Goal: Task Accomplishment & Management: Manage account settings

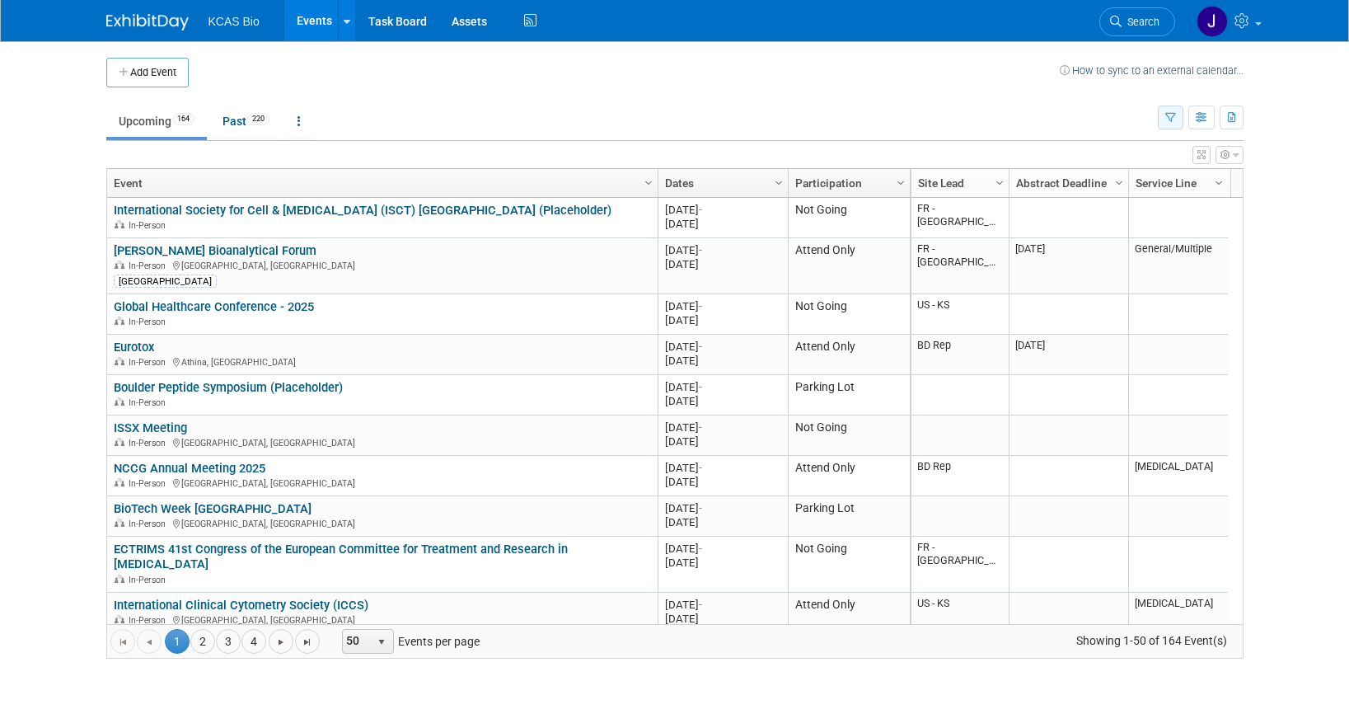
click at [1172, 115] on icon "button" at bounding box center [1170, 118] width 11 height 11
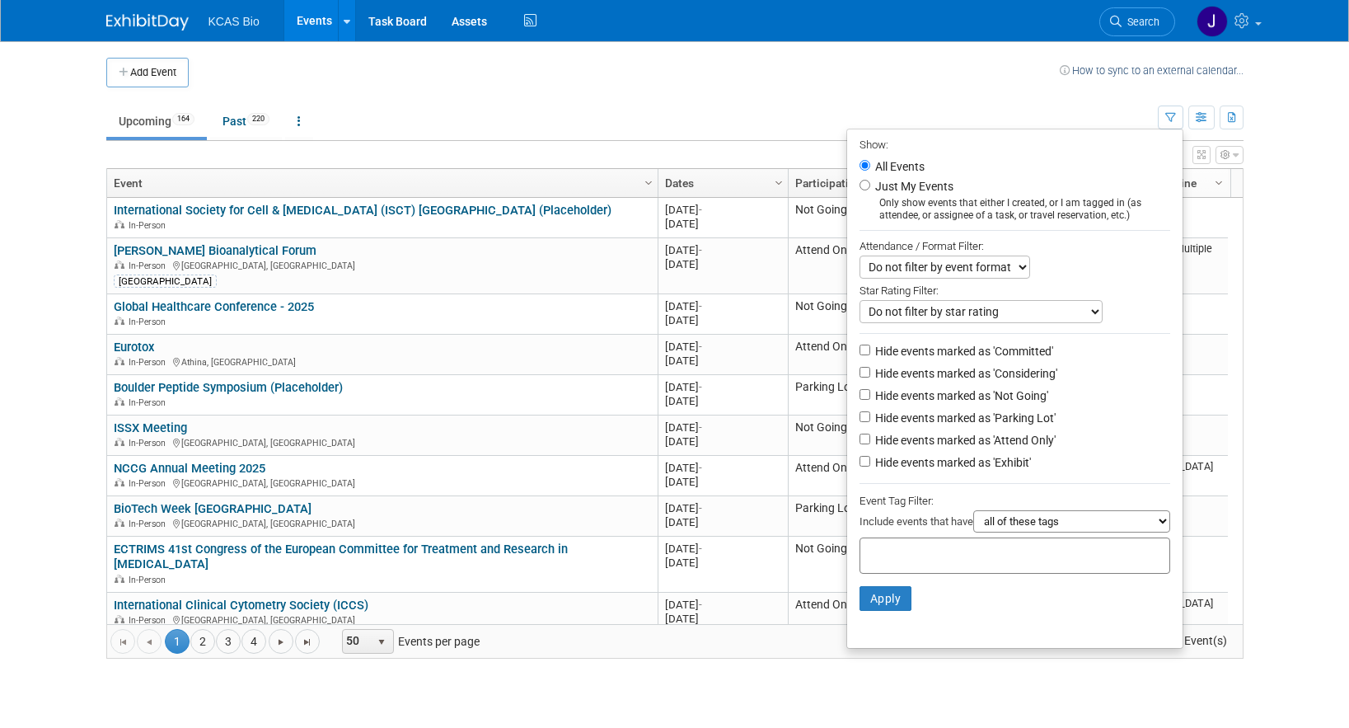
click at [902, 424] on label "Hide events marked as 'Parking Lot'" at bounding box center [964, 418] width 184 height 16
click at [870, 422] on input "Hide events marked as 'Parking Lot'" at bounding box center [864, 416] width 11 height 11
checkbox input "true"
click at [883, 397] on label "Hide events marked as 'Not Going'" at bounding box center [960, 395] width 176 height 16
click at [870, 397] on input "Hide events marked as 'Not Going'" at bounding box center [864, 394] width 11 height 11
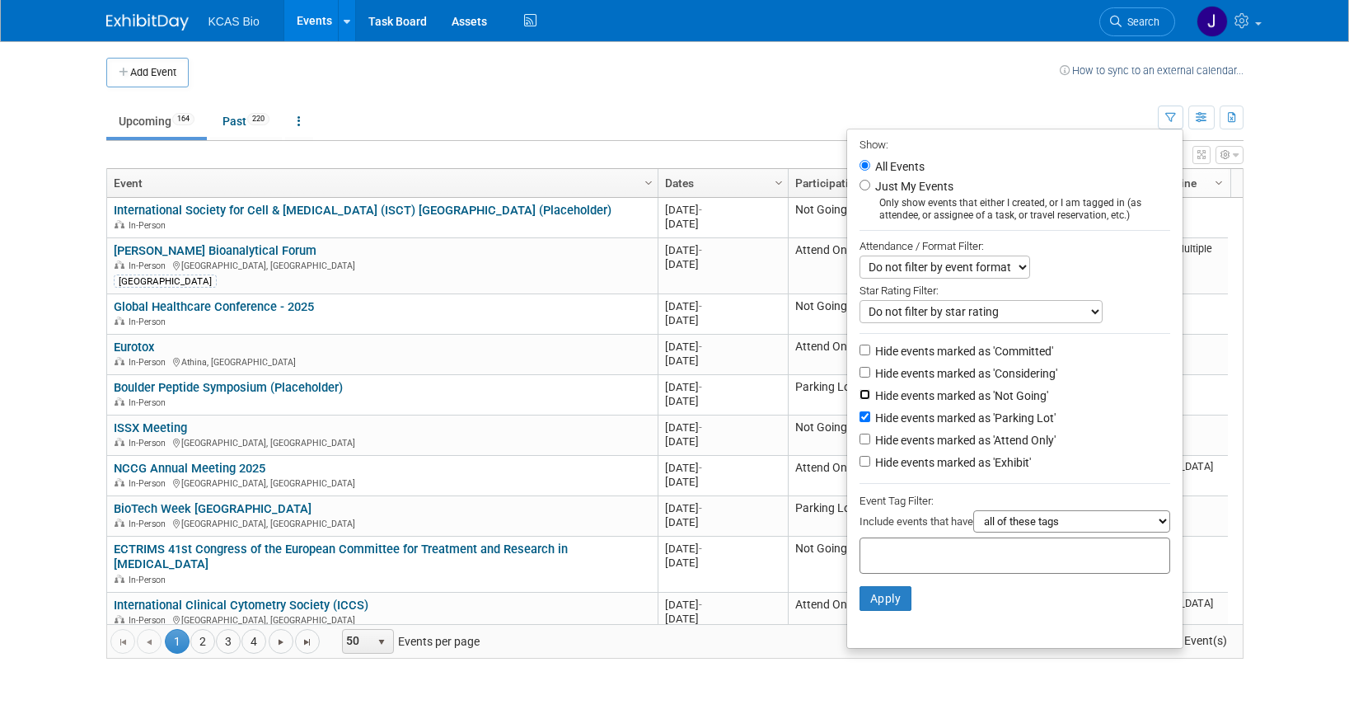
checkbox input "true"
click at [874, 608] on button "Apply" at bounding box center [885, 598] width 53 height 25
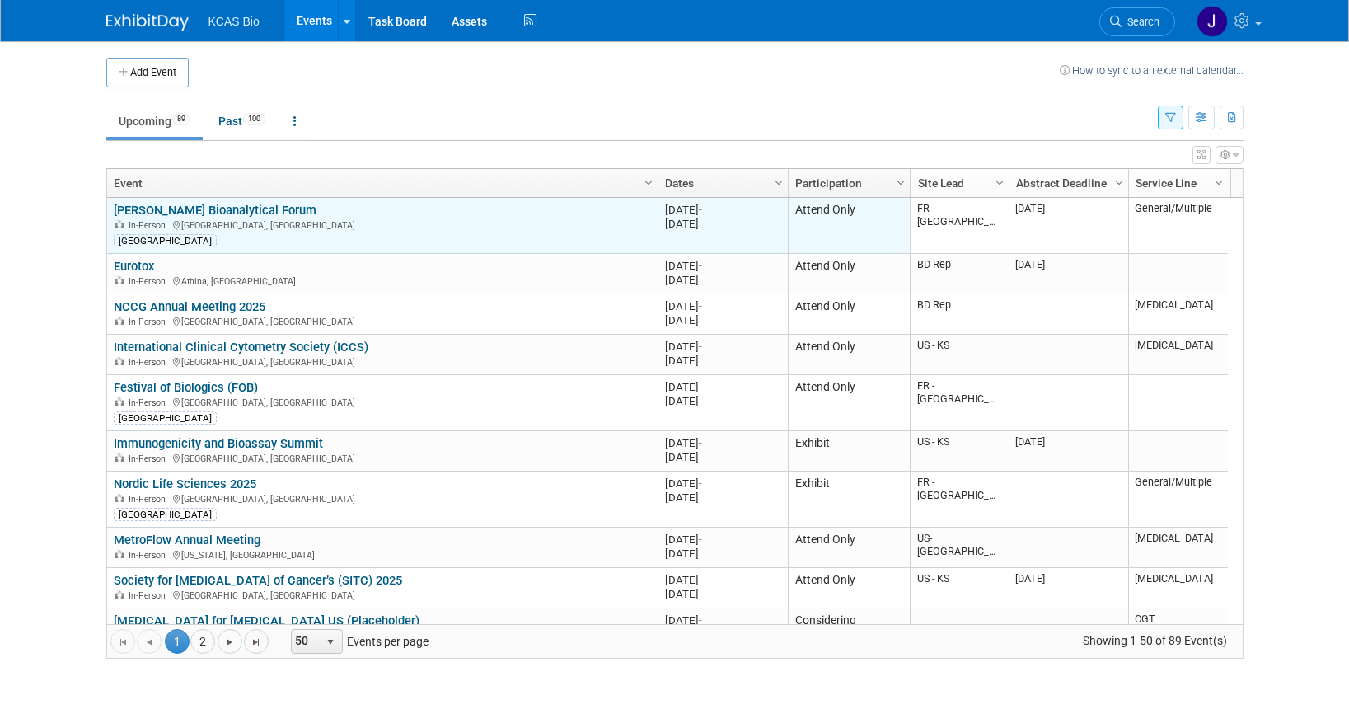
click at [161, 208] on link "[PERSON_NAME] Bioanalytical Forum" at bounding box center [215, 210] width 203 height 15
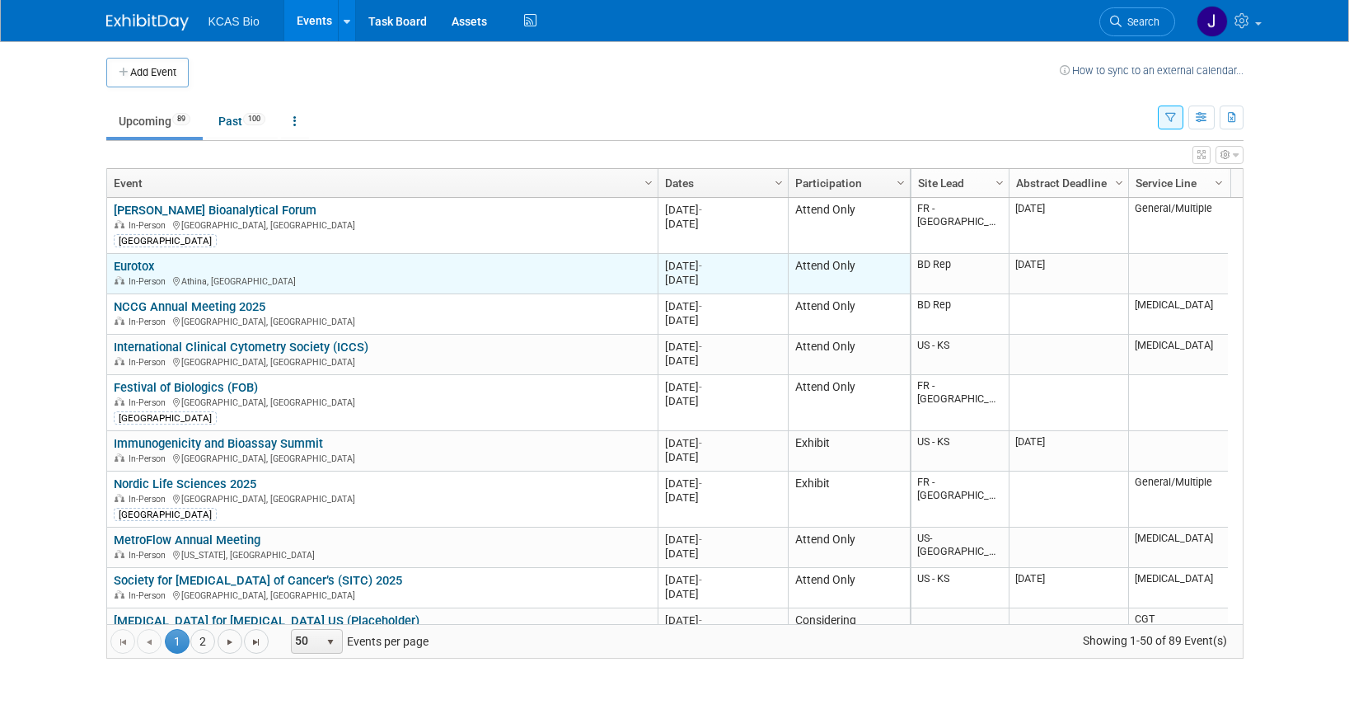
click at [139, 265] on link "Eurotox" at bounding box center [134, 266] width 40 height 15
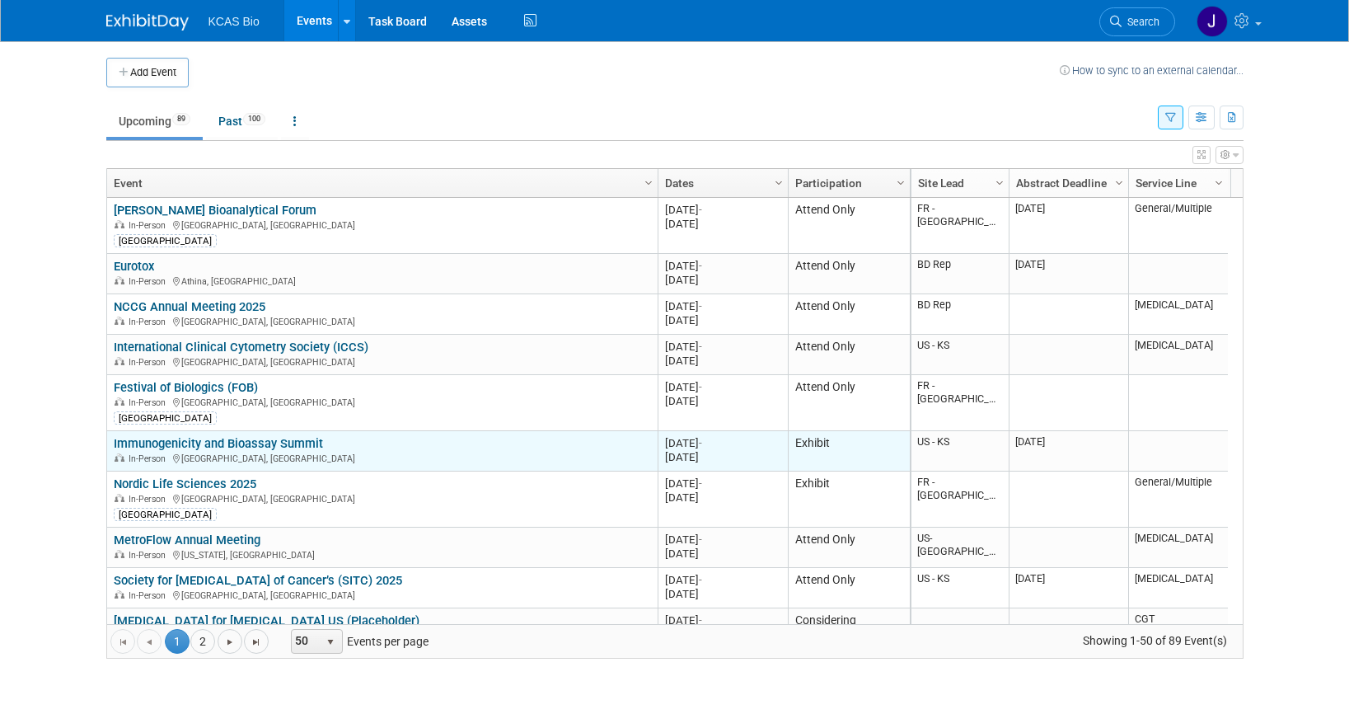
click at [223, 442] on link "Immunogenicity and Bioassay Summit" at bounding box center [218, 443] width 209 height 15
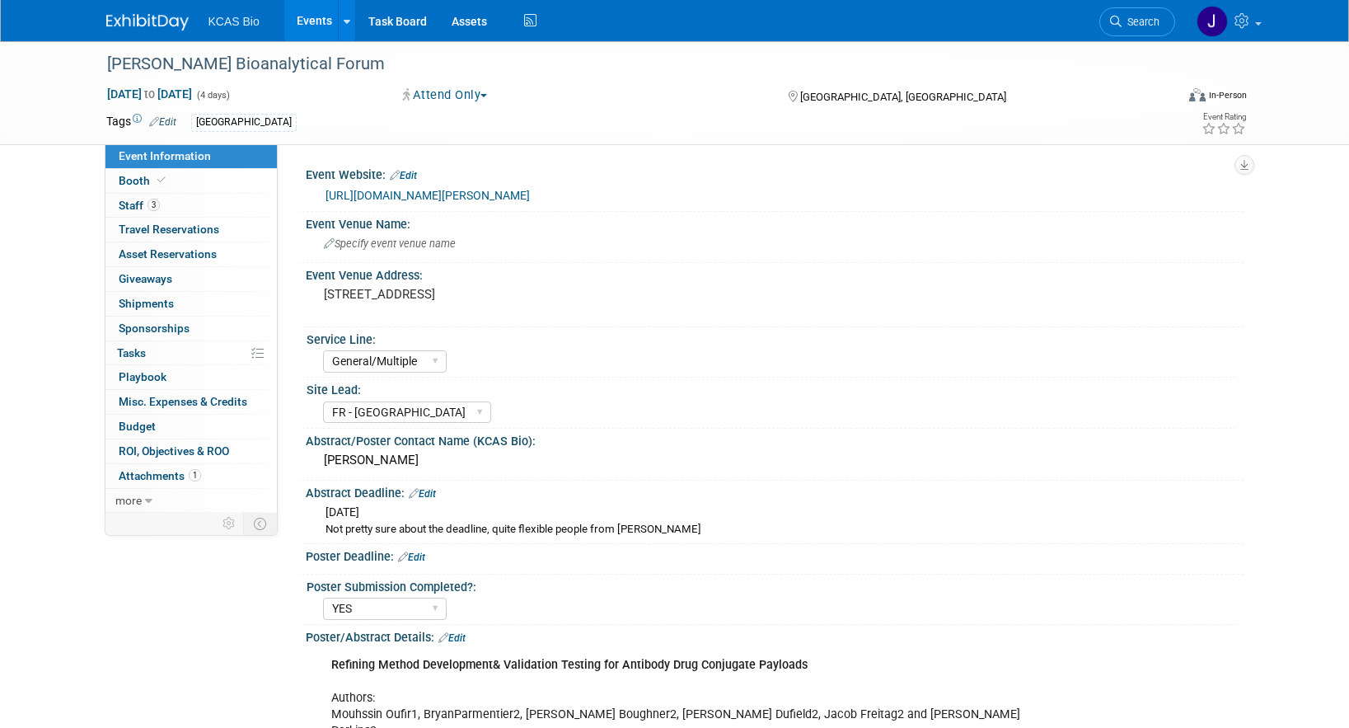
select select "General/Multiple"
select select "FR - [GEOGRAPHIC_DATA]"
select select "YES"
click at [164, 470] on span "Attachments 1" at bounding box center [160, 475] width 82 height 13
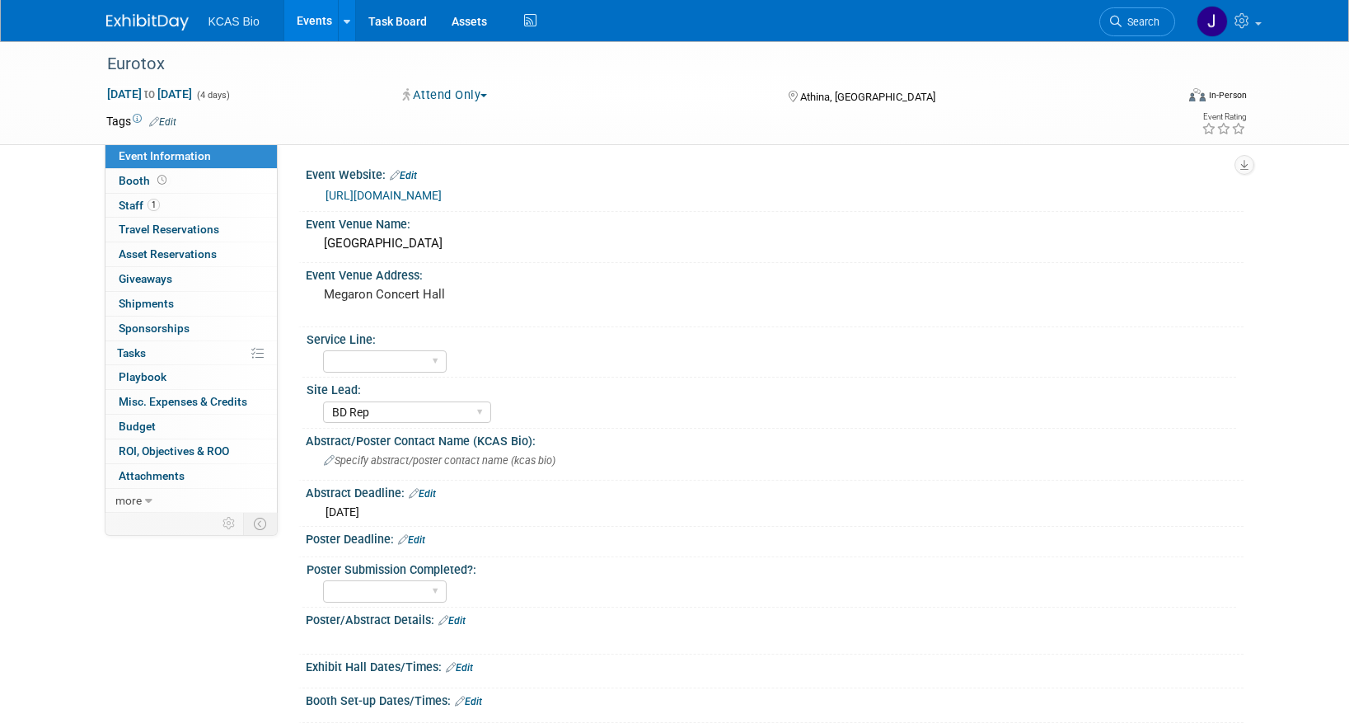
select select "BD Rep"
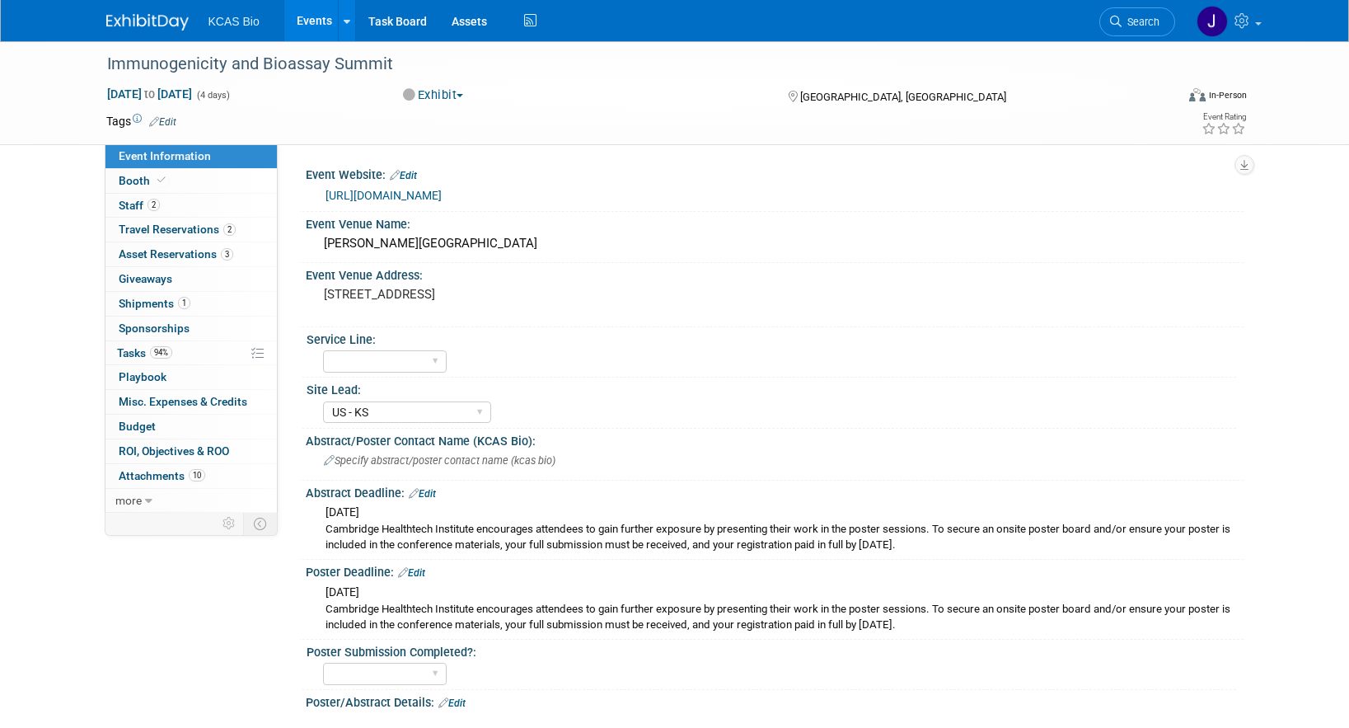
select select "US - KS"
click at [176, 475] on span "Attachments 10" at bounding box center [162, 475] width 87 height 13
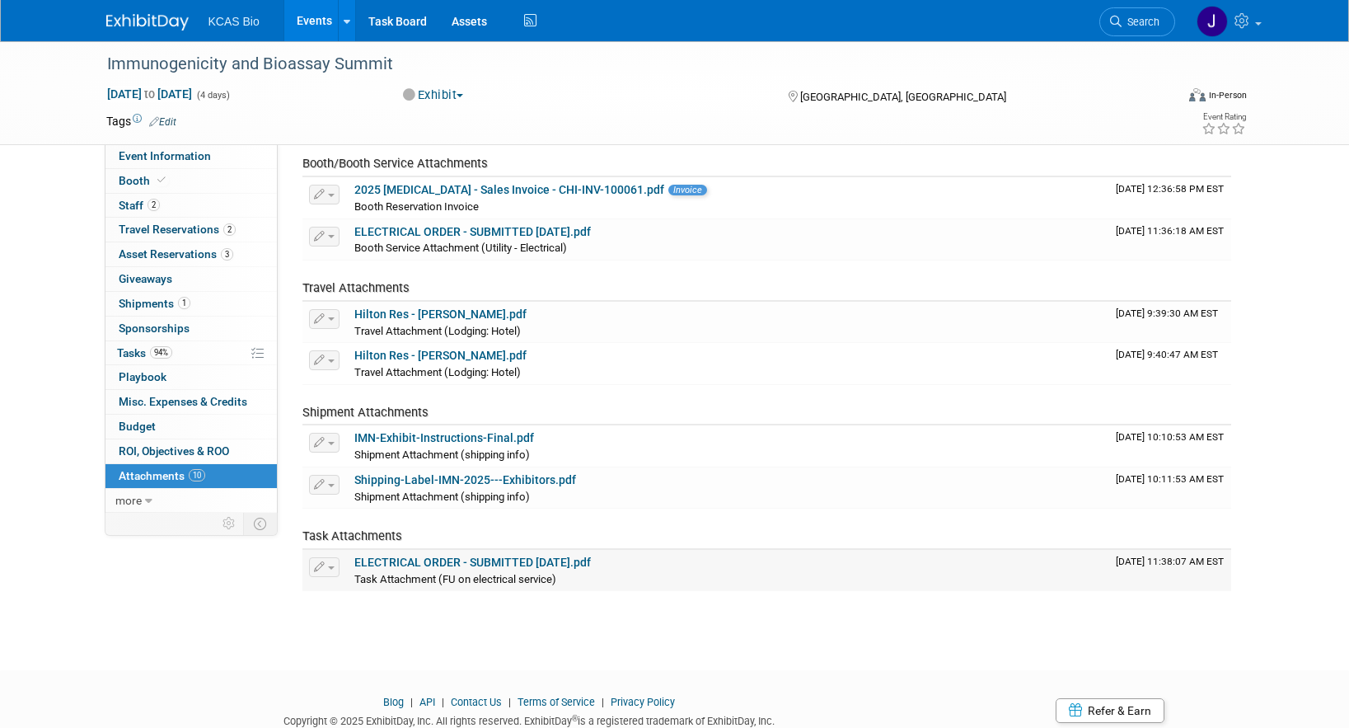
scroll to position [247, 0]
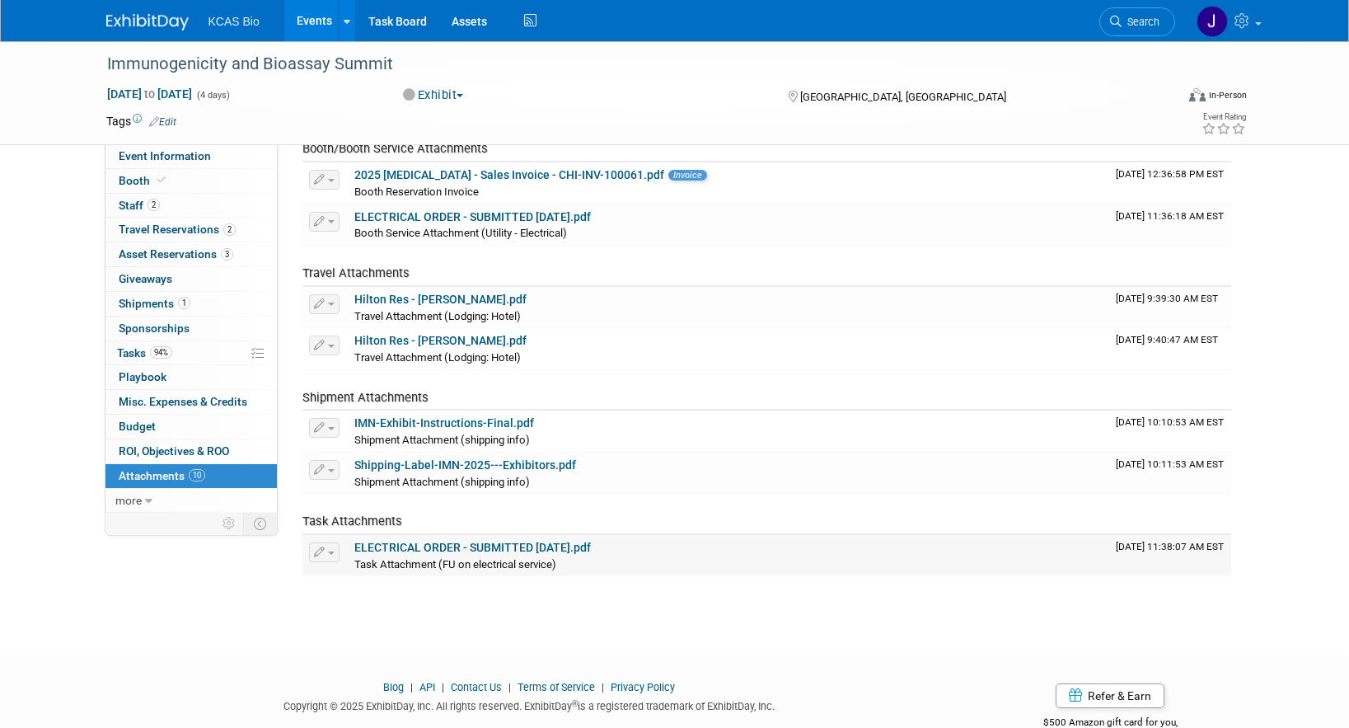
click at [470, 541] on link "ELECTRICAL ORDER - SUBMITTED 8.5.25.pdf" at bounding box center [472, 547] width 236 height 13
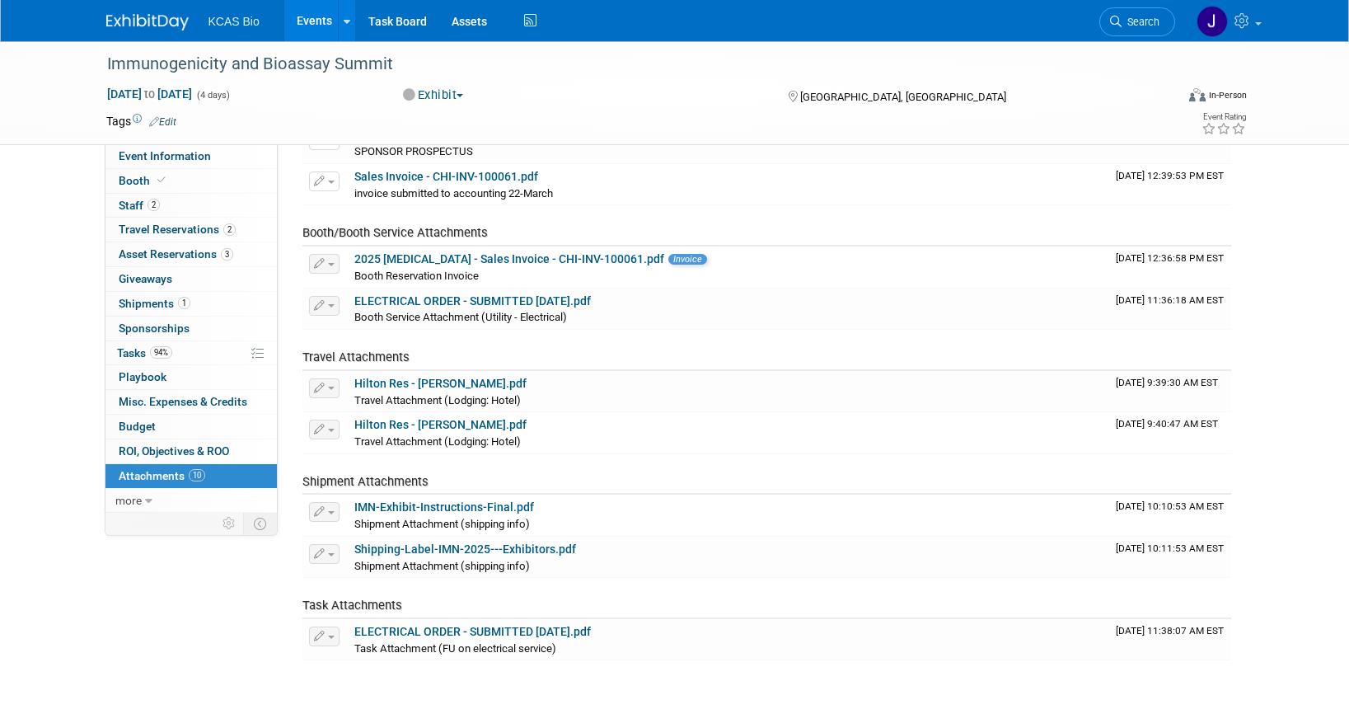
scroll to position [125, 0]
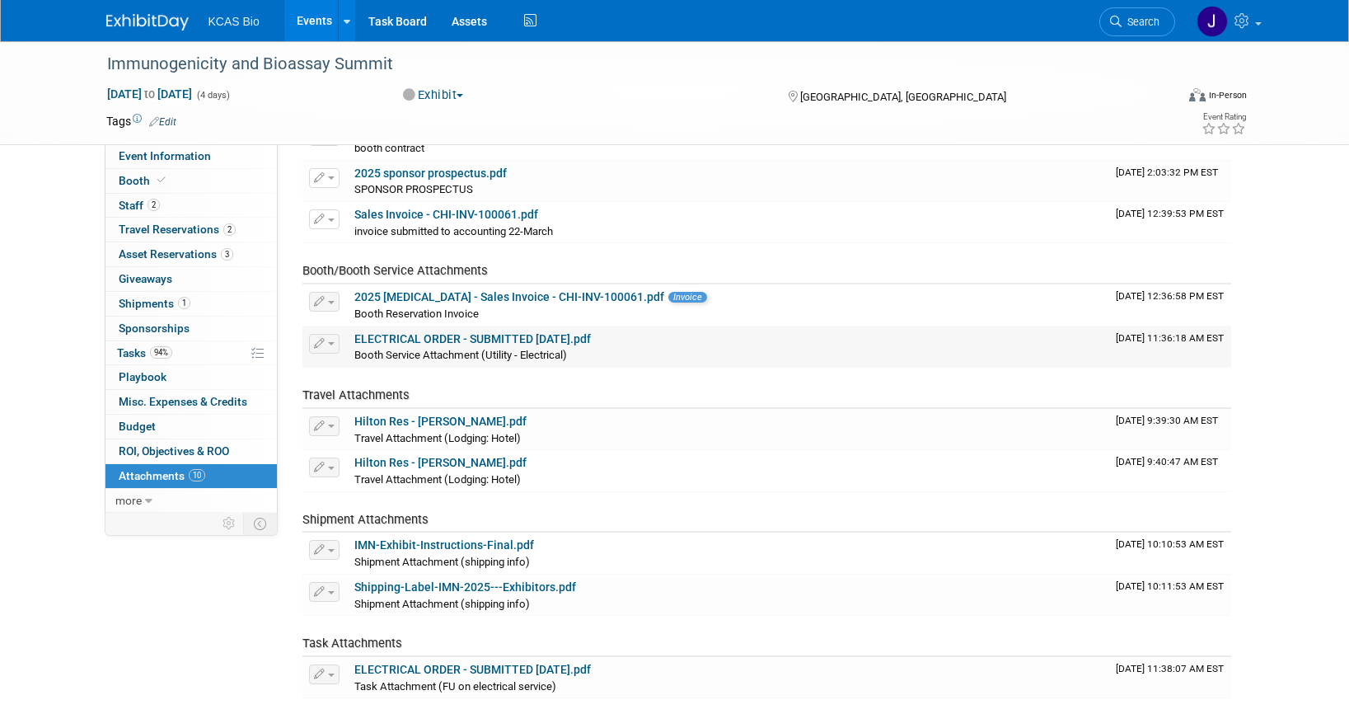
click at [494, 341] on link "ELECTRICAL ORDER - SUBMITTED 8.5.25.pdf" at bounding box center [472, 338] width 236 height 13
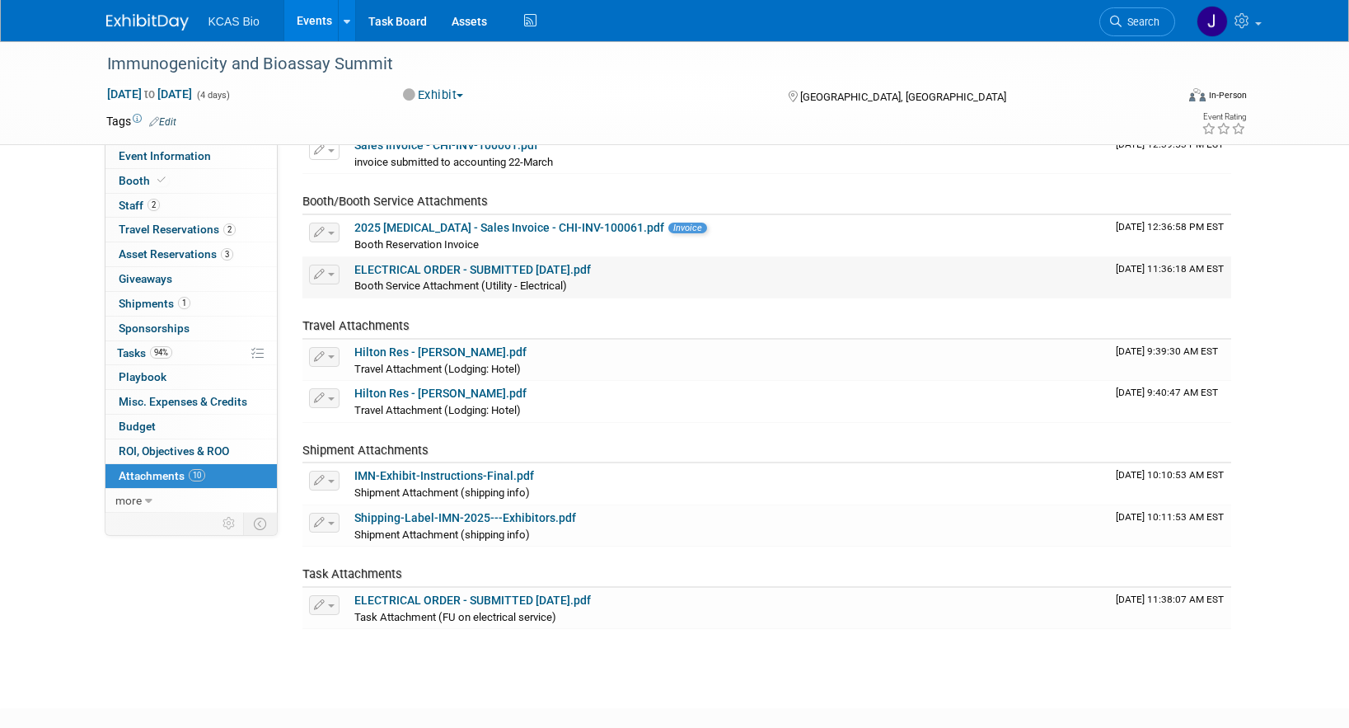
scroll to position [208, 0]
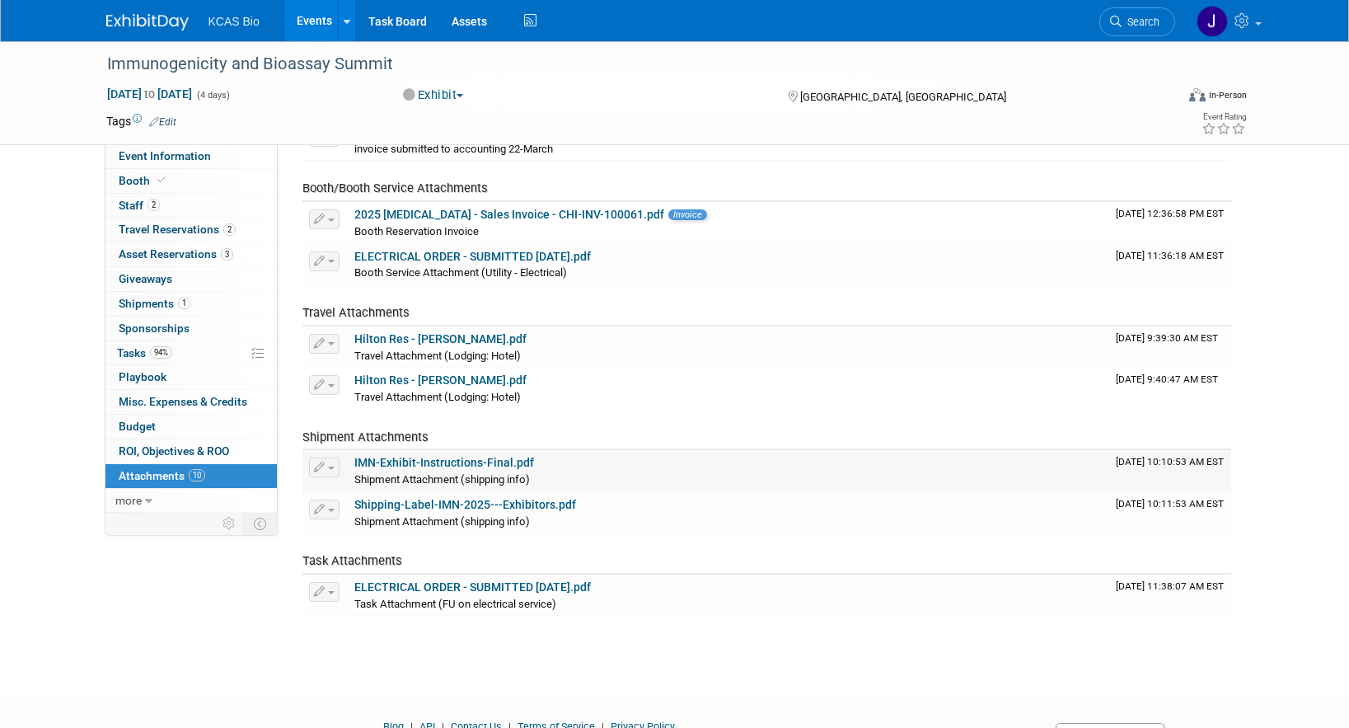
click at [474, 466] on link "IMN-Exhibit-Instructions-Final.pdf" at bounding box center [444, 462] width 180 height 13
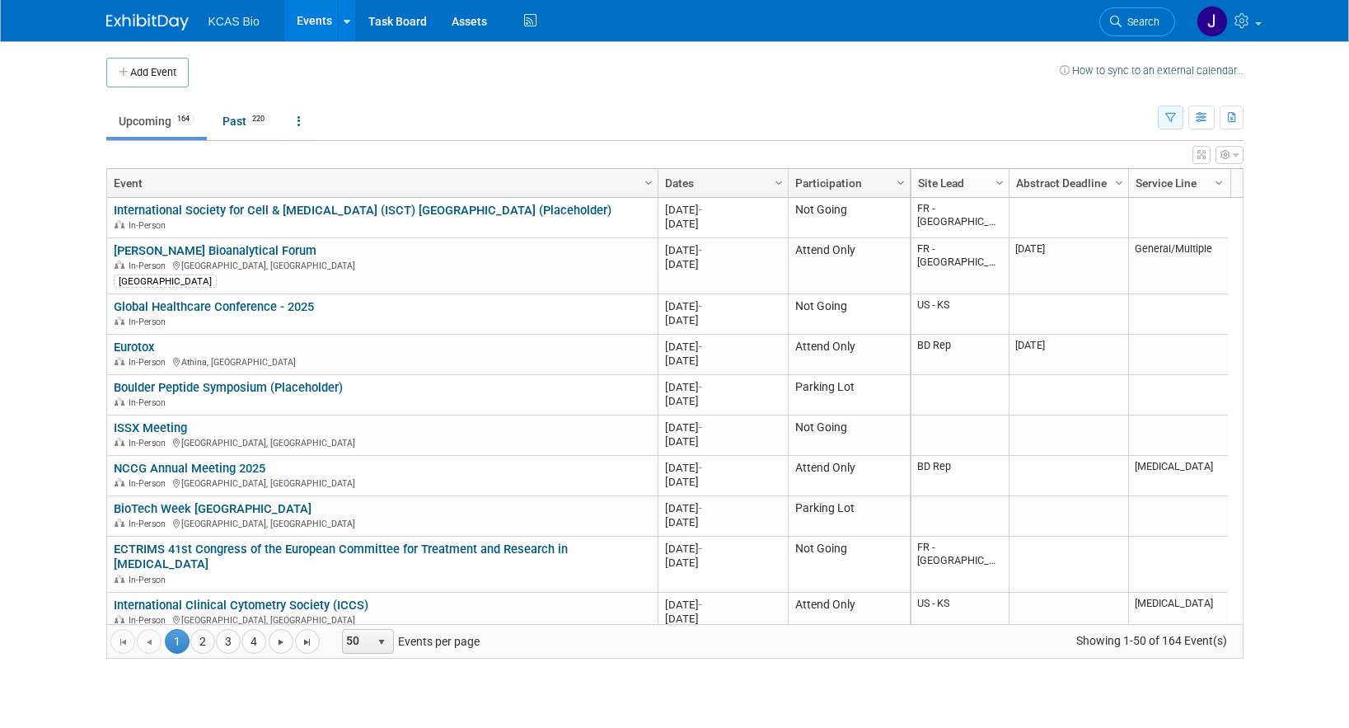
click at [1168, 121] on icon "button" at bounding box center [1170, 118] width 11 height 11
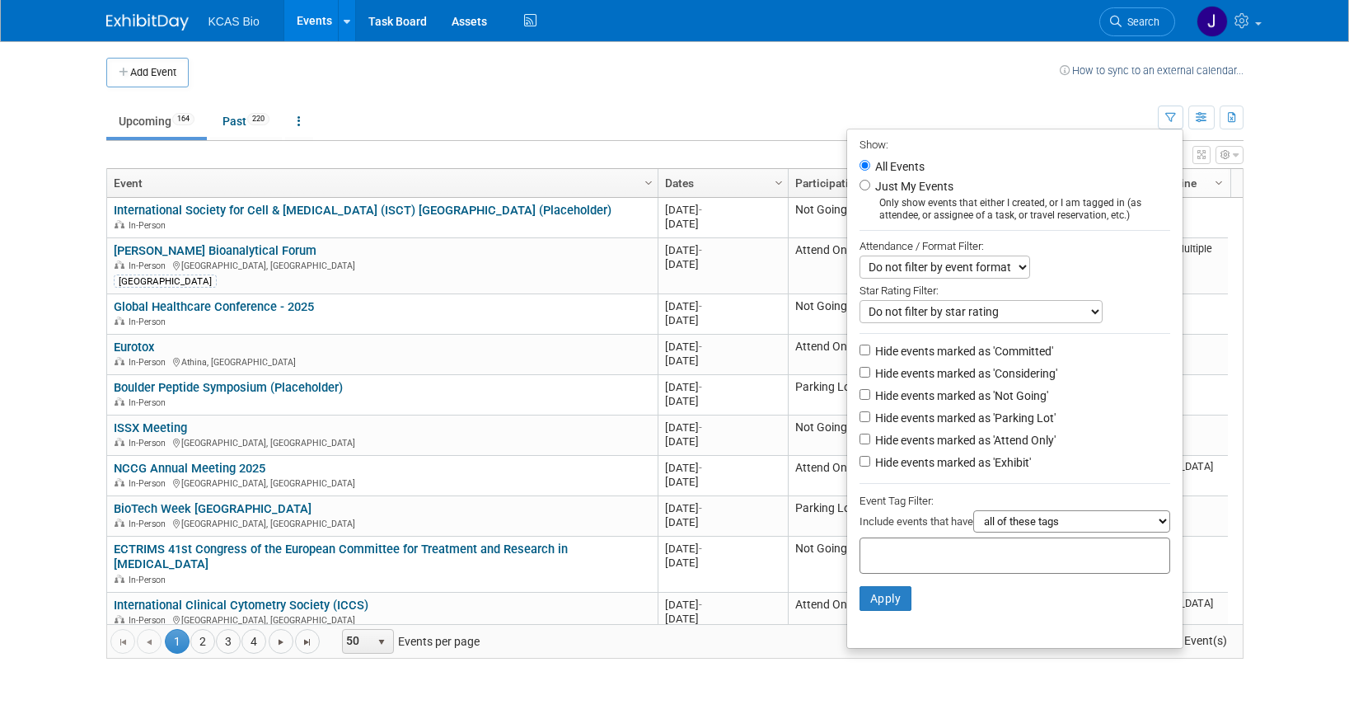
click at [892, 424] on label "Hide events marked as 'Parking Lot'" at bounding box center [964, 418] width 184 height 16
click at [870, 422] on input "Hide events marked as 'Parking Lot'" at bounding box center [864, 416] width 11 height 11
checkbox input "true"
click at [885, 400] on label "Hide events marked as 'Not Going'" at bounding box center [960, 395] width 176 height 16
click at [870, 400] on input "Hide events marked as 'Not Going'" at bounding box center [864, 394] width 11 height 11
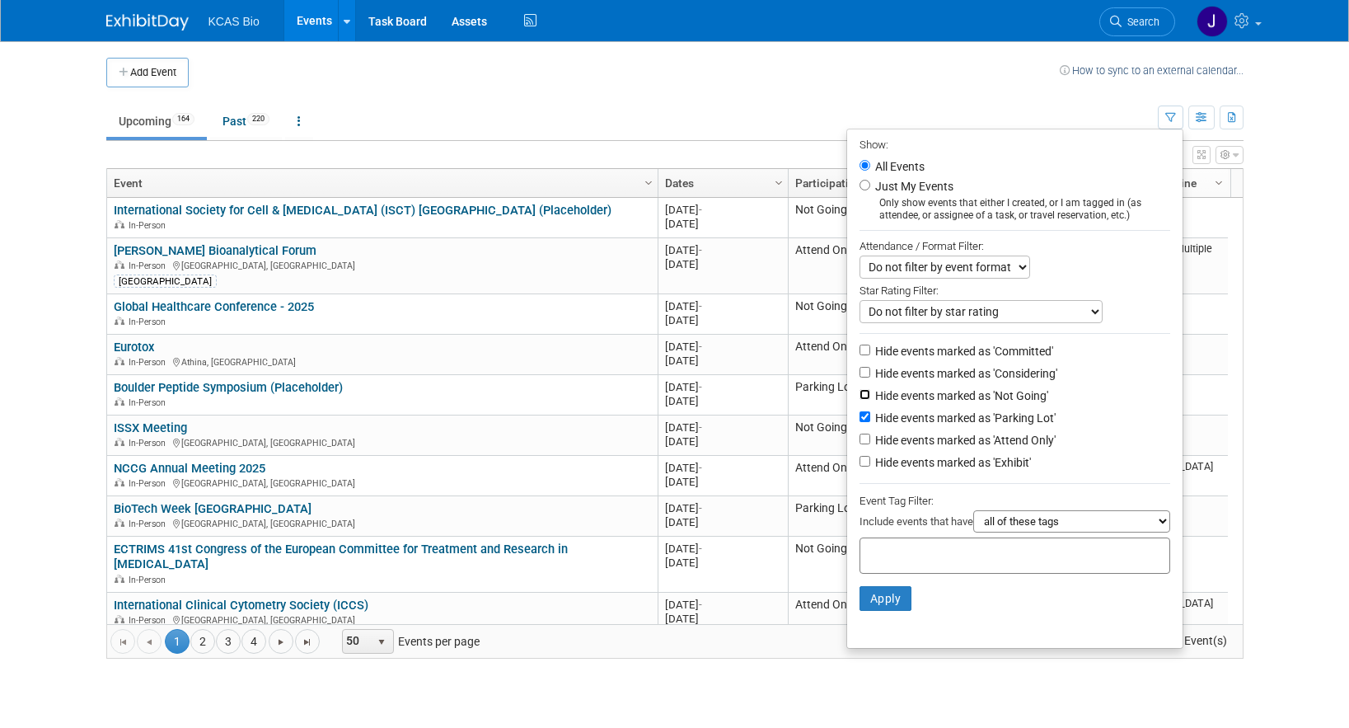
checkbox input "true"
click at [887, 606] on button "Apply" at bounding box center [885, 598] width 53 height 25
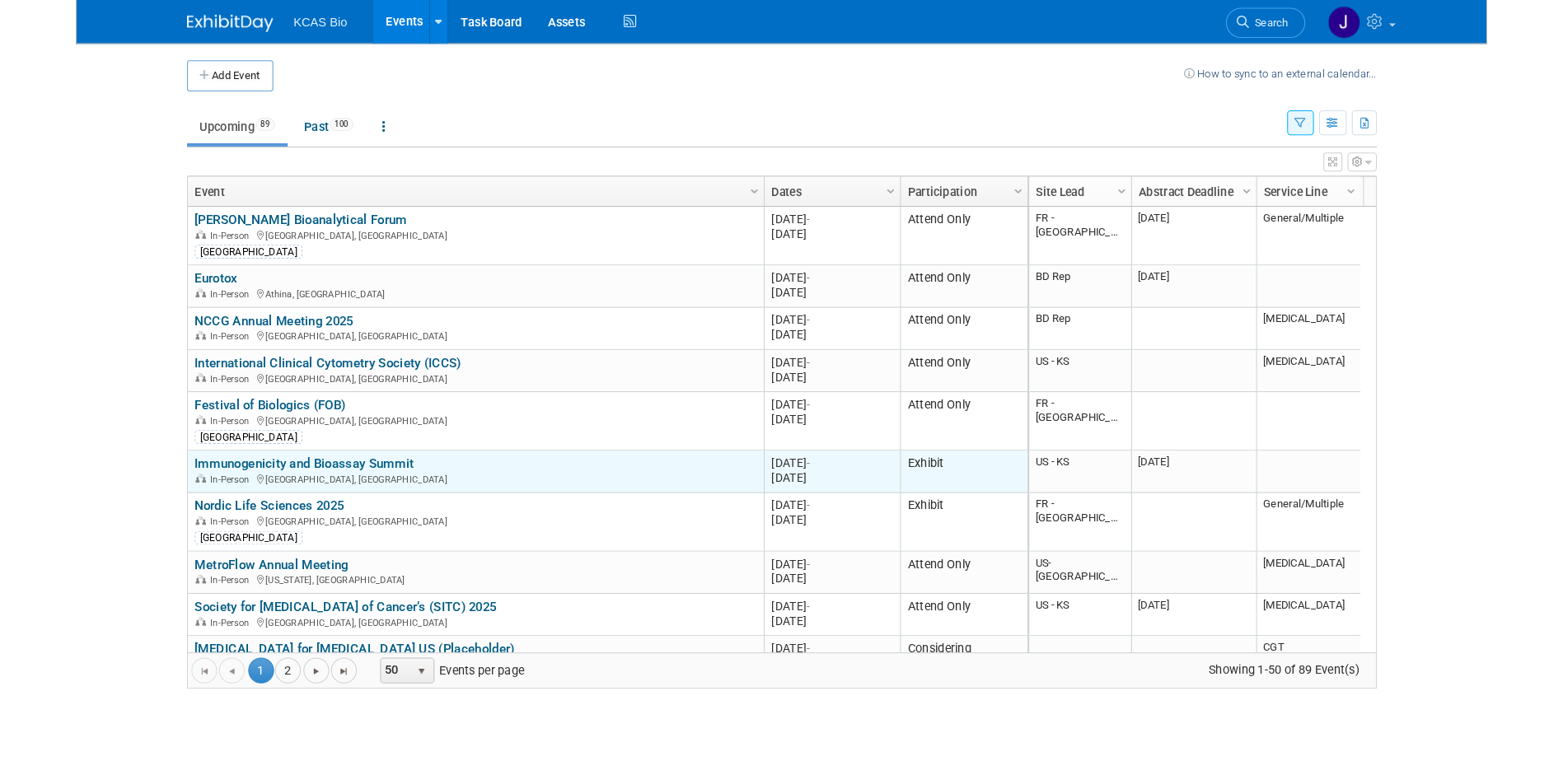
scroll to position [99, 0]
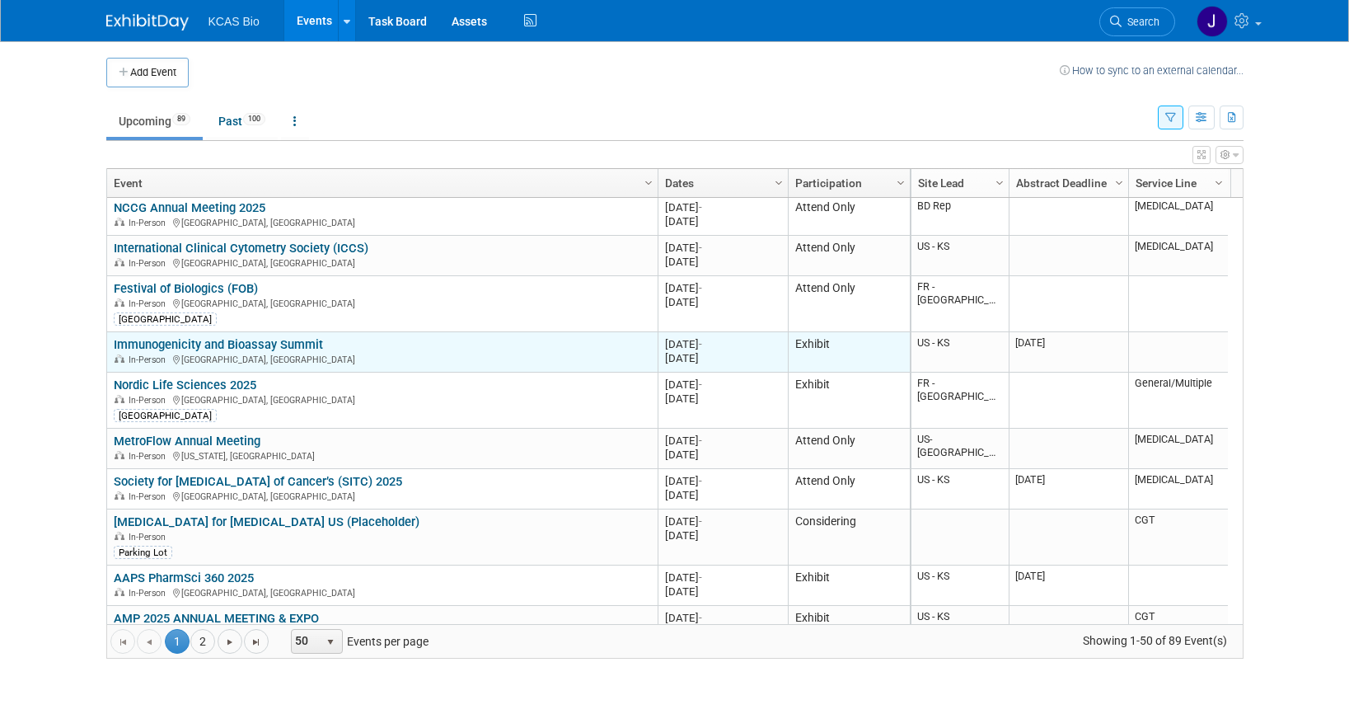
click at [236, 343] on link "Immunogenicity and Bioassay Summit" at bounding box center [218, 344] width 209 height 15
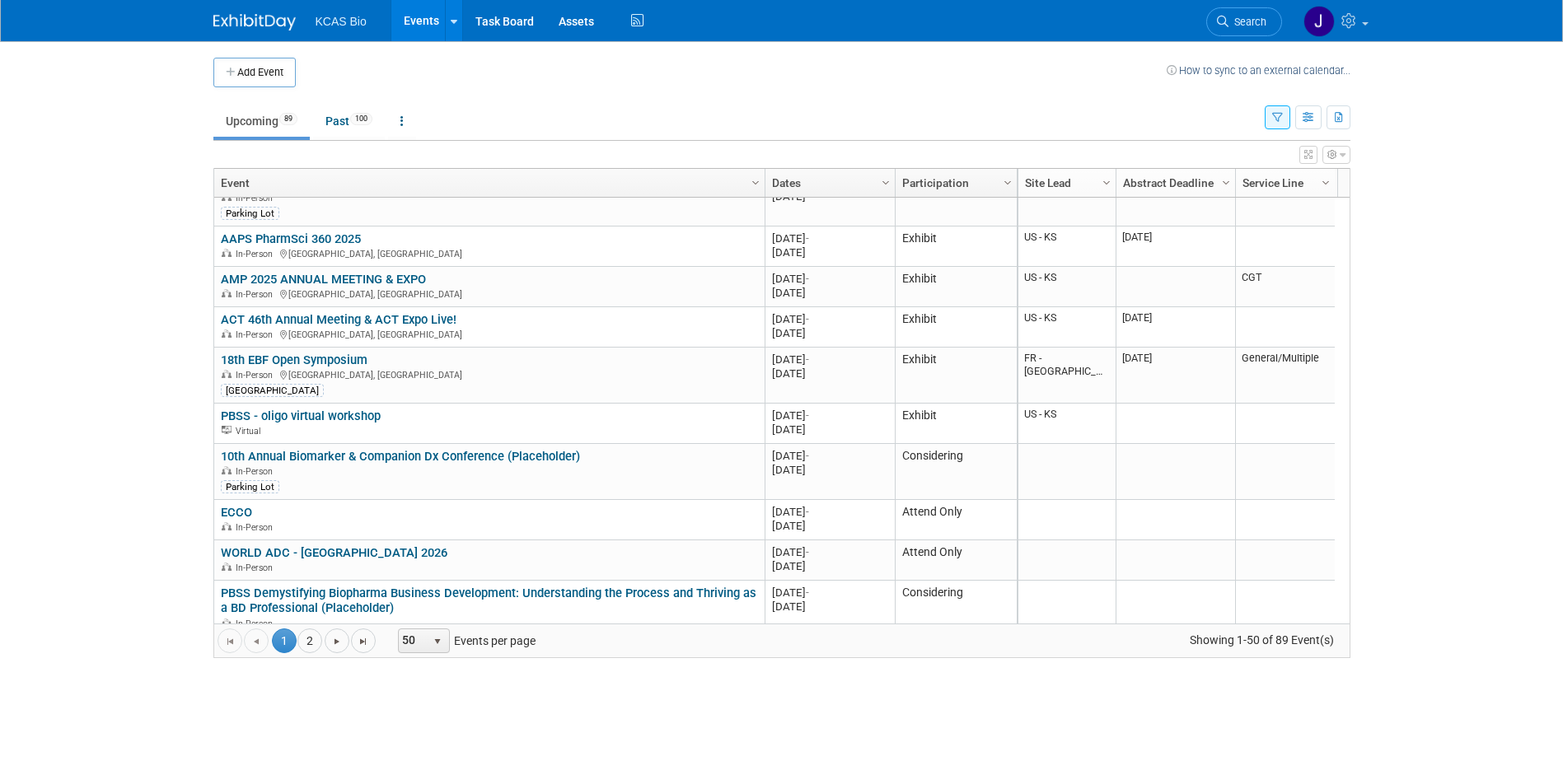
scroll to position [466, 0]
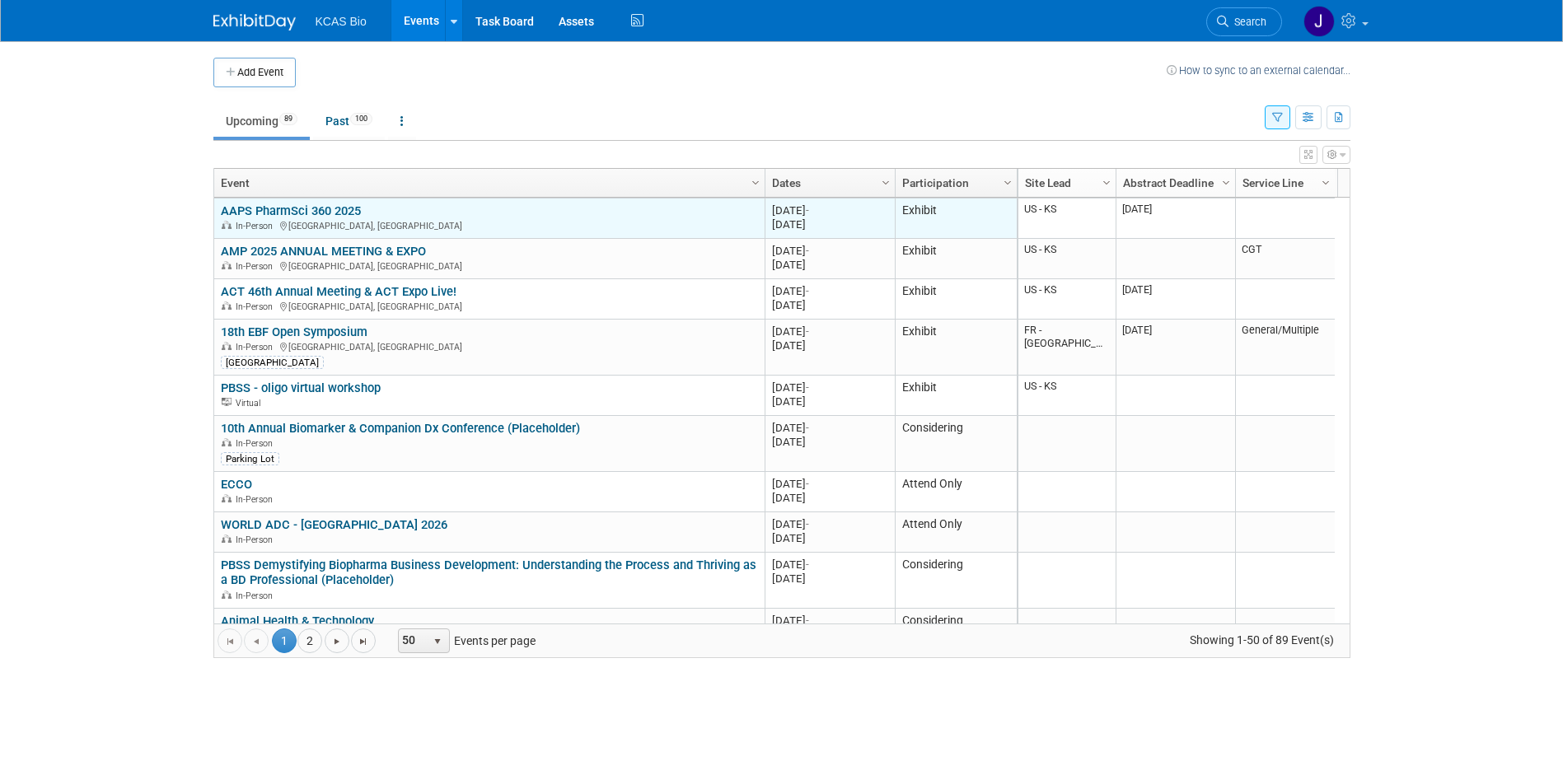
click at [311, 210] on link "AAPS PharmSci 360 2025" at bounding box center [291, 211] width 140 height 15
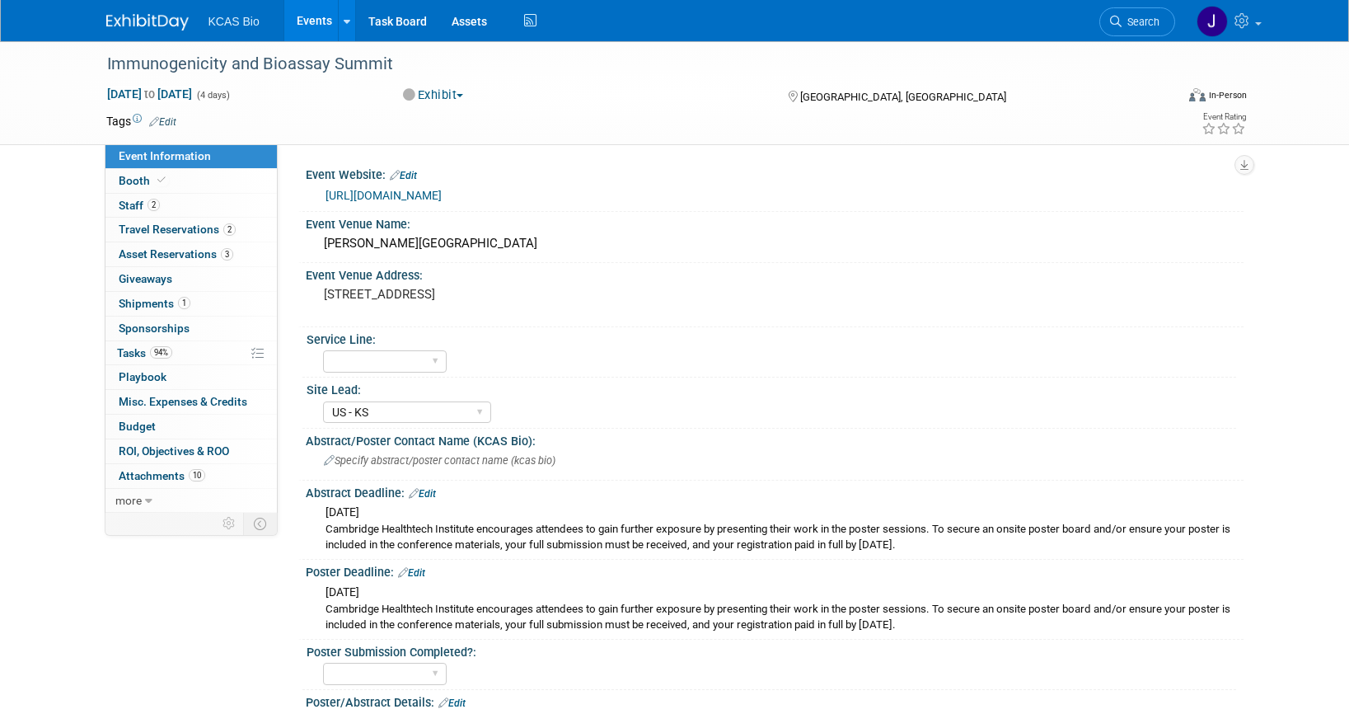
select select "US - KS"
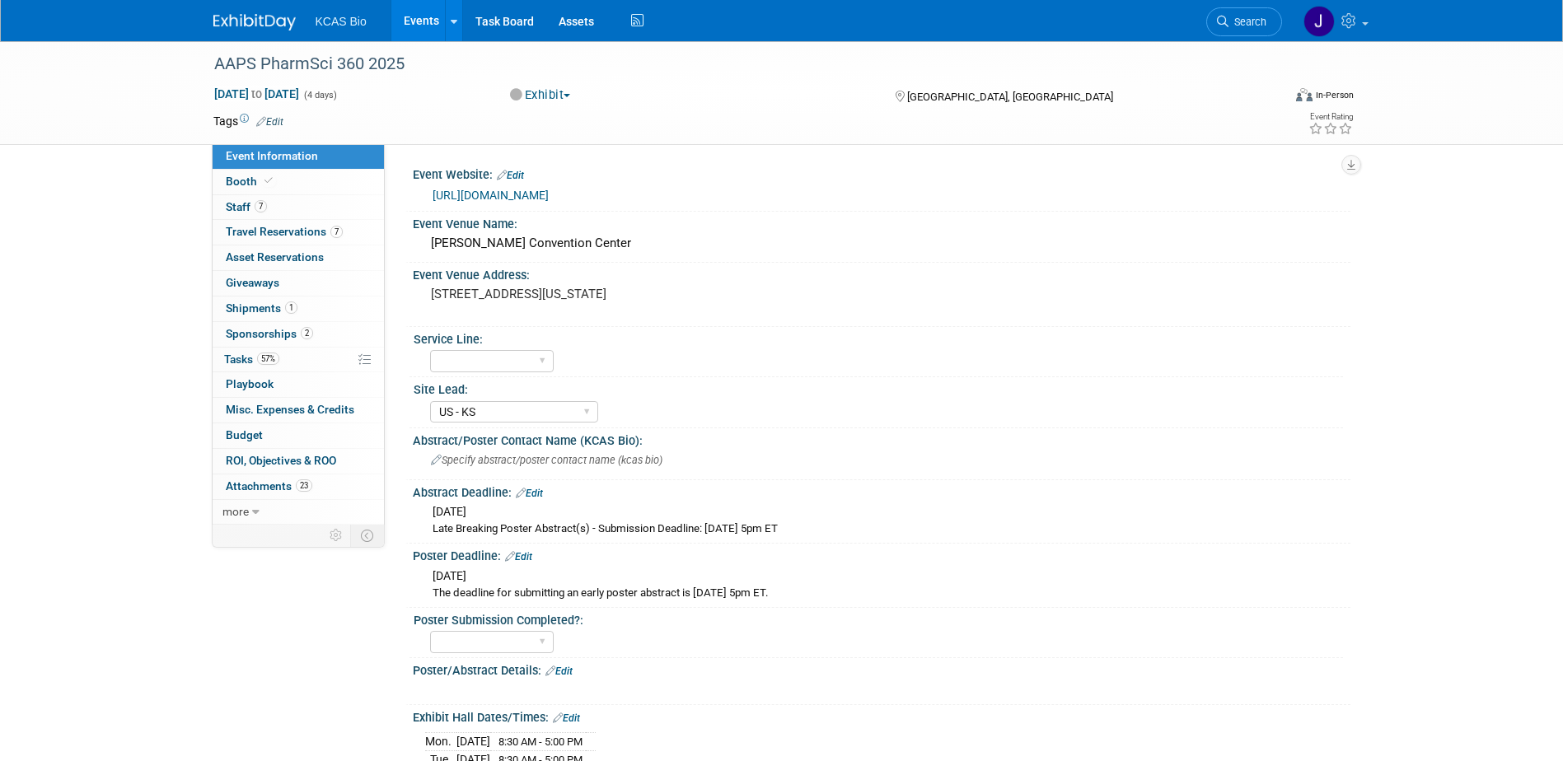
select select "US - KS"
click at [248, 209] on span "Staff 7" at bounding box center [246, 206] width 41 height 13
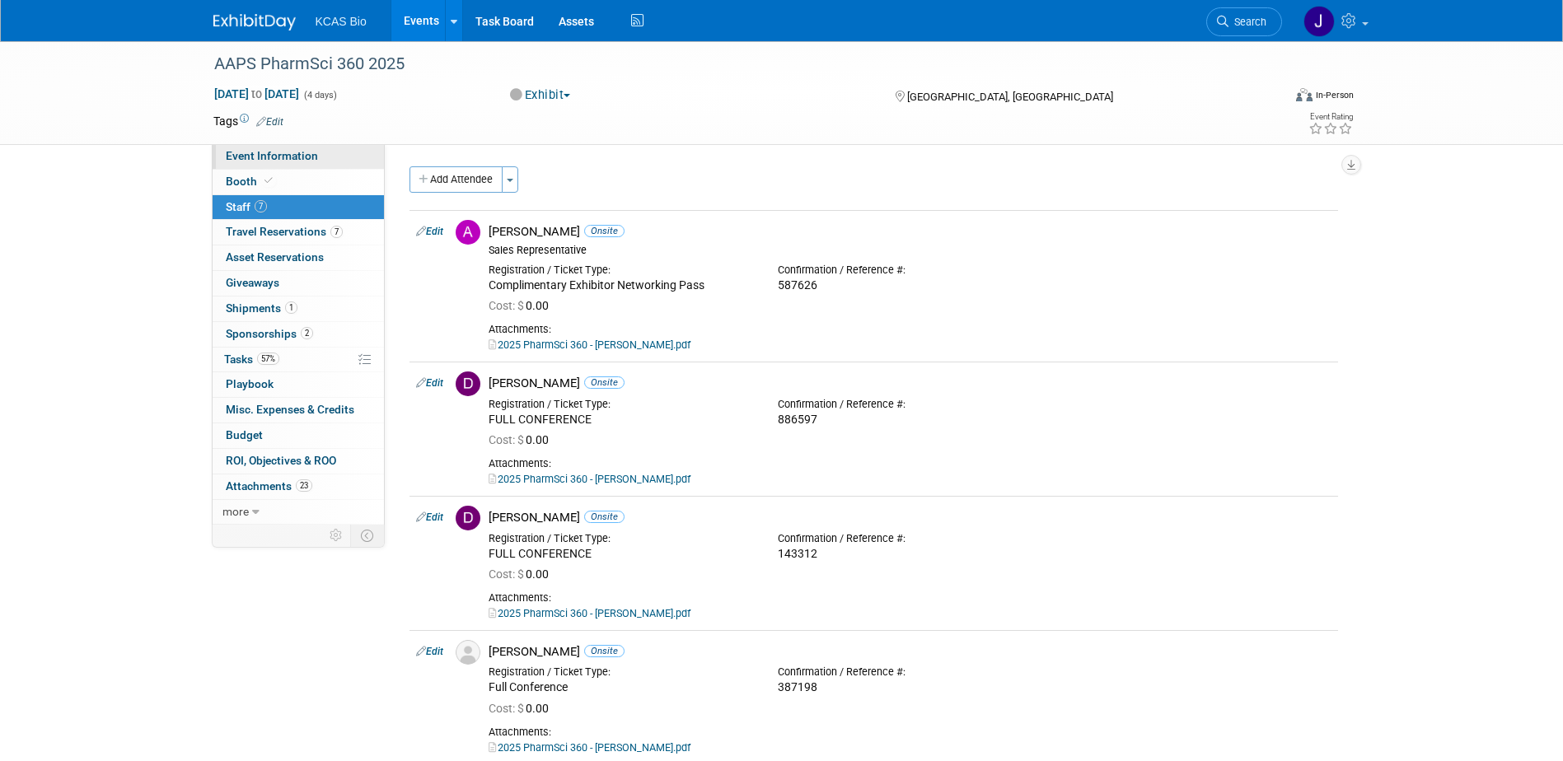
click at [273, 155] on span "Event Information" at bounding box center [272, 155] width 92 height 13
select select "US - KS"
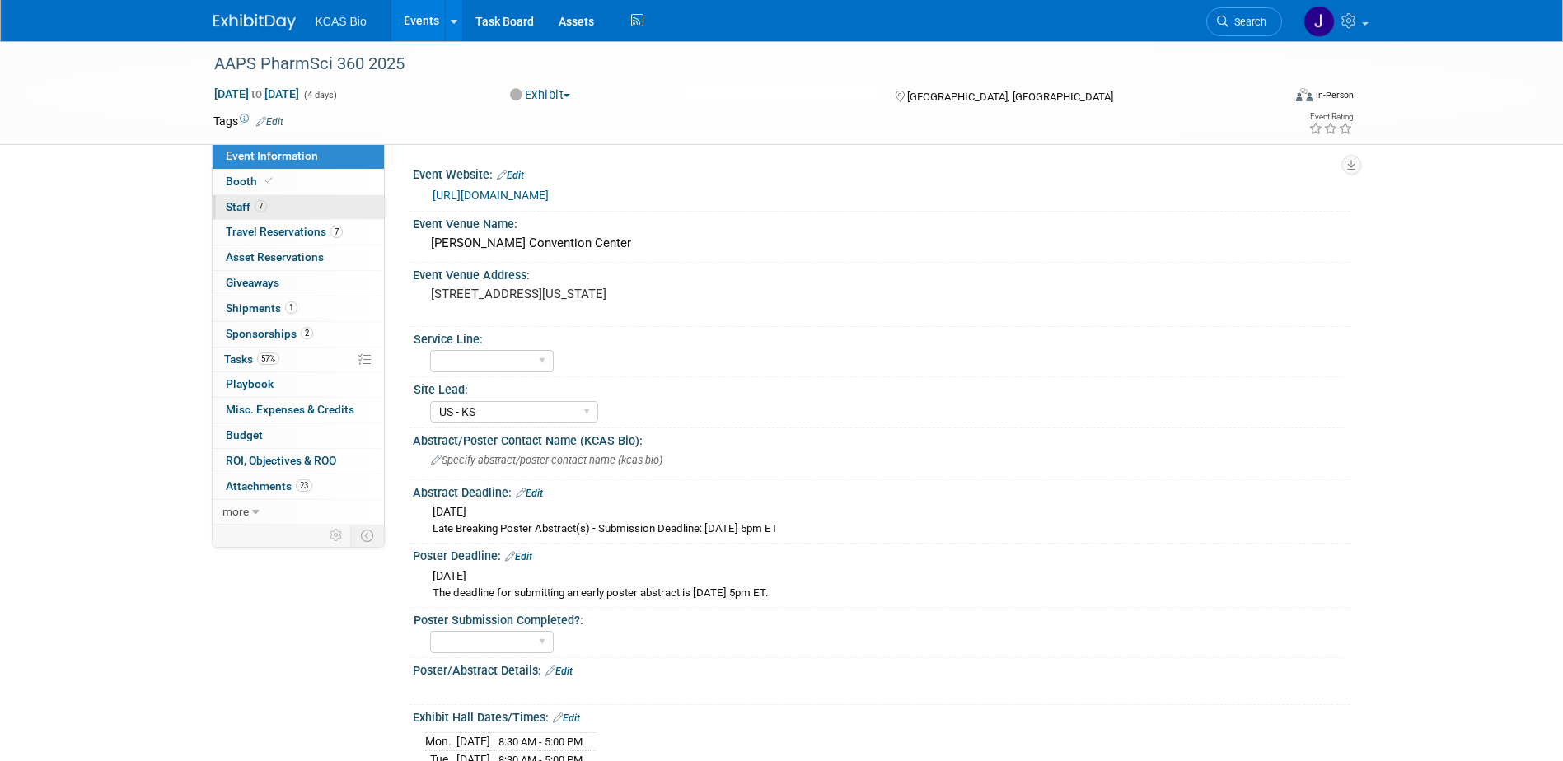
click at [245, 208] on span "Staff 7" at bounding box center [246, 206] width 41 height 13
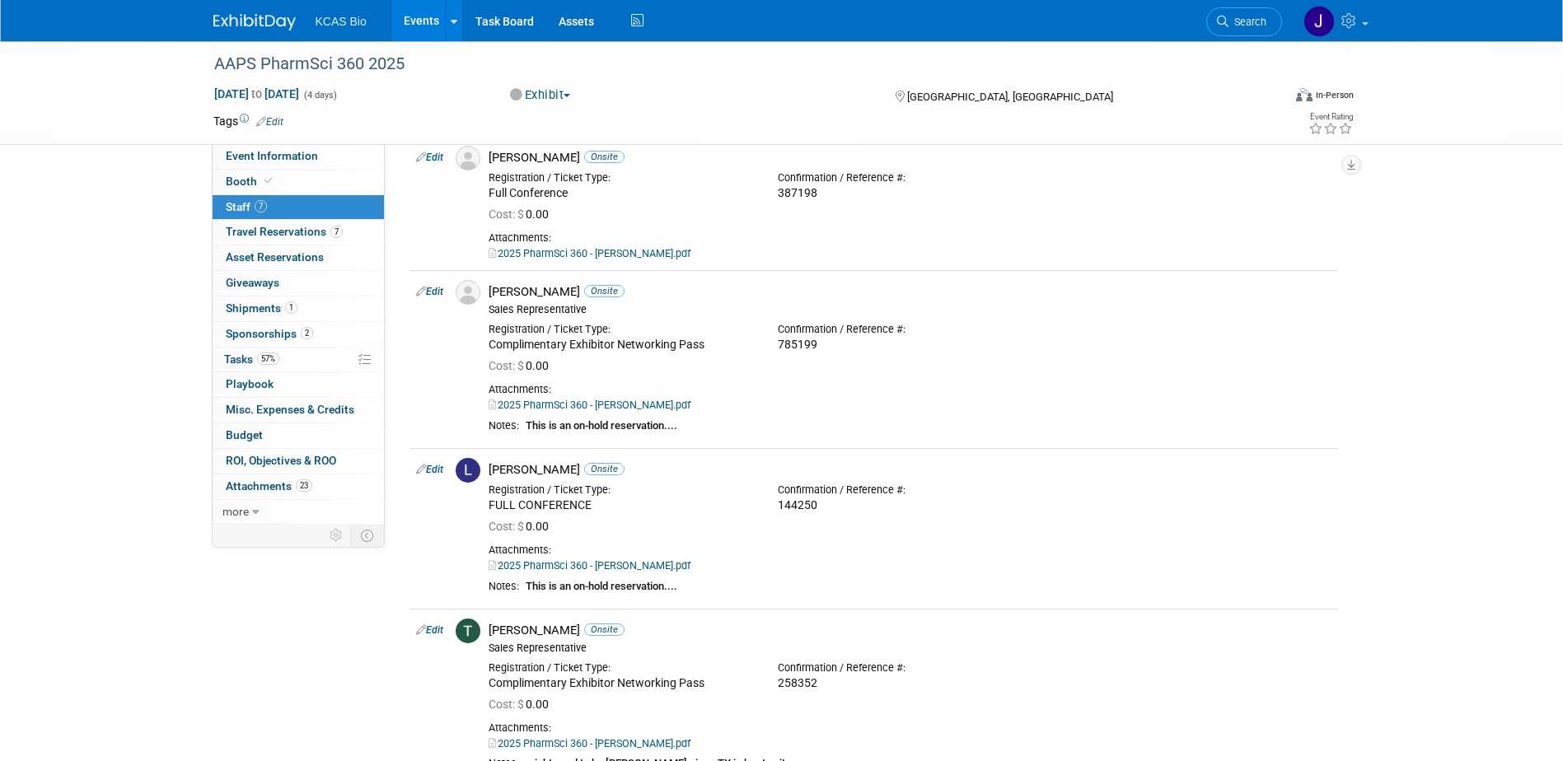
scroll to position [577, 0]
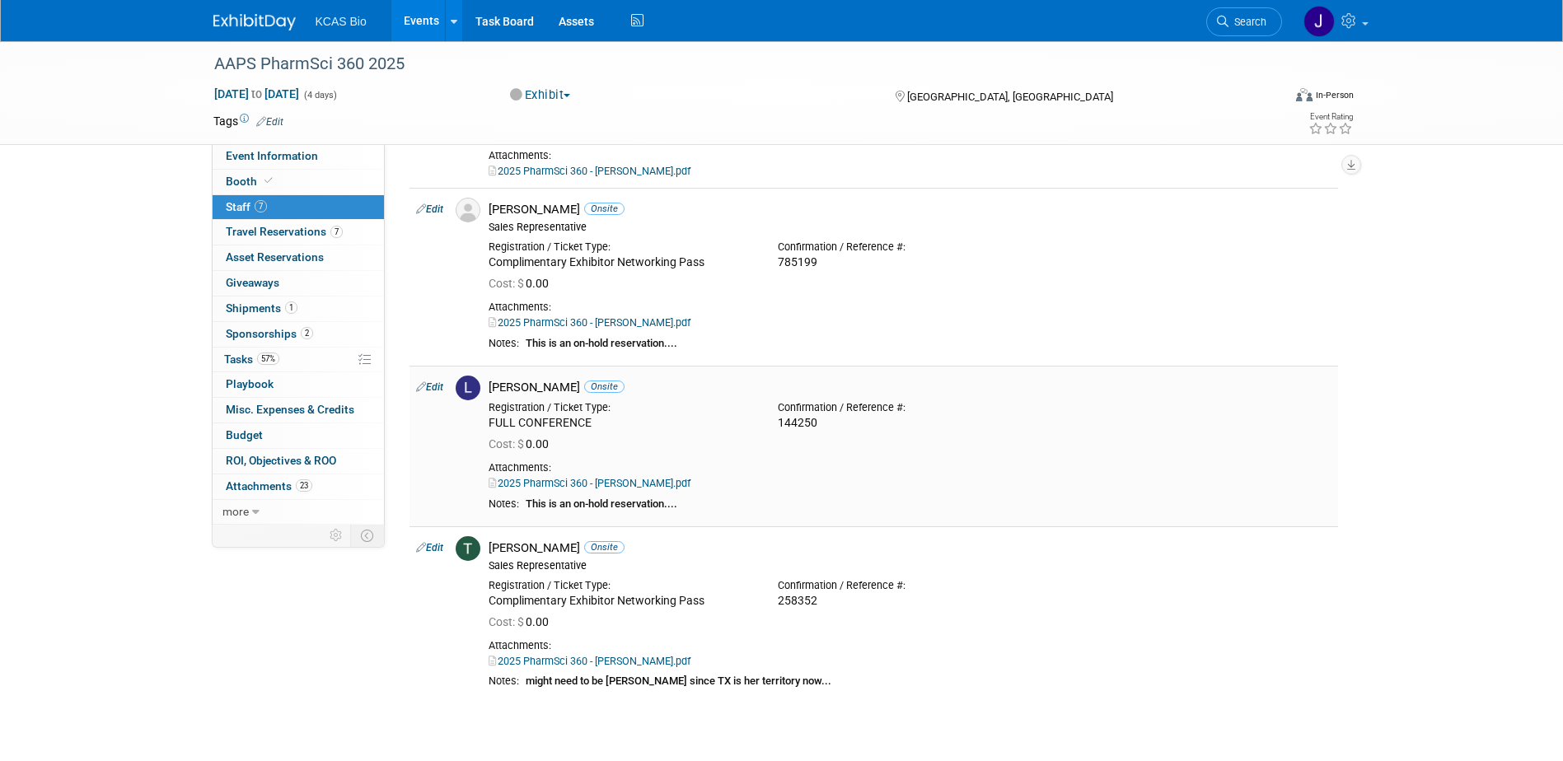
drag, startPoint x: 516, startPoint y: 211, endPoint x: 575, endPoint y: 445, distance: 241.4
click at [575, 445] on tbody "Edit Adriane Csikos Onsite Sales Representative Cost: $ 0.00 Edit Onsite Cost: $" at bounding box center [874, 168] width 929 height 1070
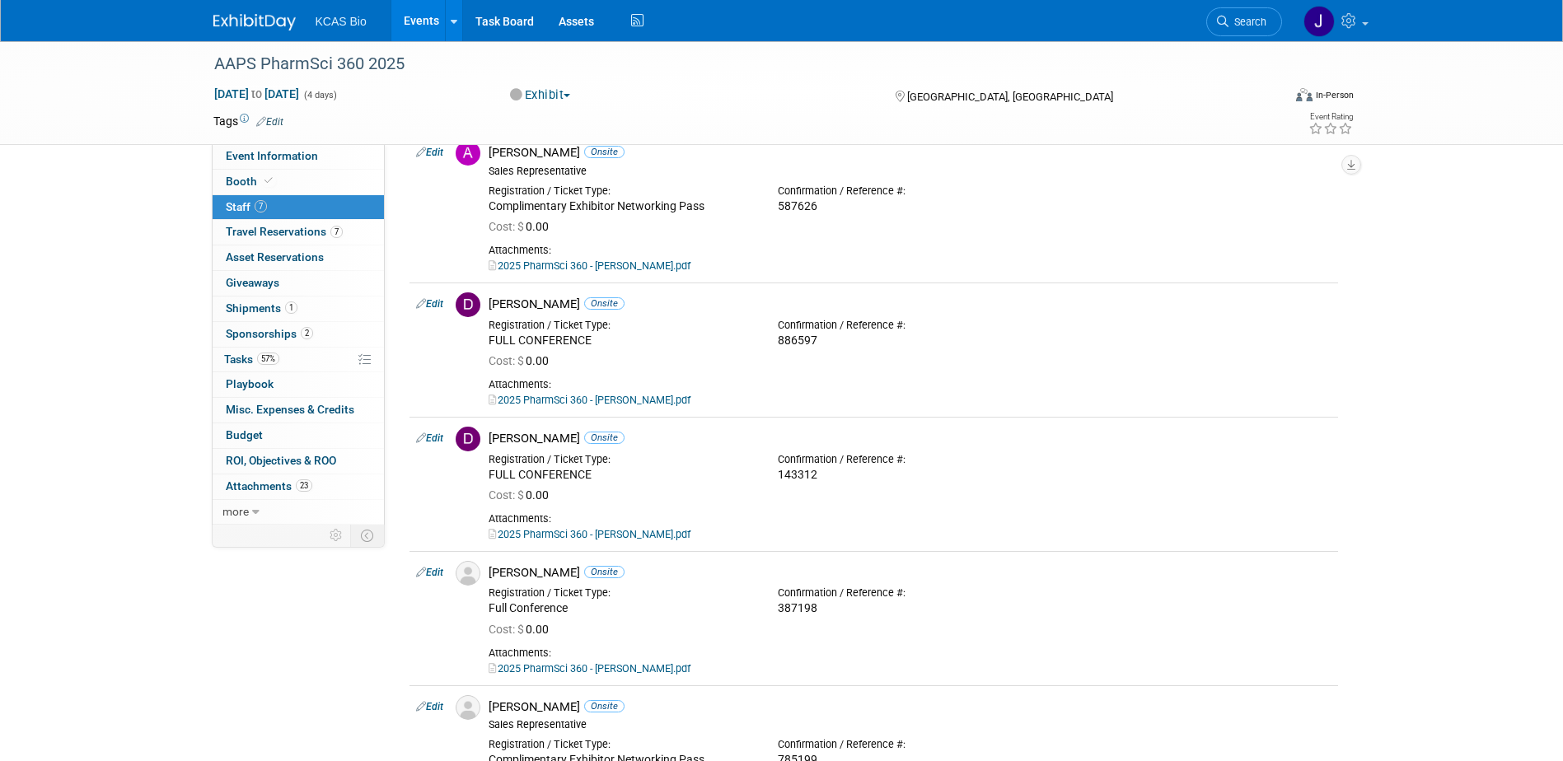
scroll to position [0, 0]
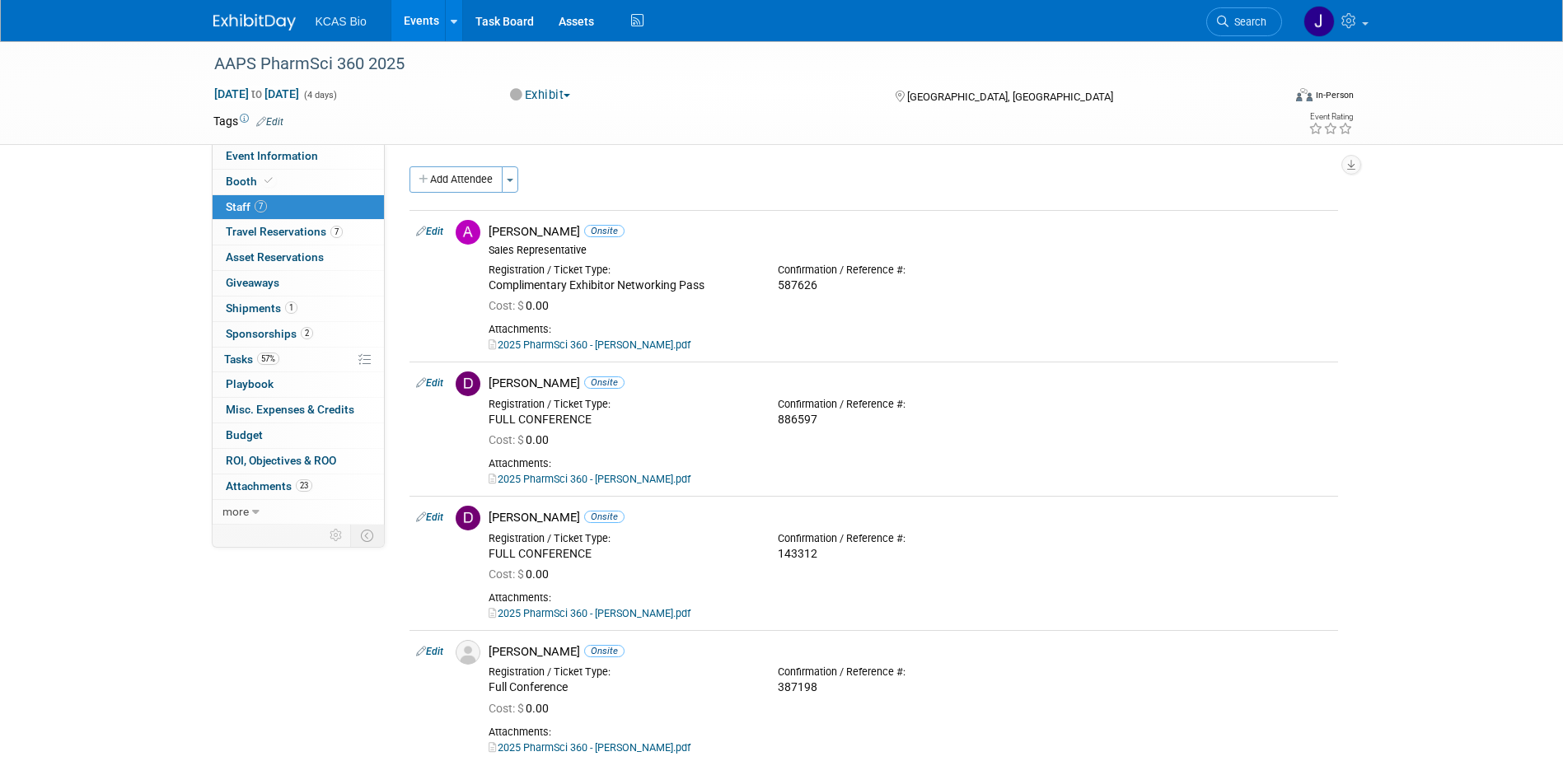
click at [413, 21] on link "Events" at bounding box center [421, 20] width 60 height 41
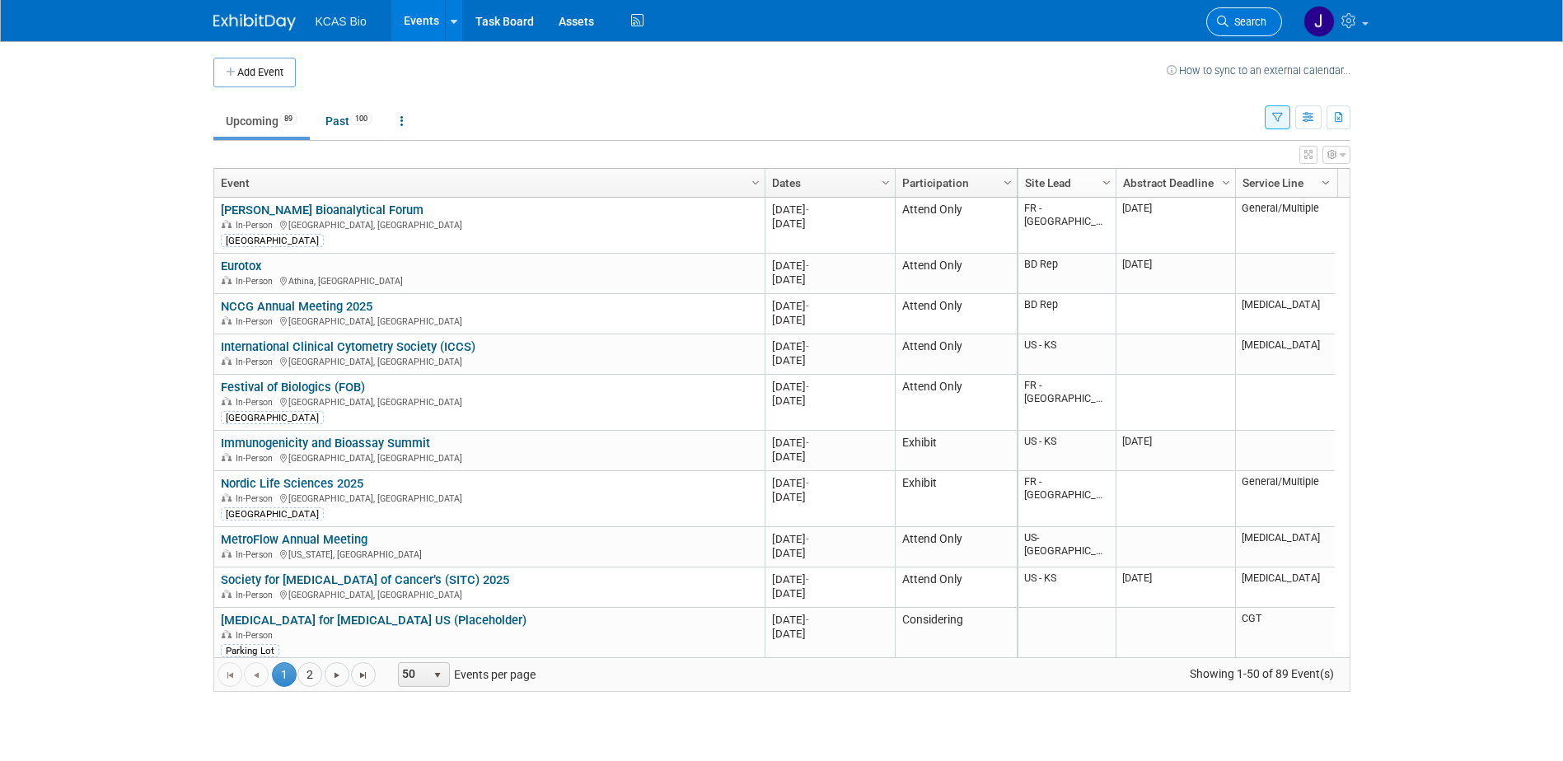
click at [1236, 26] on span "Search" at bounding box center [1248, 22] width 38 height 12
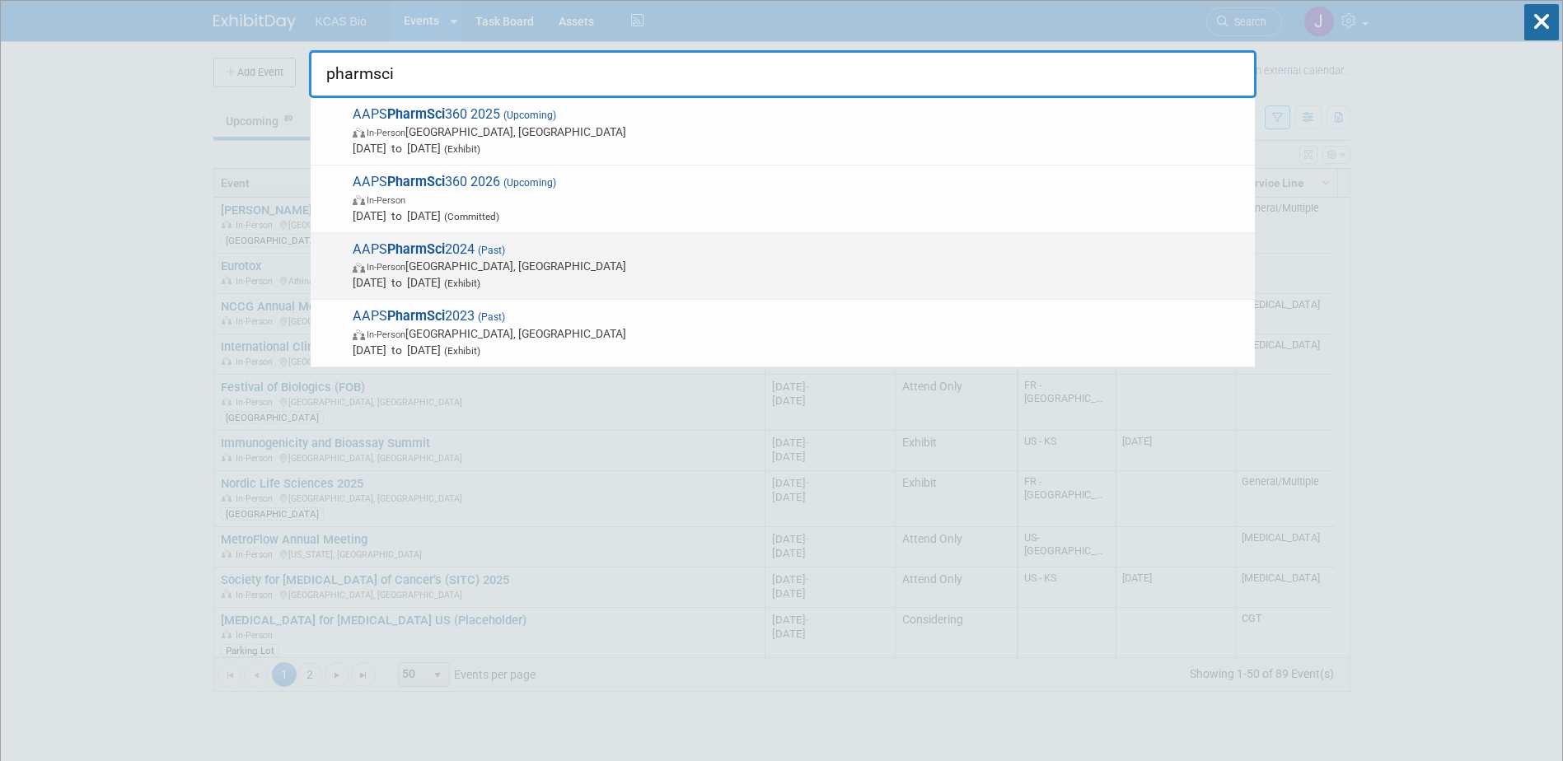
type input "pharmsci"
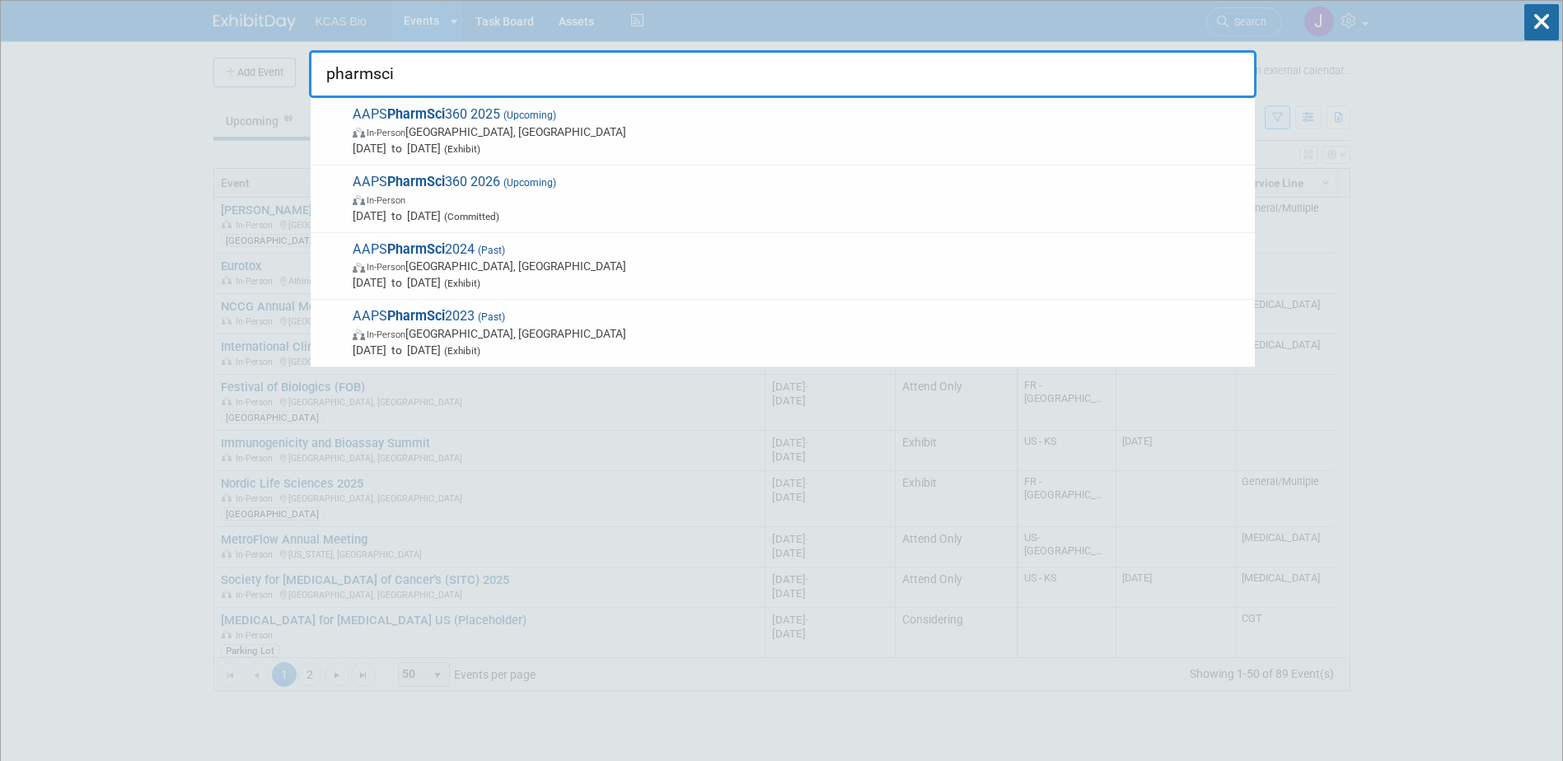
click at [541, 265] on span "In-Person Salt Lake City, UT" at bounding box center [800, 266] width 894 height 16
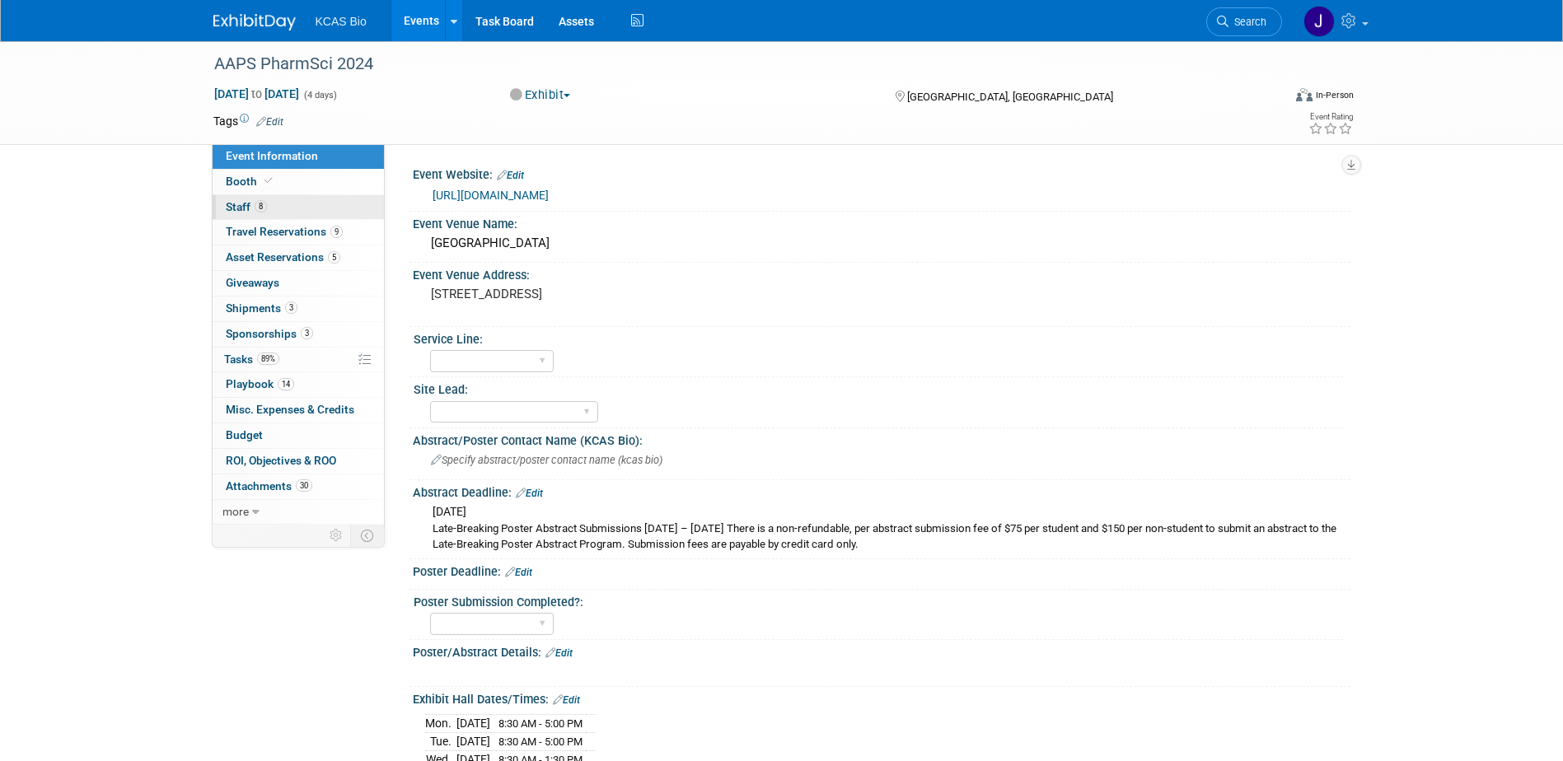
click at [249, 204] on span "Staff 8" at bounding box center [246, 206] width 41 height 13
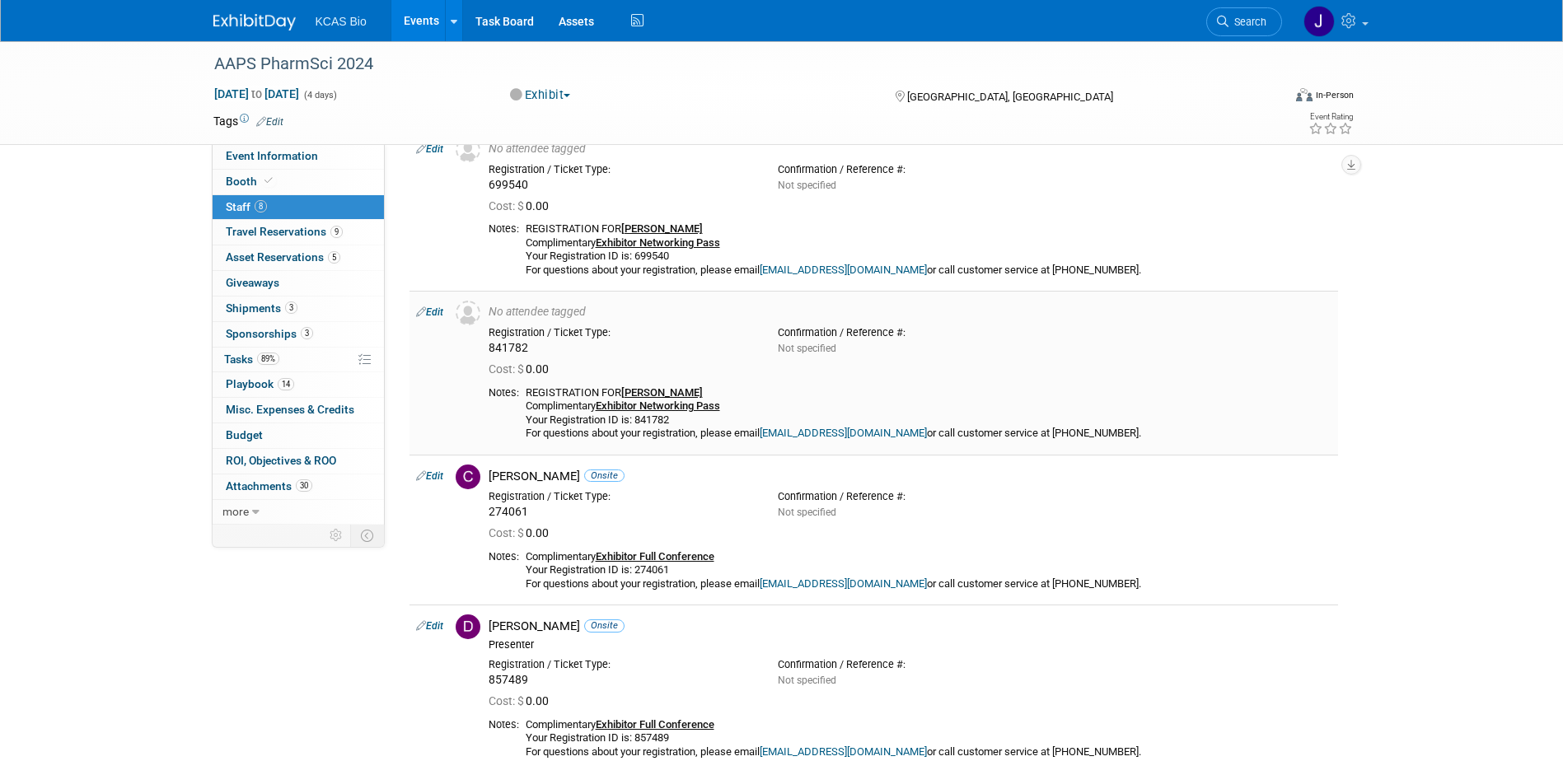
scroll to position [165, 0]
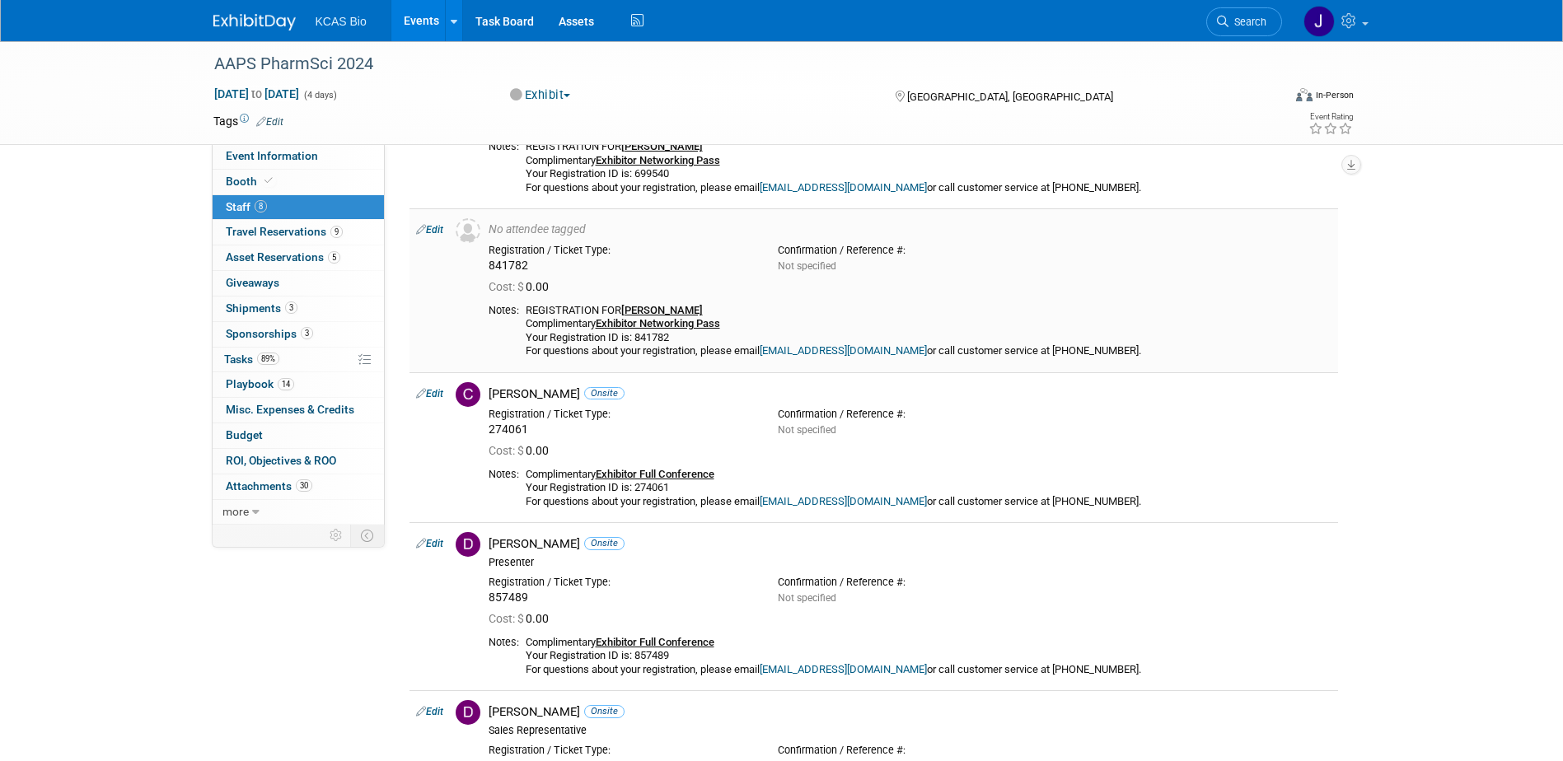
drag, startPoint x: 579, startPoint y: 313, endPoint x: 770, endPoint y: 325, distance: 190.7
click at [770, 325] on div "REGISTRATION FOR ALEX POPOV Complimentary Exhibitor Networking Pass Your Regist…" at bounding box center [929, 331] width 806 height 54
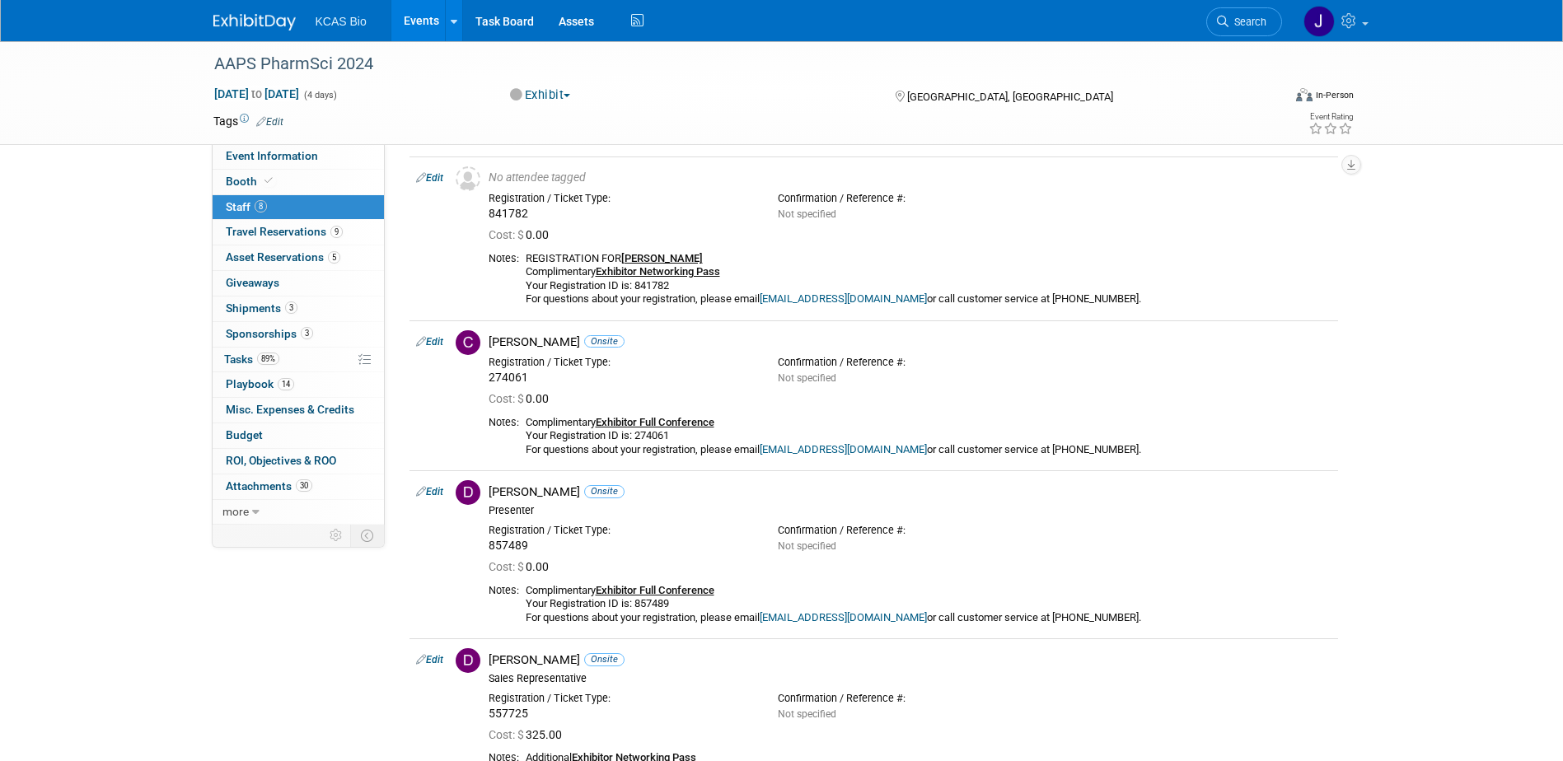
scroll to position [228, 0]
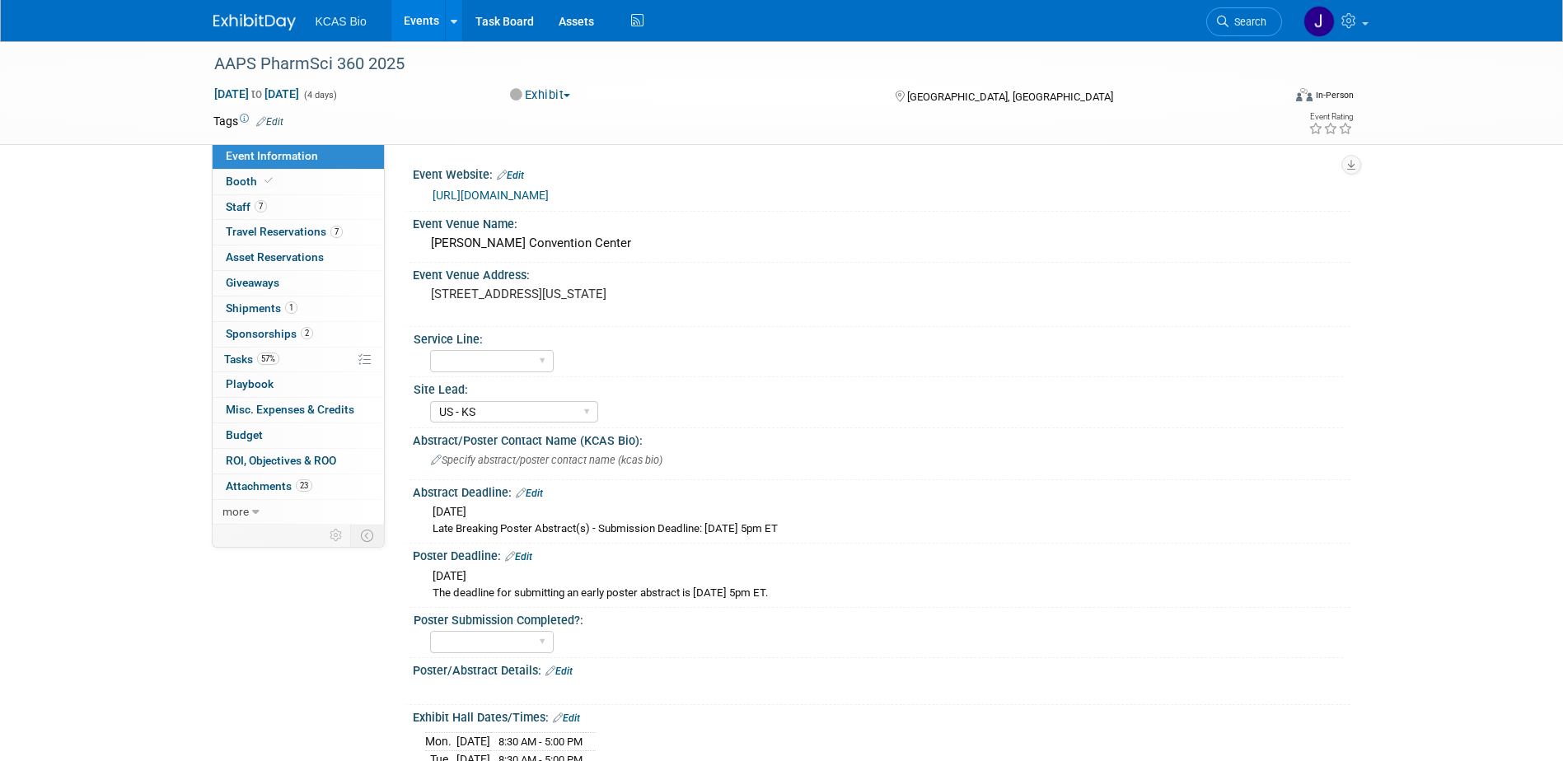
select select "US - KS"
click at [250, 208] on span "Staff 7" at bounding box center [246, 206] width 41 height 13
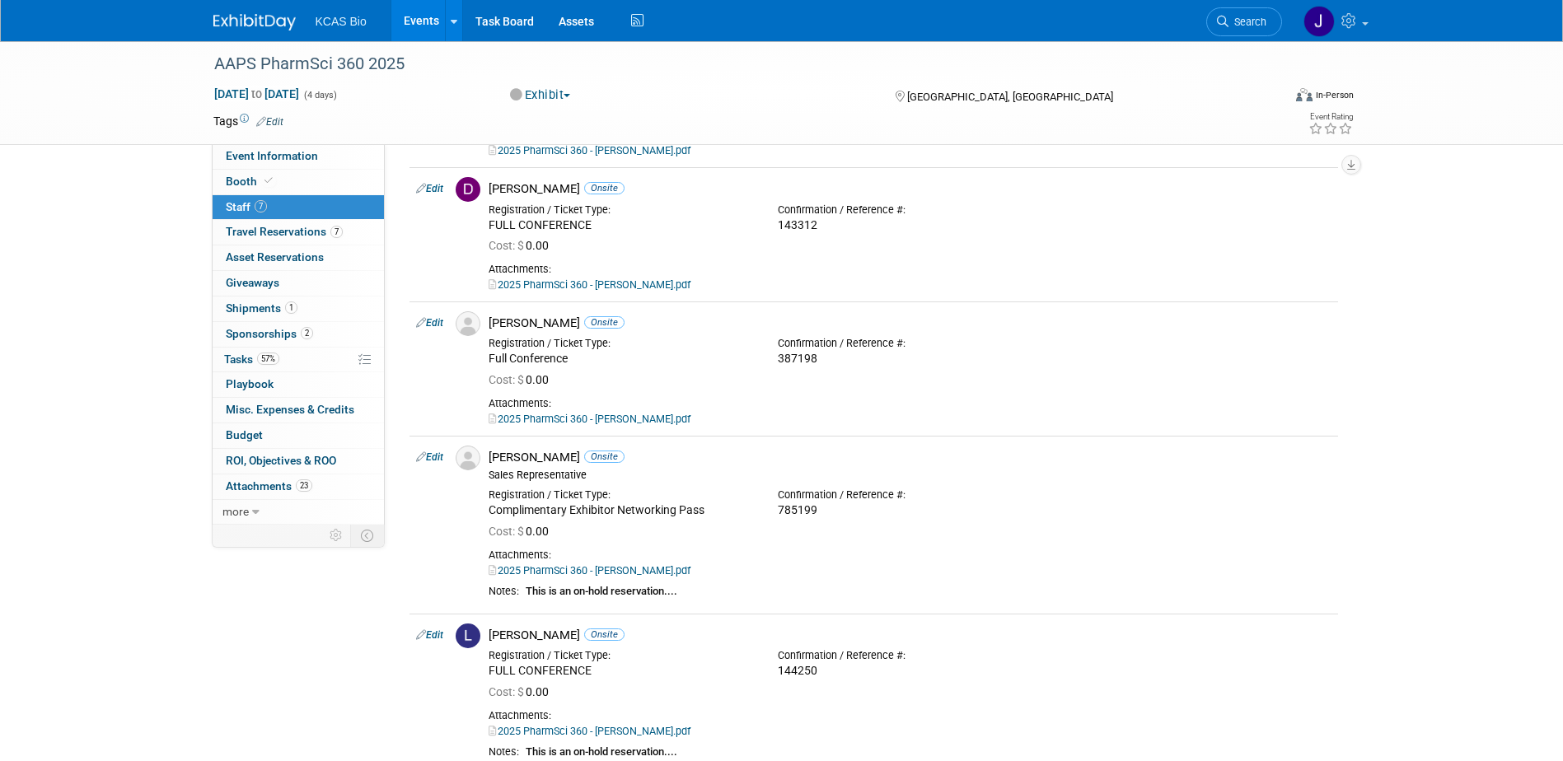
scroll to position [428, 0]
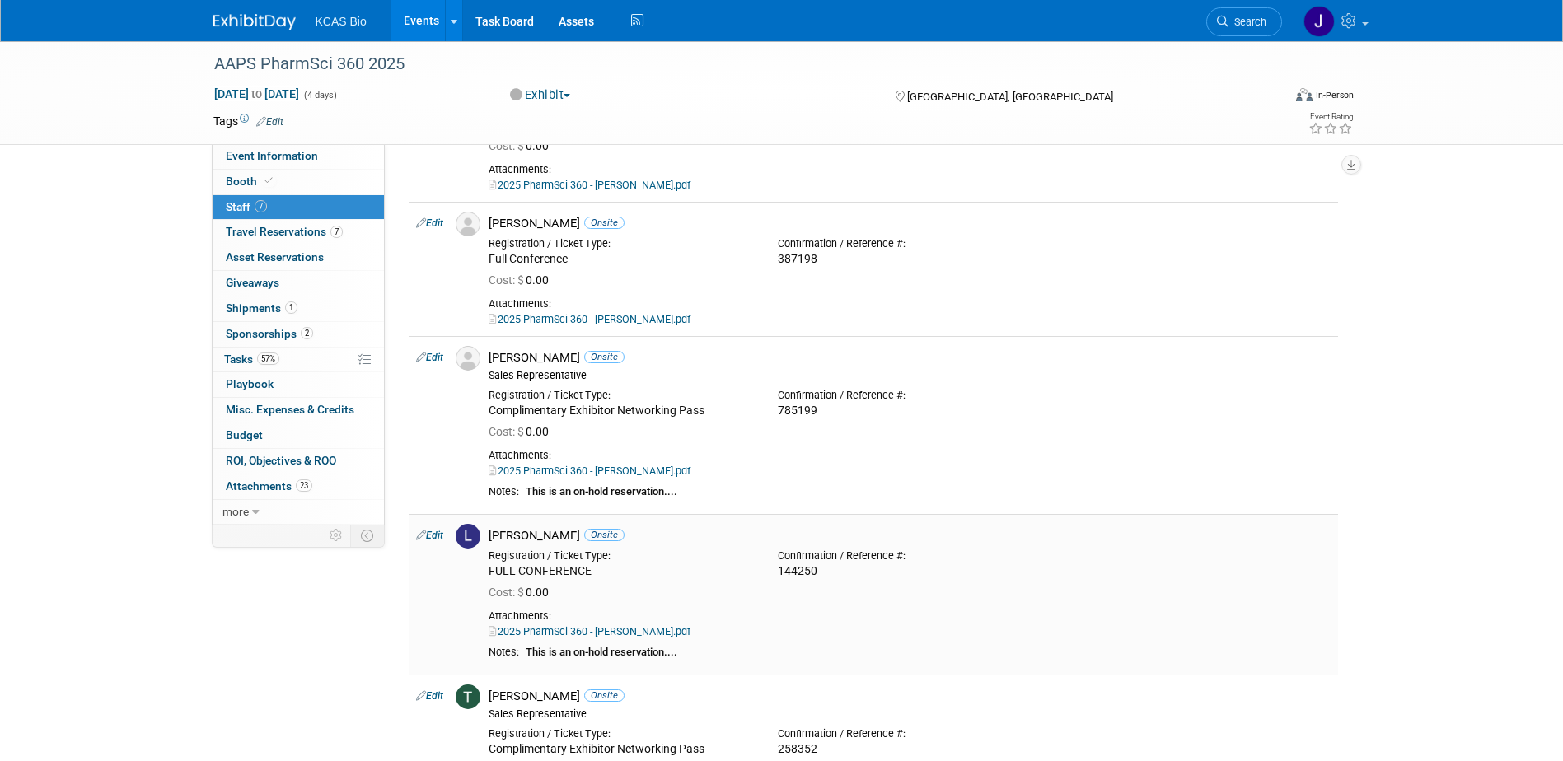
click at [597, 589] on div "Cost: $ 0.00" at bounding box center [910, 593] width 843 height 15
click at [432, 536] on link "Edit" at bounding box center [429, 536] width 27 height 12
select select "55f653f0-3f0f-4275-aca2-96e4646e9b74"
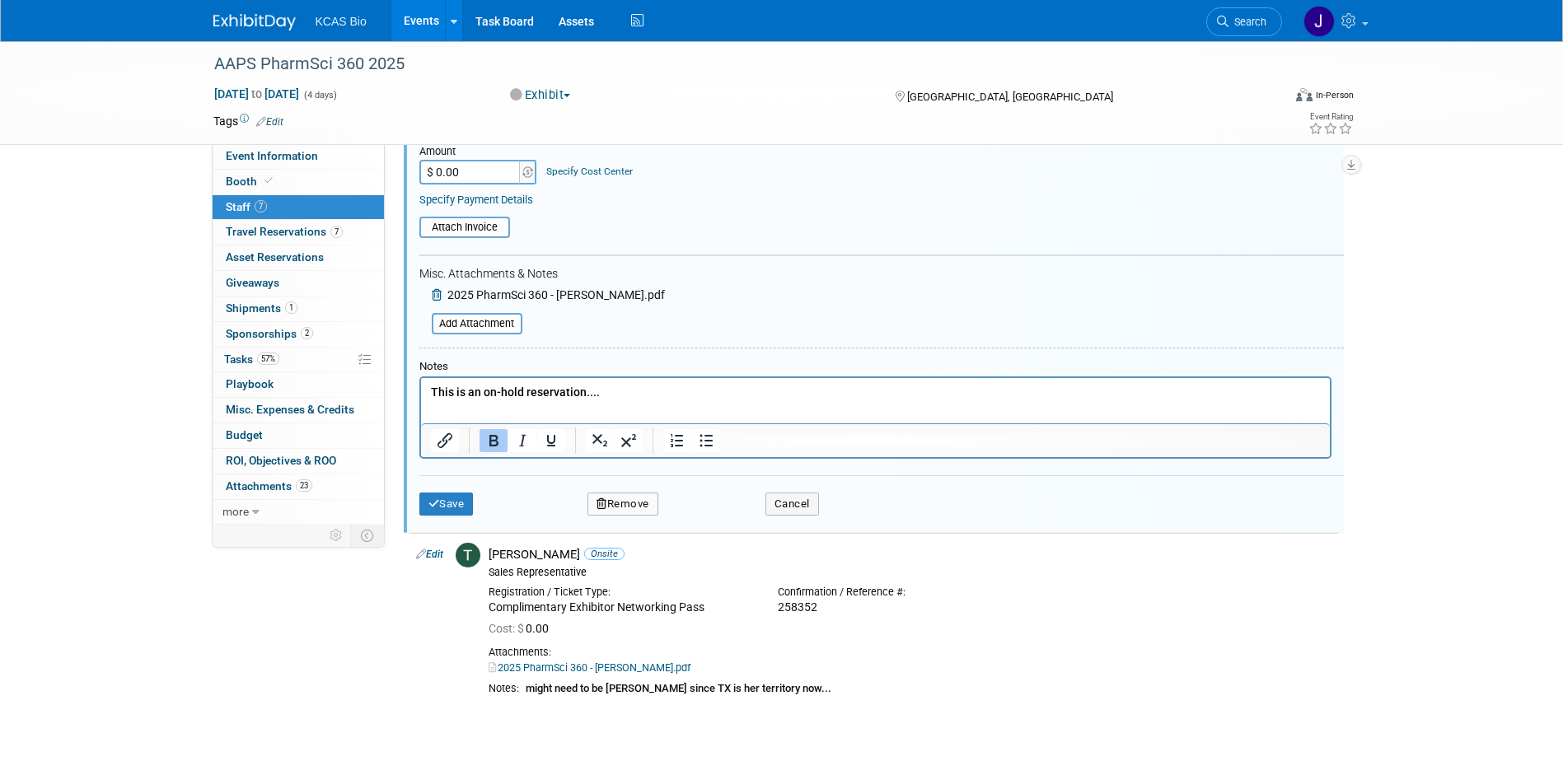
scroll to position [1085, 0]
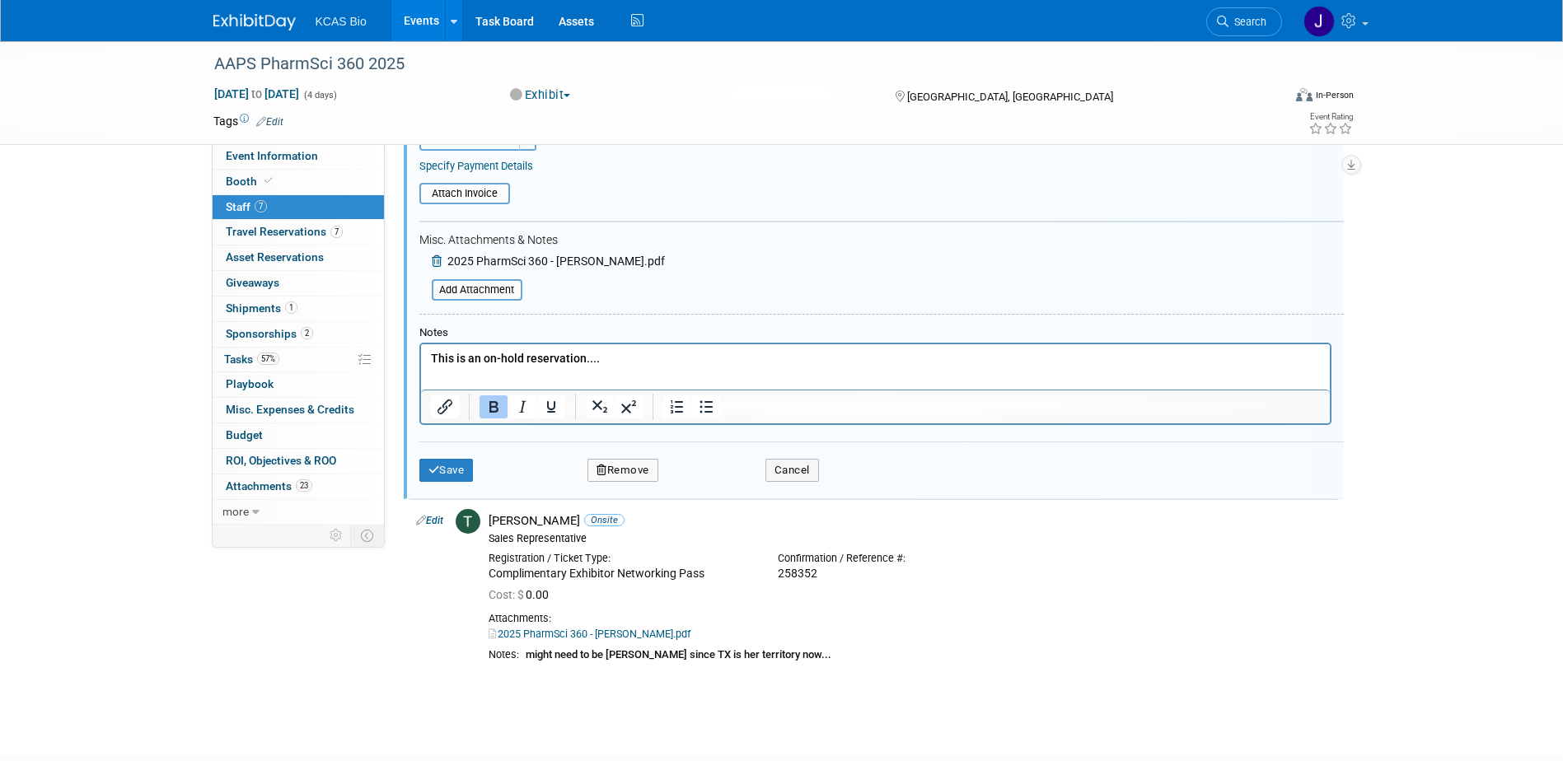
click at [651, 356] on p "This is an on-hold reservation...." at bounding box center [875, 358] width 890 height 16
drag, startPoint x: 620, startPoint y: 379, endPoint x: 846, endPoint y: 734, distance: 421.3
click at [425, 382] on html "This is an on-hold reservation.... Maybe Alex P since John might be in attendan…" at bounding box center [874, 363] width 909 height 39
copy p "Maybe Alex P since John might be in attendance."
click at [456, 471] on button "Save" at bounding box center [446, 470] width 54 height 23
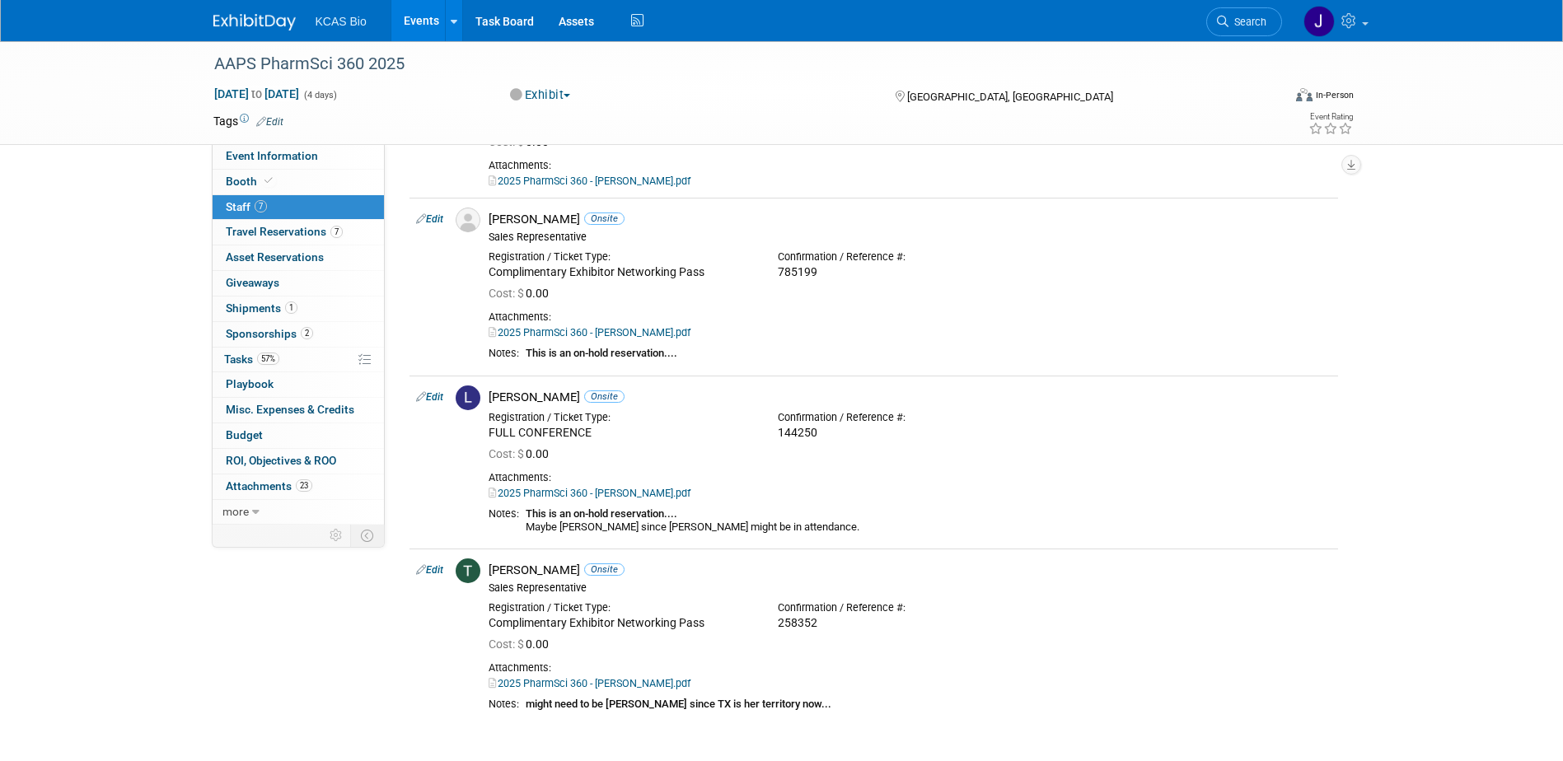
scroll to position [554, 0]
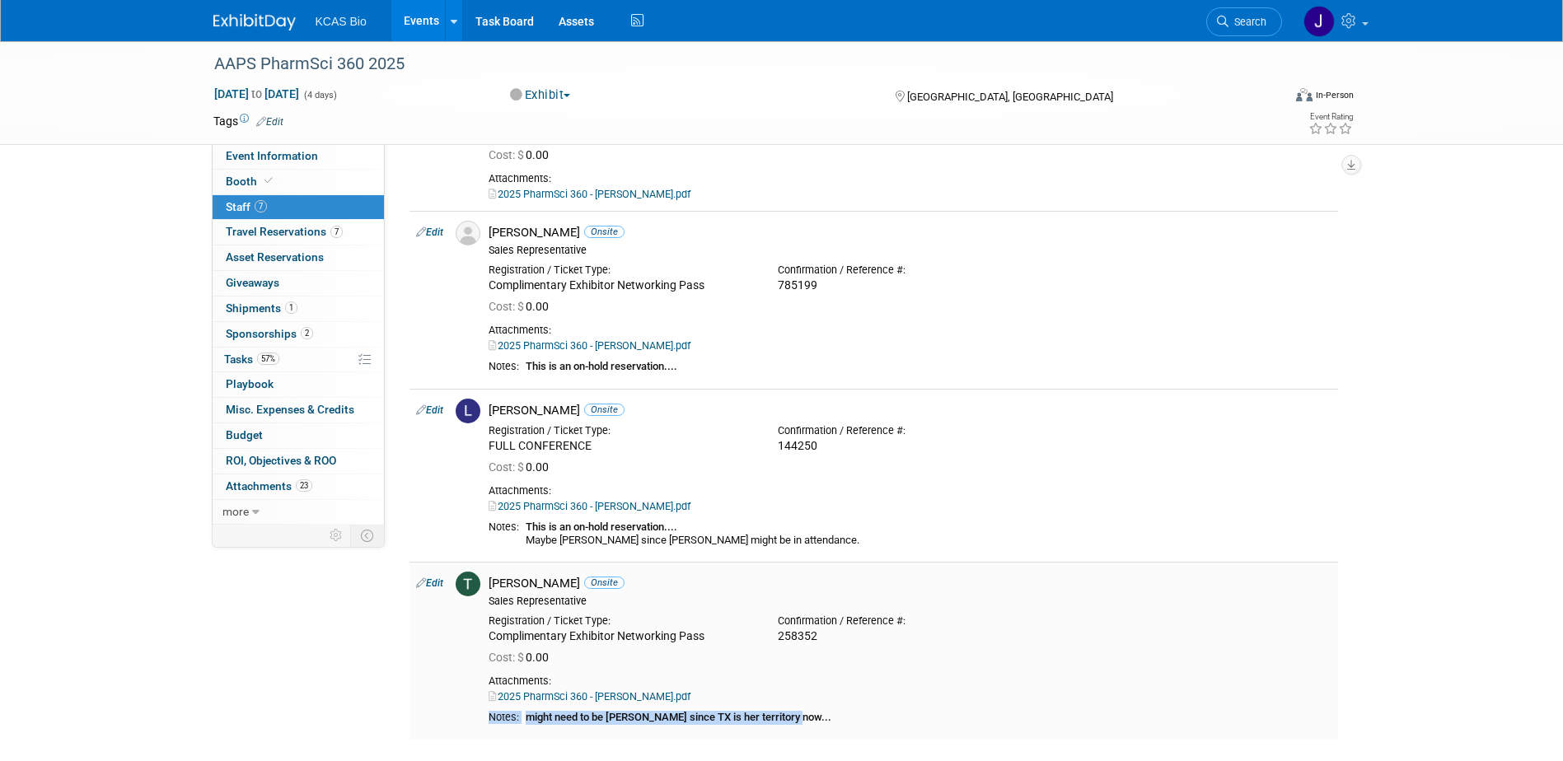
drag, startPoint x: 794, startPoint y: 723, endPoint x: 506, endPoint y: 709, distance: 288.8
click at [506, 709] on td "Tom Sposito Onsite Sales Representative Registration / Ticket Type: Cost: $ 0.00" at bounding box center [910, 651] width 856 height 178
click at [429, 413] on link "Edit" at bounding box center [429, 411] width 27 height 12
select select "55f653f0-3f0f-4275-aca2-96e4646e9b74"
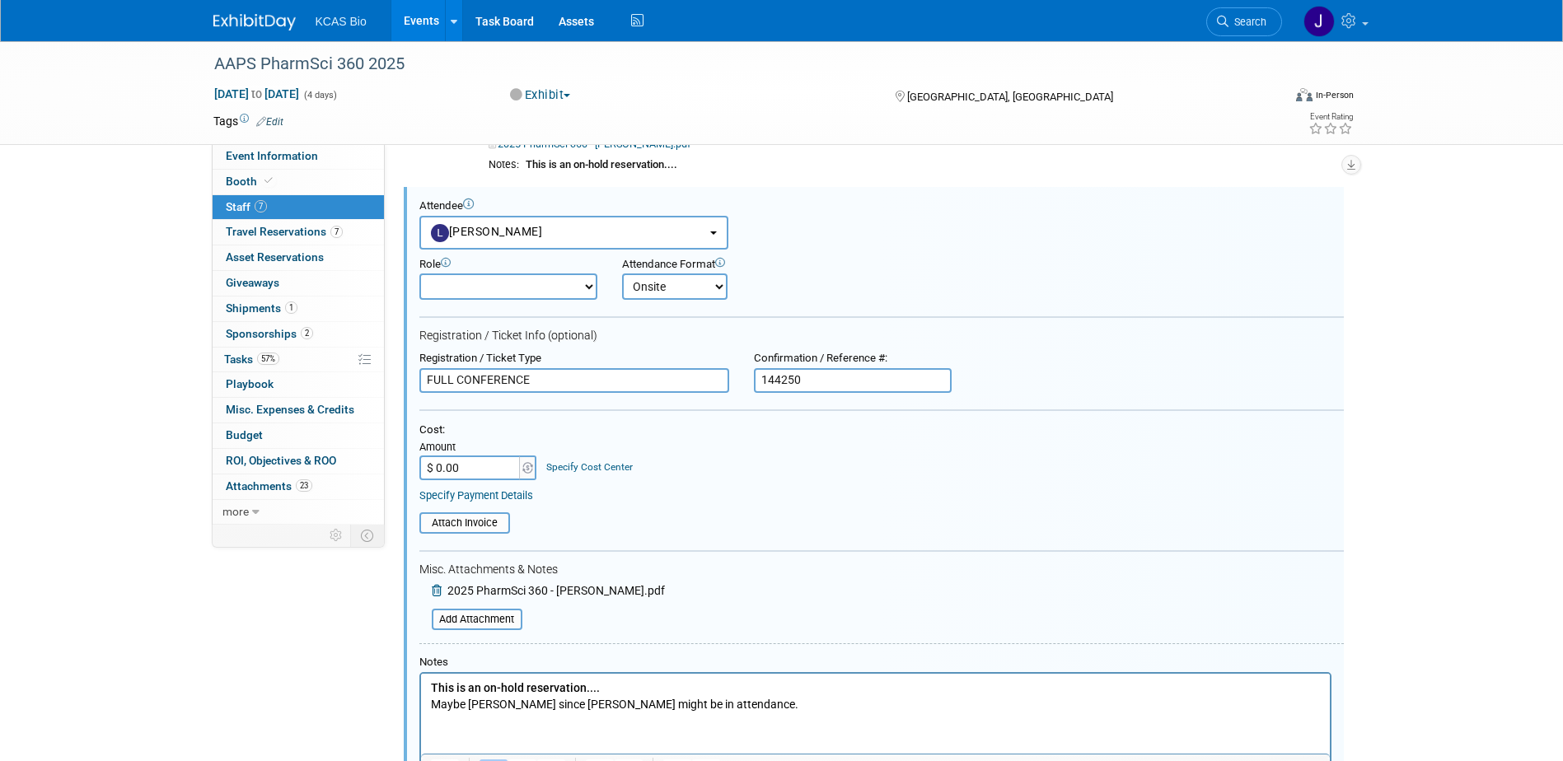
scroll to position [838, 0]
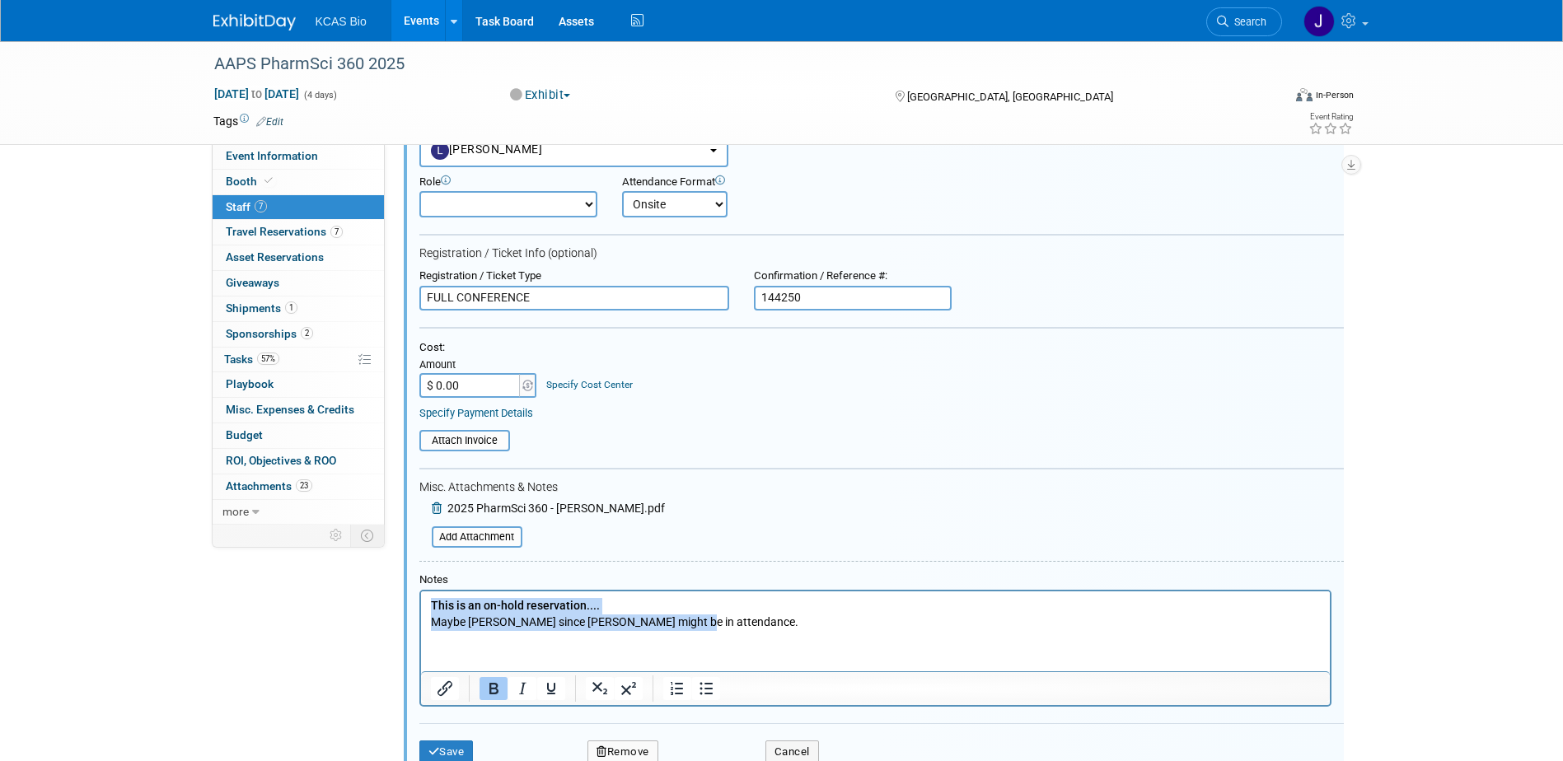
drag, startPoint x: 698, startPoint y: 620, endPoint x: 418, endPoint y: 613, distance: 280.2
click at [420, 613] on html "This is an on-hold reservation.... Maybe Alex P since John might be in attendan…" at bounding box center [874, 610] width 909 height 39
click at [494, 686] on icon "Bold" at bounding box center [493, 689] width 9 height 12
click at [494, 692] on icon "Bold" at bounding box center [494, 689] width 20 height 20
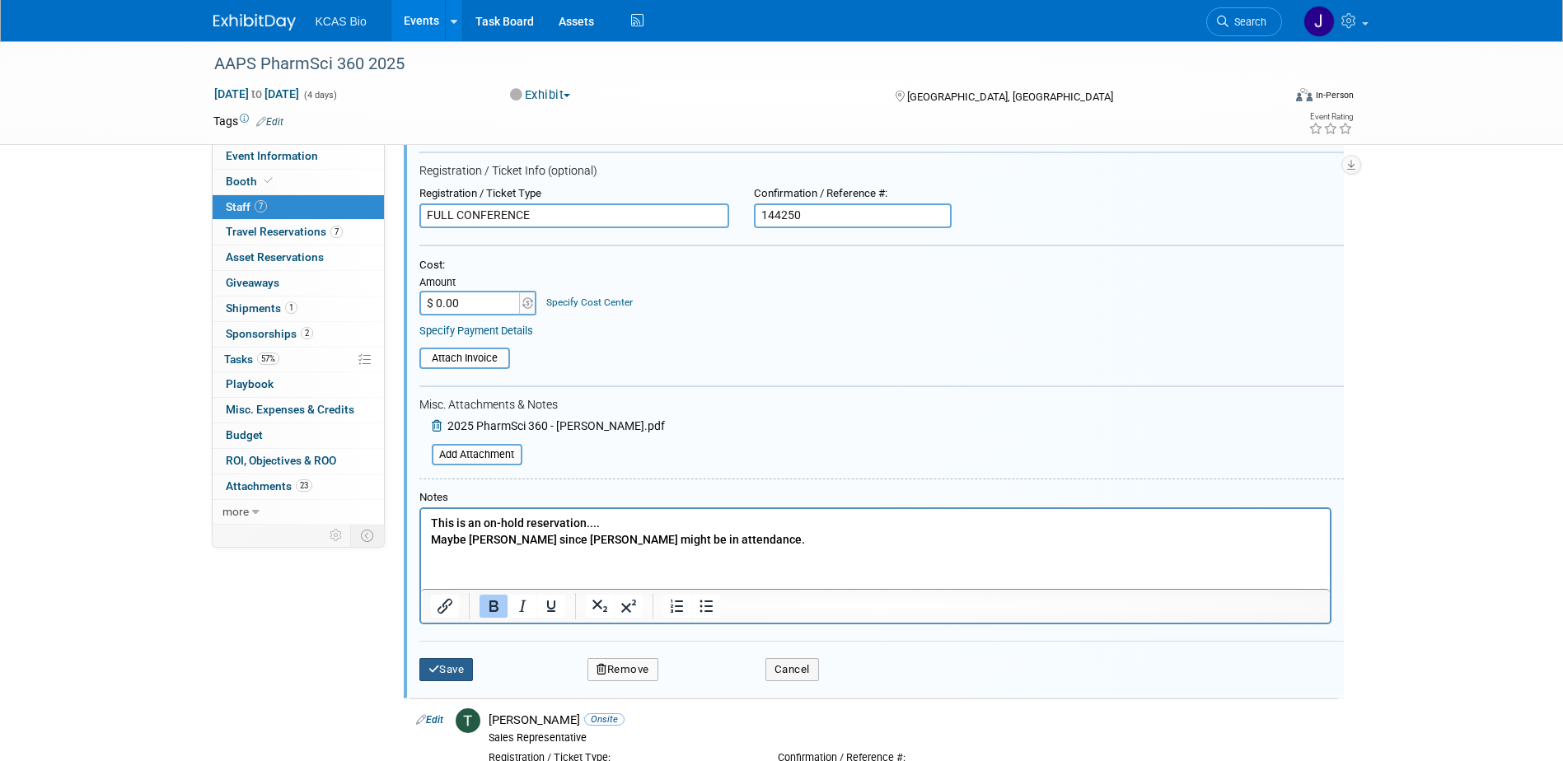
click at [444, 669] on button "Save" at bounding box center [446, 669] width 54 height 23
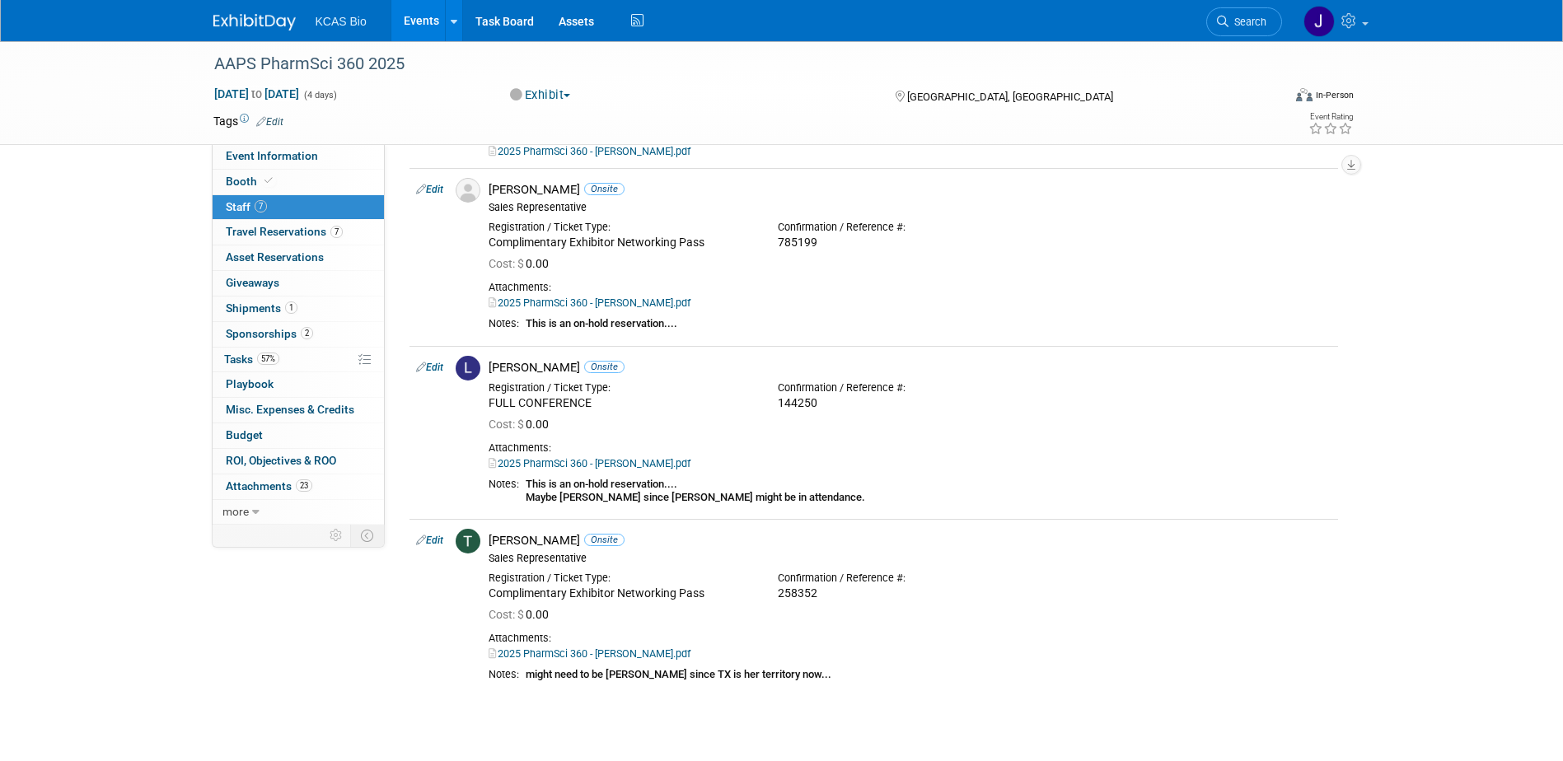
scroll to position [595, 0]
drag, startPoint x: 781, startPoint y: 674, endPoint x: 494, endPoint y: 547, distance: 314.3
click at [494, 547] on td "Tom Sposito Onsite Sales Representative Registration / Ticket Type: Cost: $ 0.00" at bounding box center [910, 610] width 856 height 178
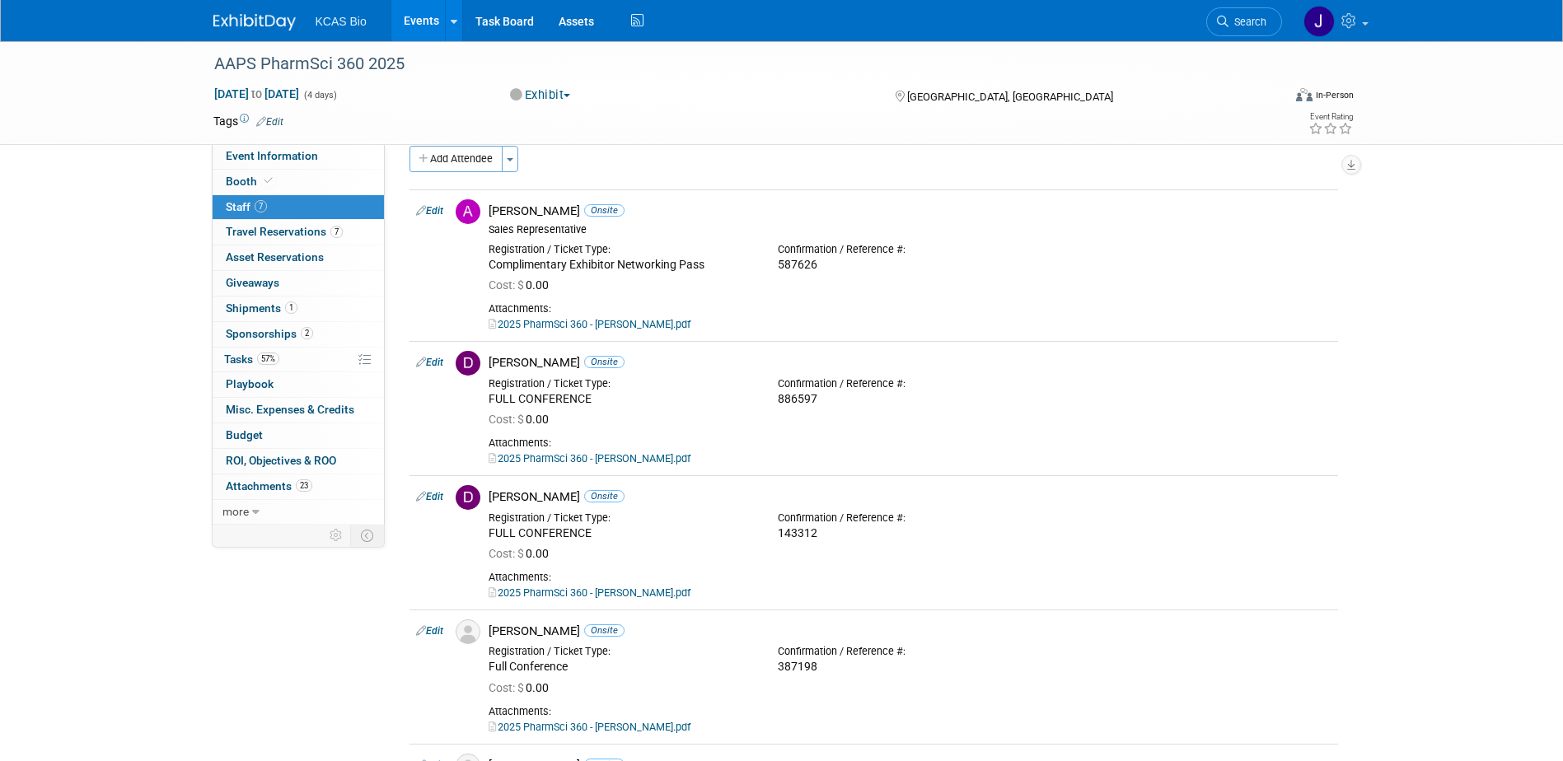
scroll to position [7, 0]
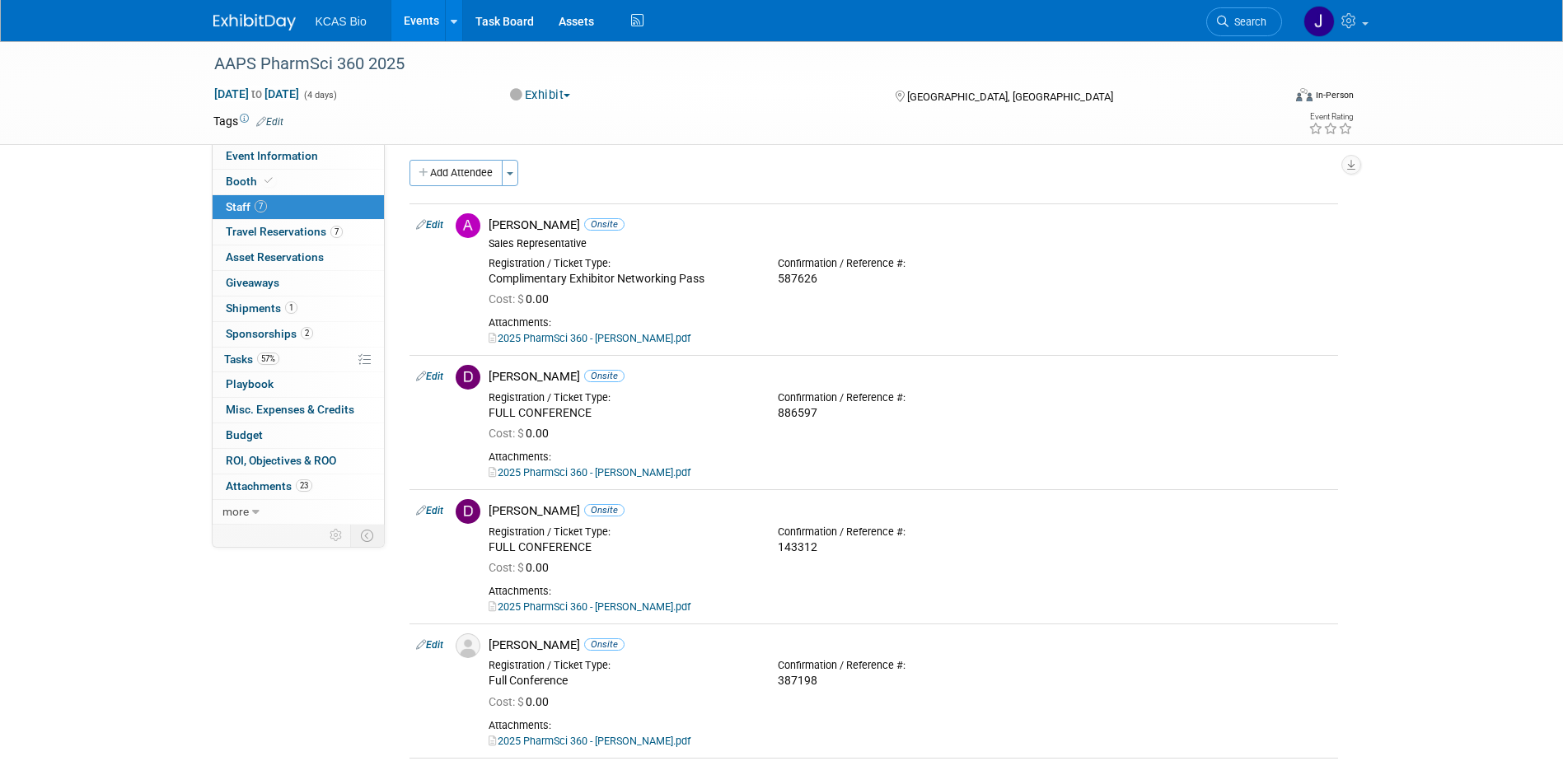
drag, startPoint x: 1445, startPoint y: 124, endPoint x: 1174, endPoint y: 117, distance: 271.2
click at [1175, 117] on div "Event Rating" at bounding box center [1269, 124] width 194 height 29
click at [256, 21] on img at bounding box center [254, 22] width 82 height 16
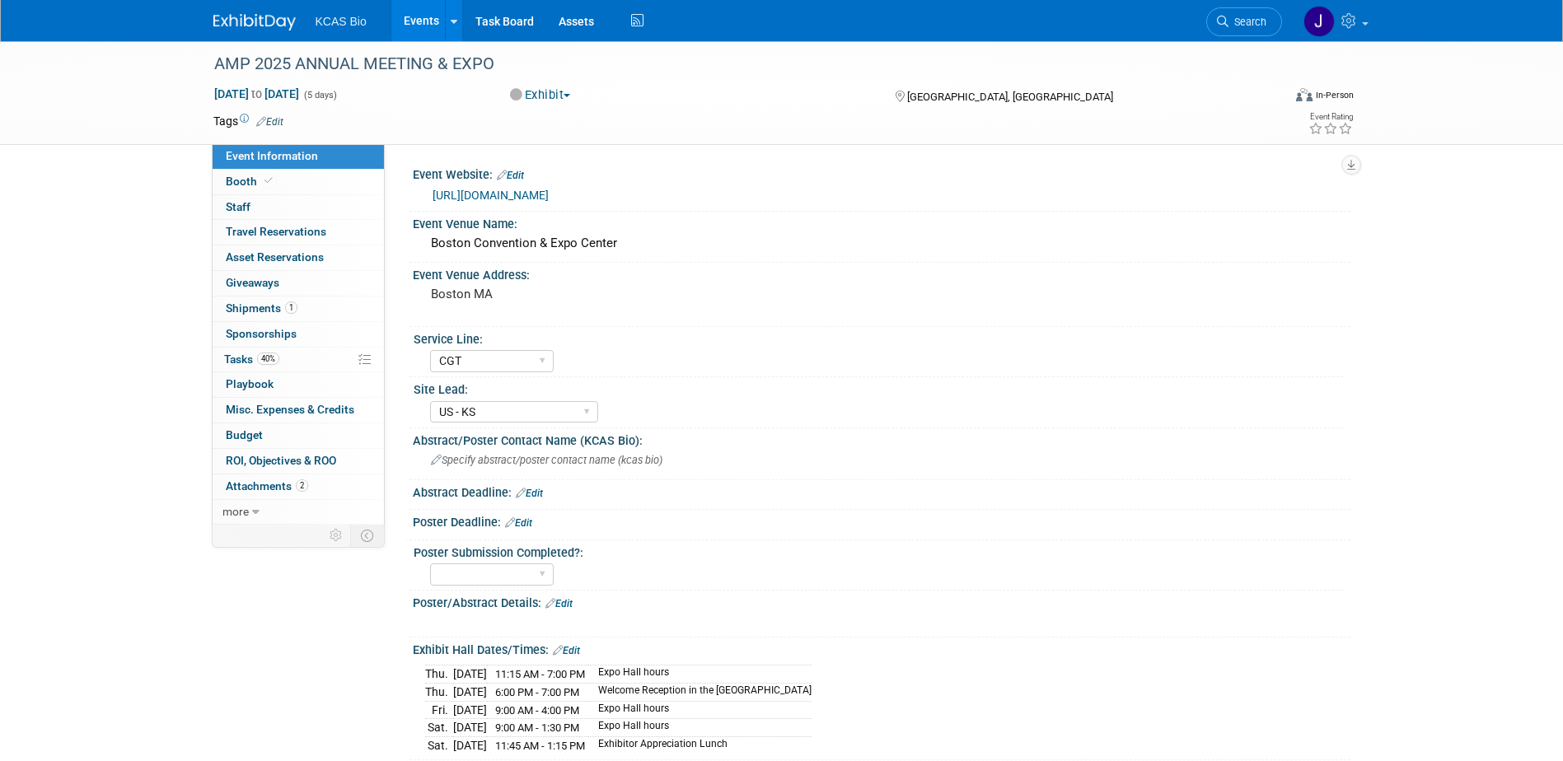
select select "CGT"
select select "US - KS"
click at [241, 208] on span "Staff 0" at bounding box center [238, 206] width 25 height 13
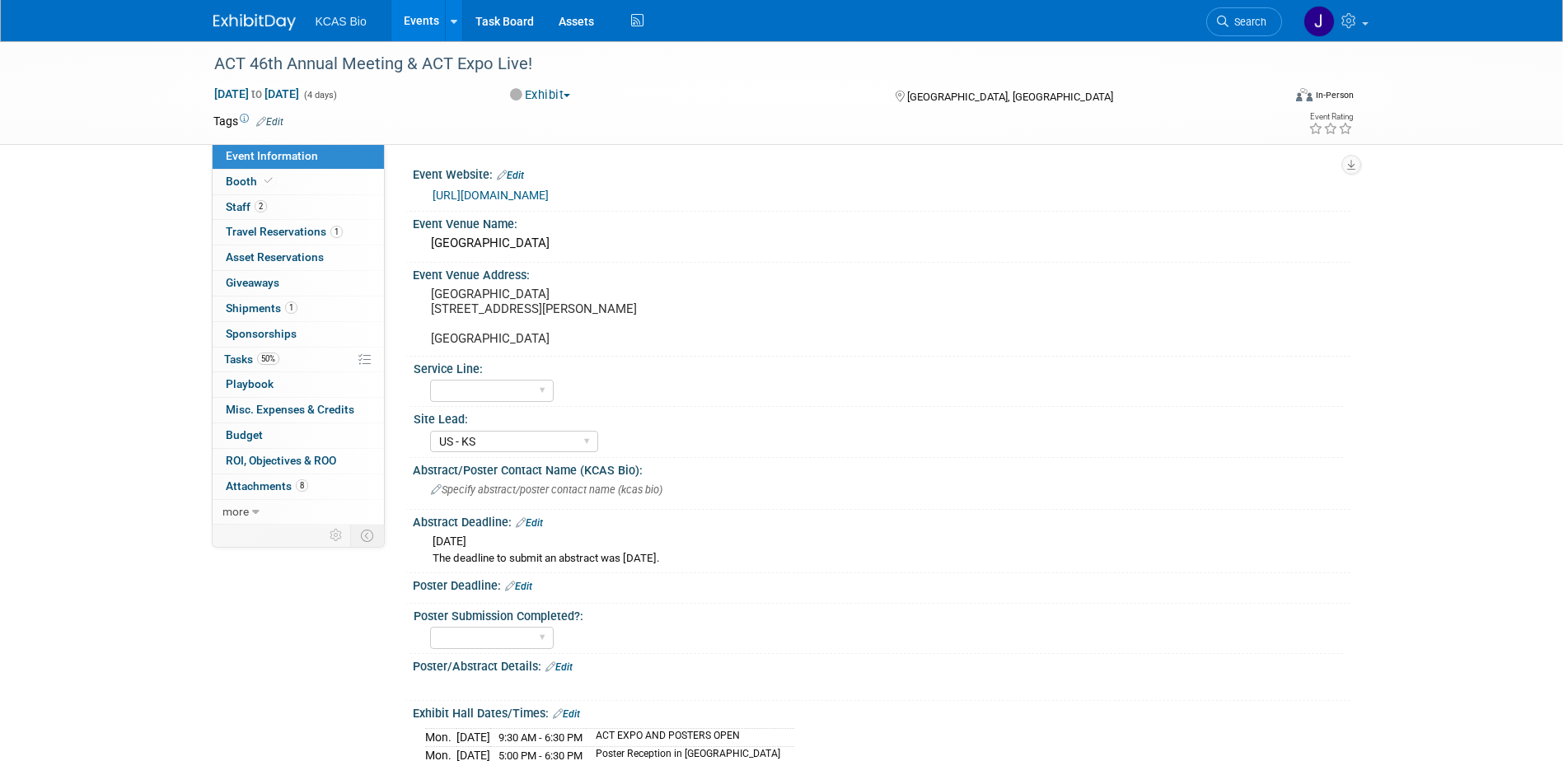
select select "US - KS"
click at [247, 208] on span "Staff 2" at bounding box center [246, 206] width 41 height 13
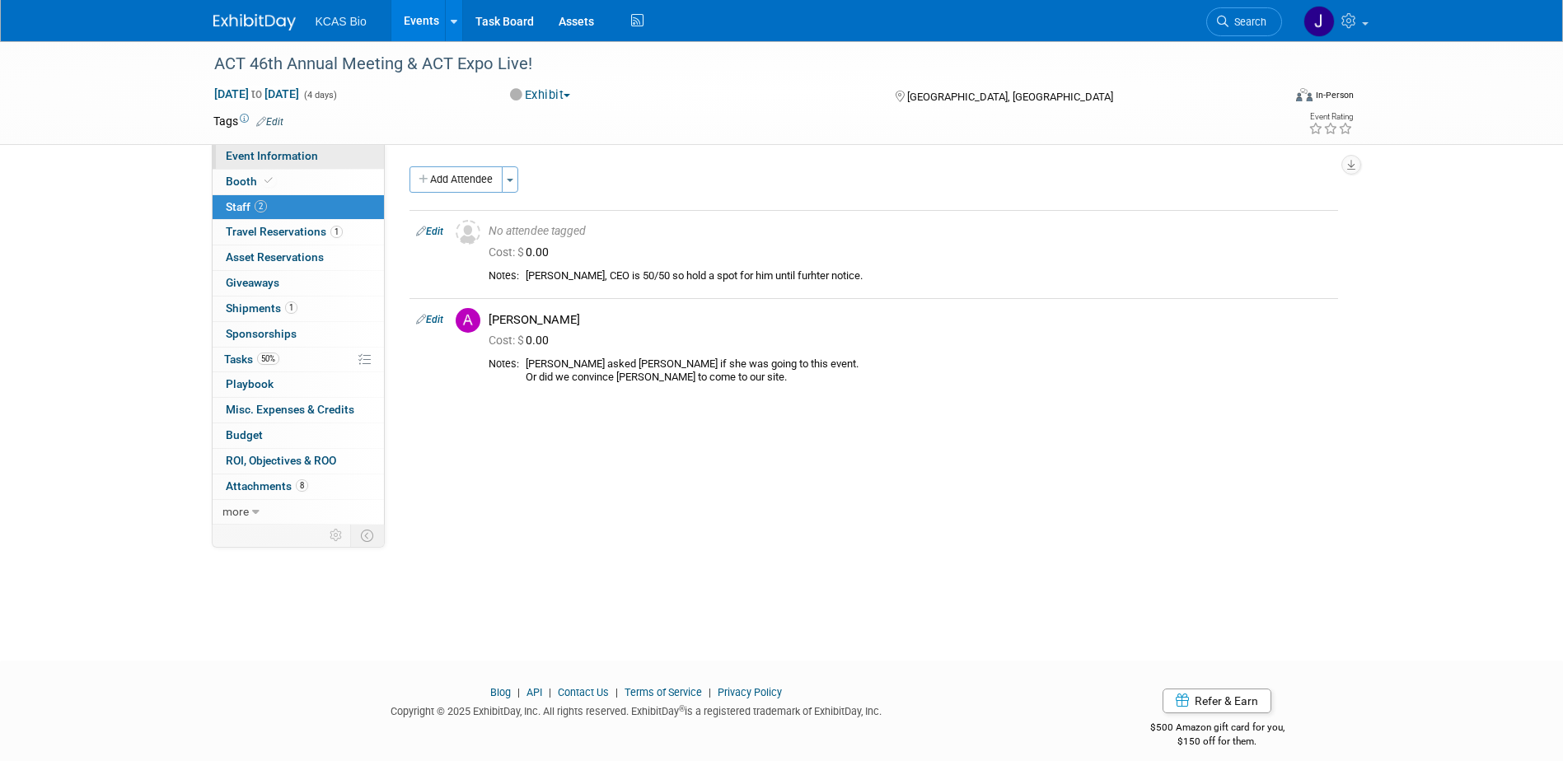
click at [255, 152] on span "Event Information" at bounding box center [272, 155] width 92 height 13
select select "US - KS"
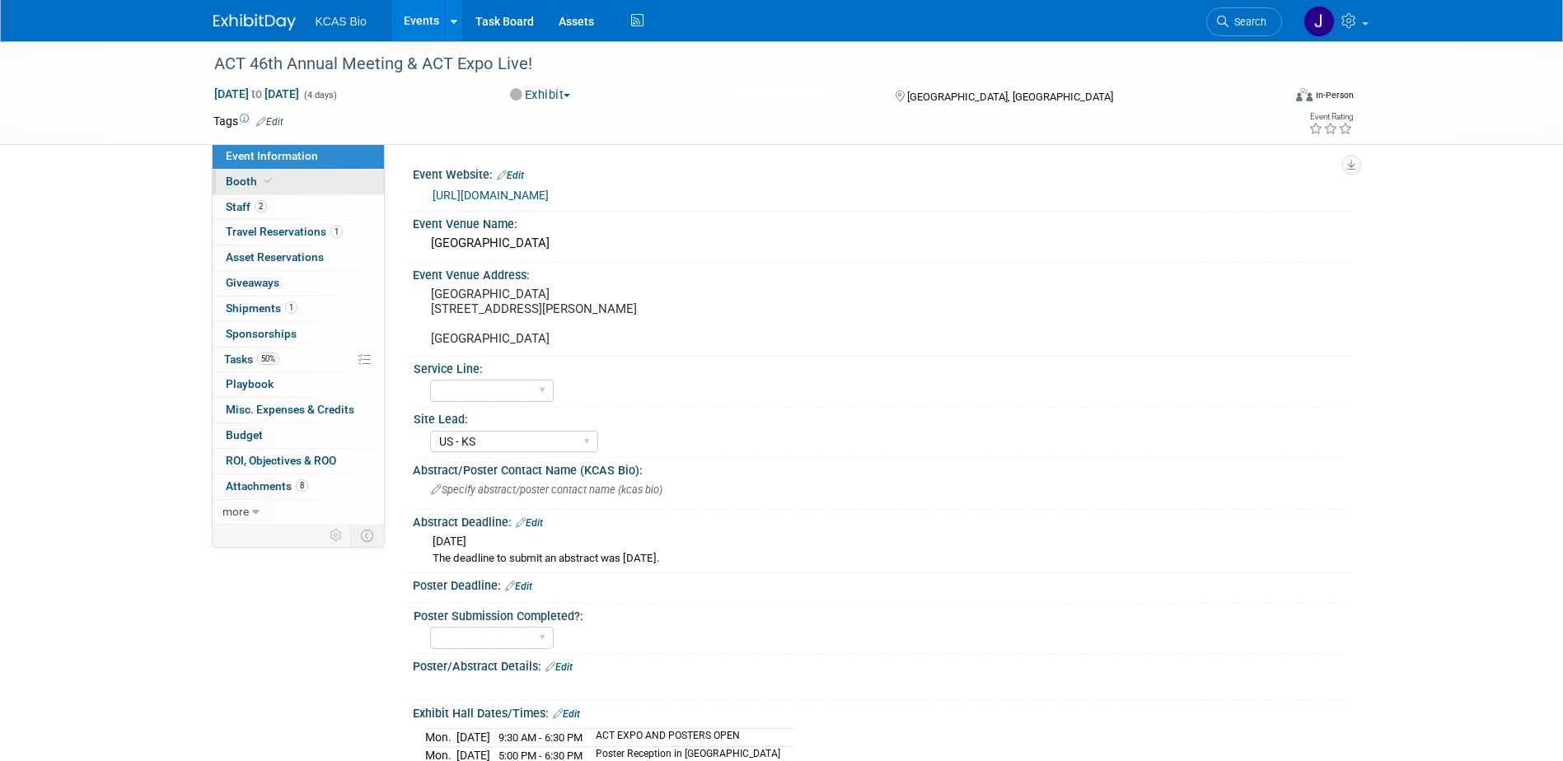
click at [240, 183] on span "Booth" at bounding box center [251, 181] width 50 height 13
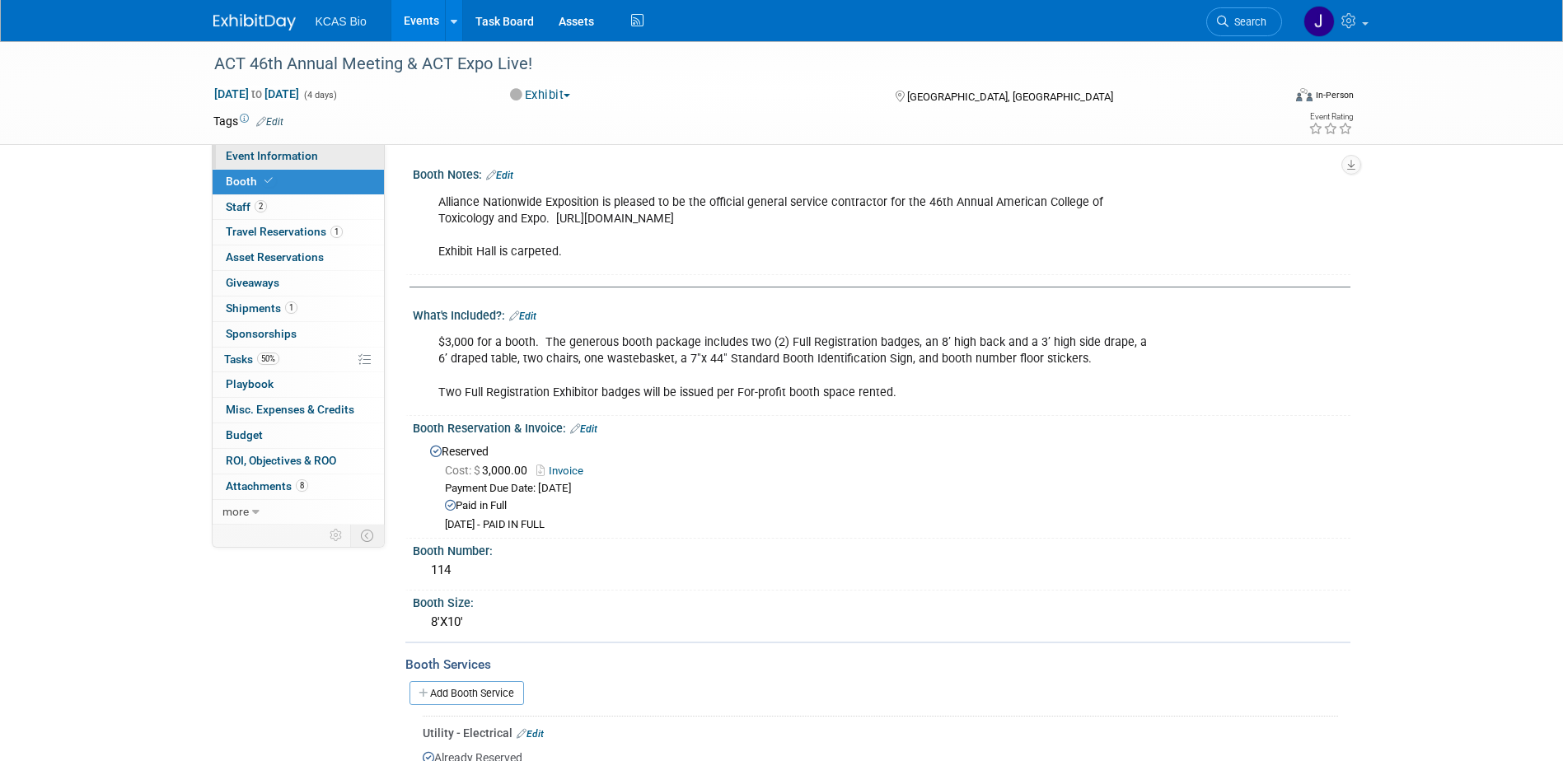
click at [255, 156] on span "Event Information" at bounding box center [272, 155] width 92 height 13
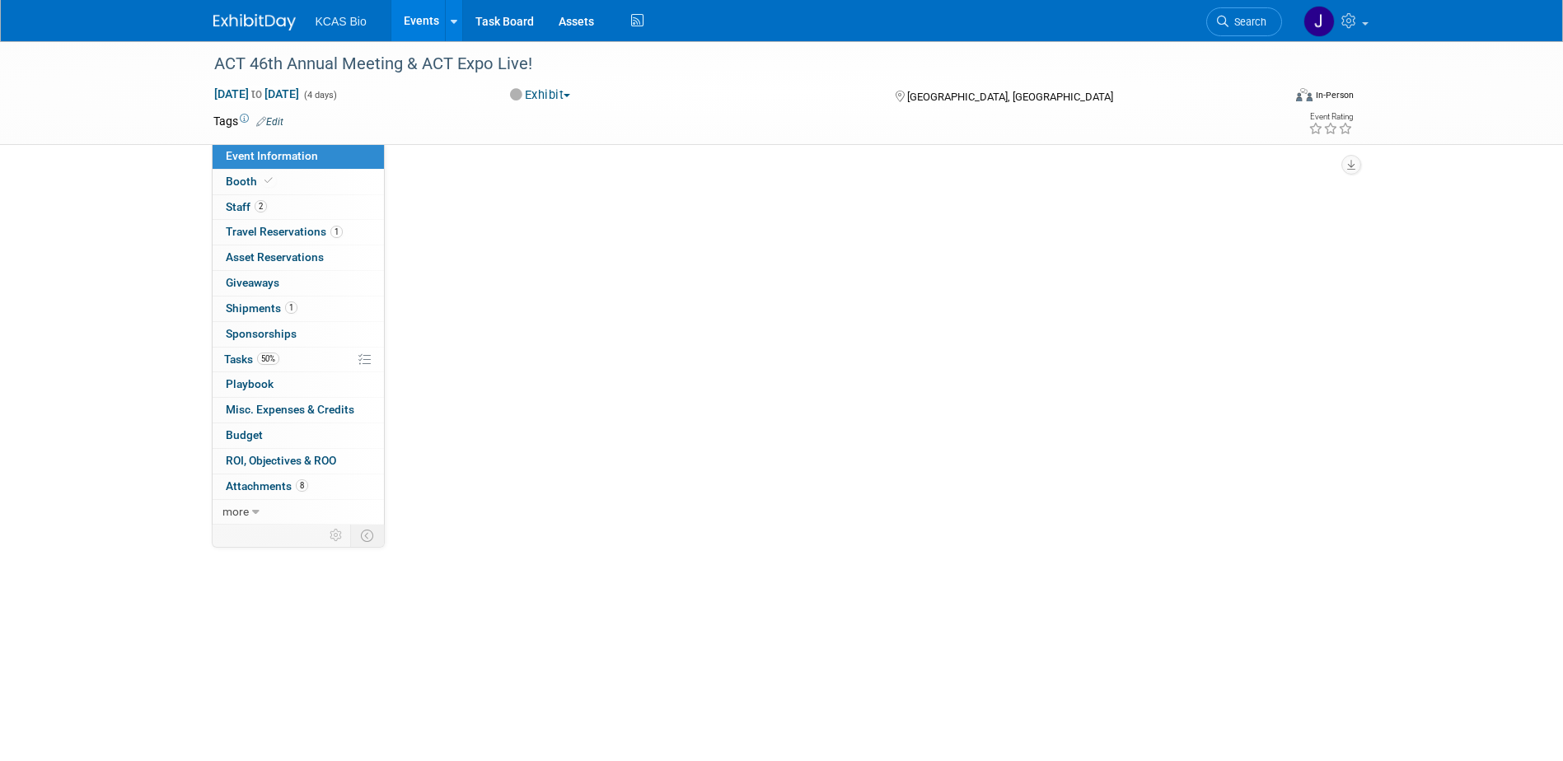
select select "US - KS"
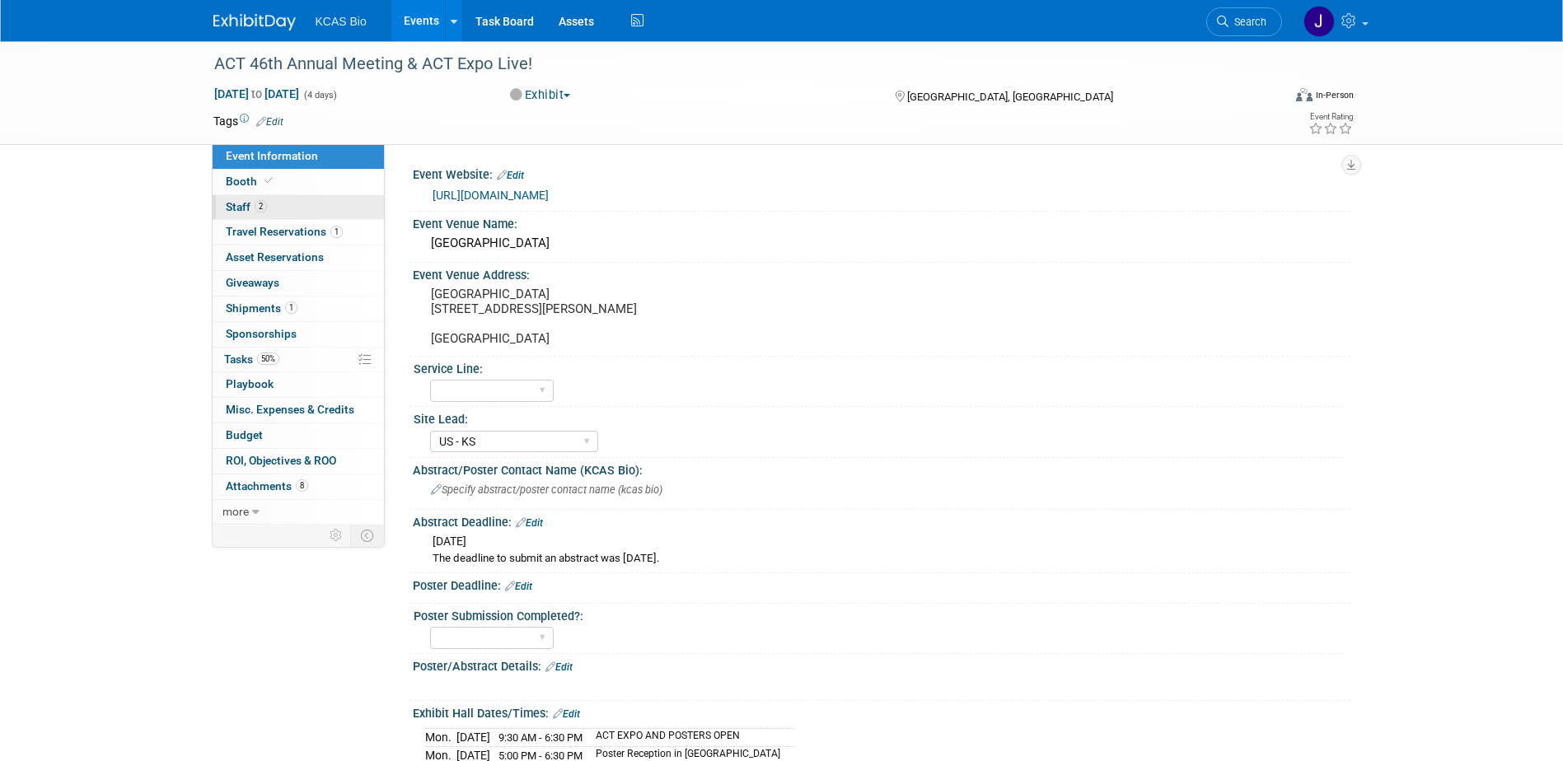
click at [251, 204] on span "Staff 2" at bounding box center [246, 206] width 41 height 13
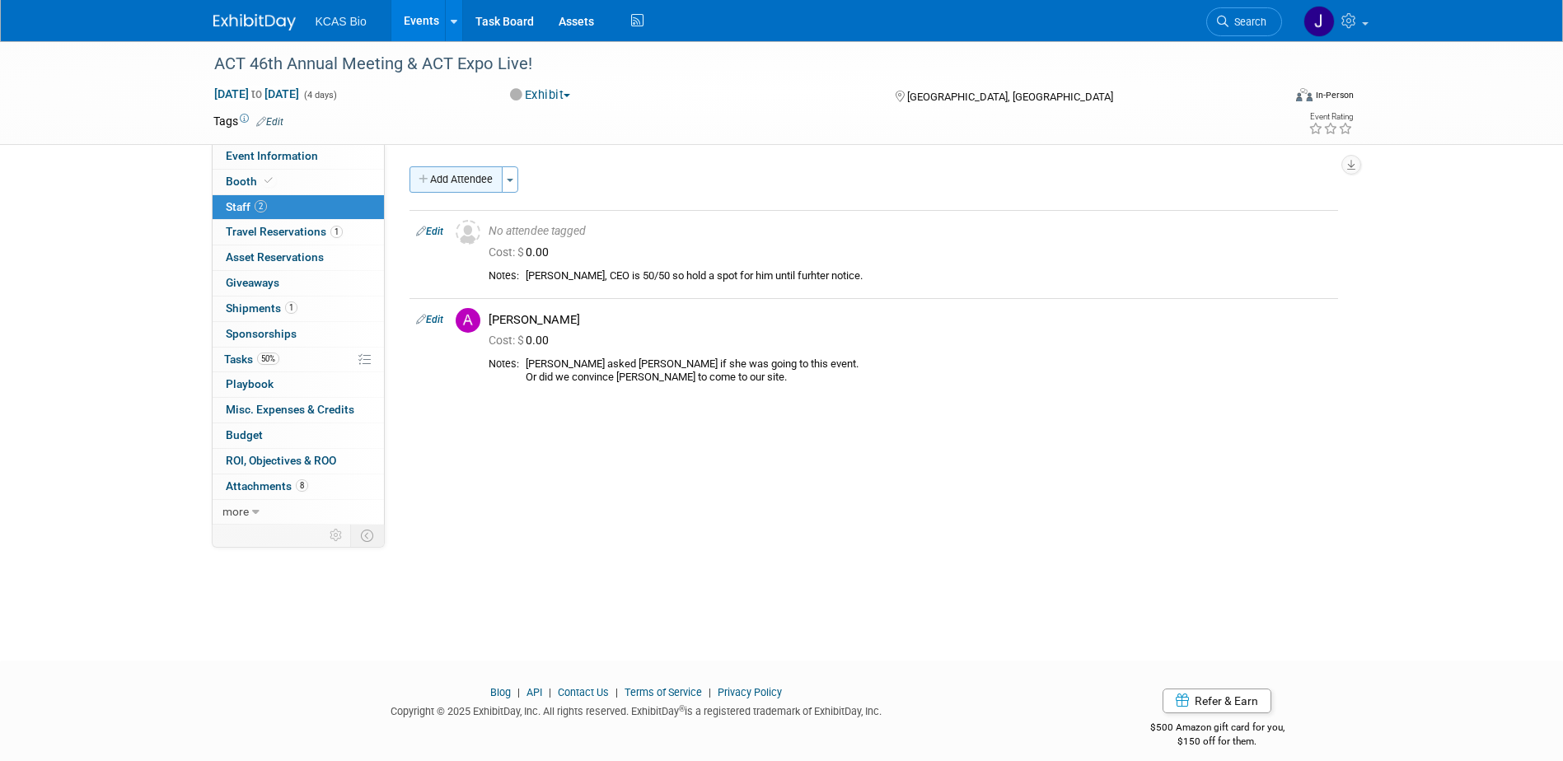
click at [443, 181] on button "Add Attendee" at bounding box center [456, 179] width 93 height 26
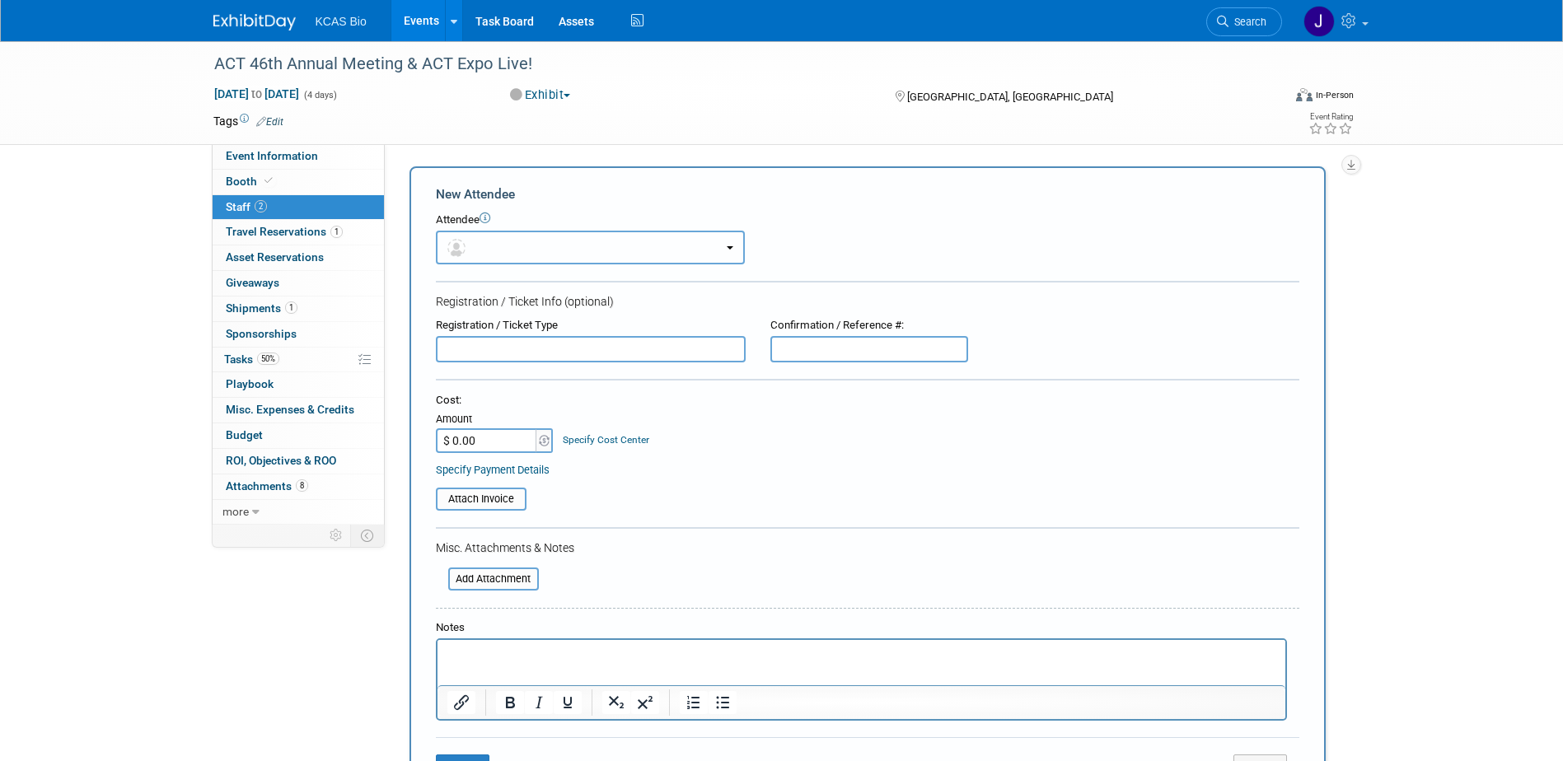
click at [511, 246] on button "button" at bounding box center [590, 248] width 309 height 34
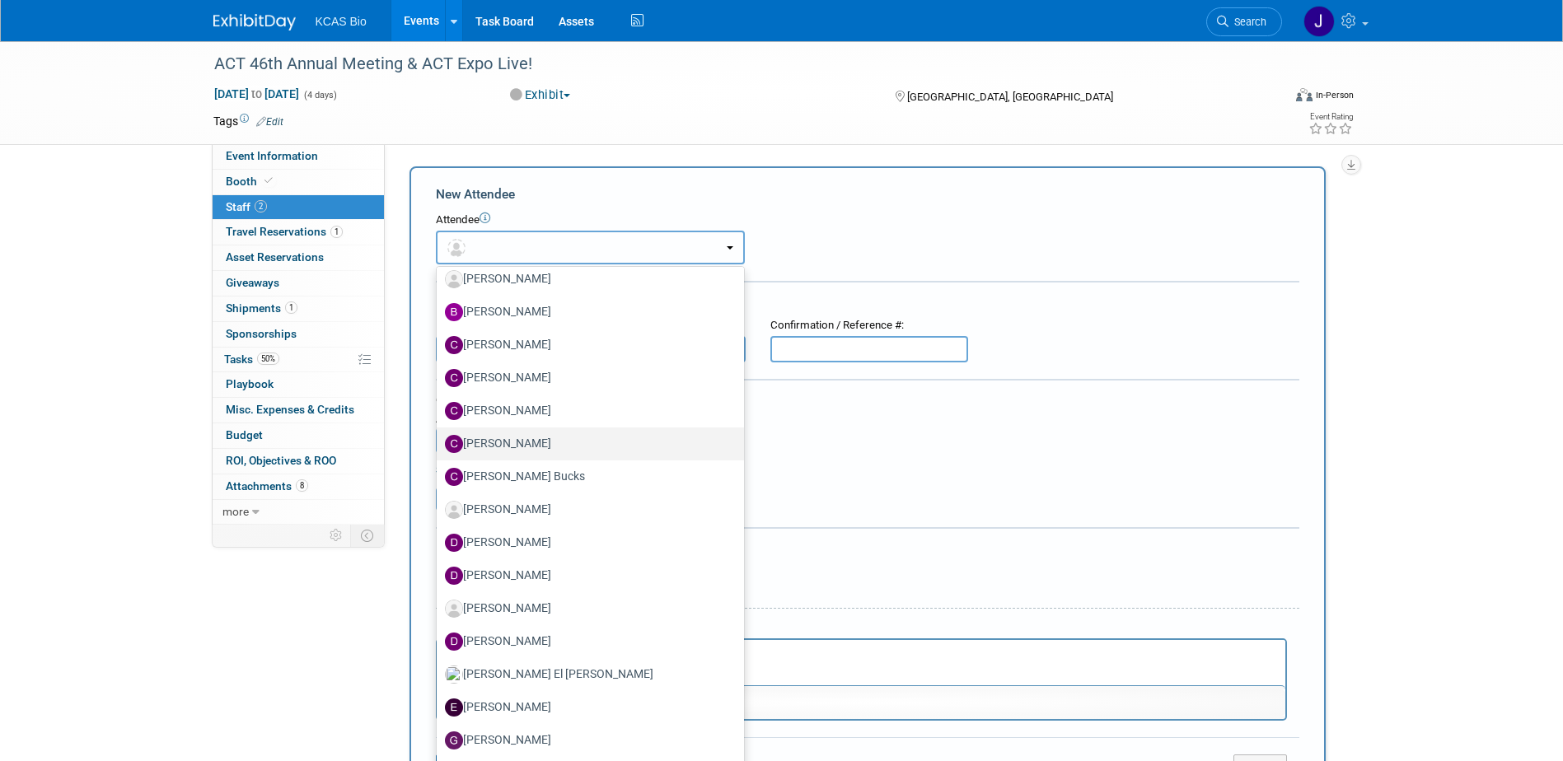
scroll to position [412, 0]
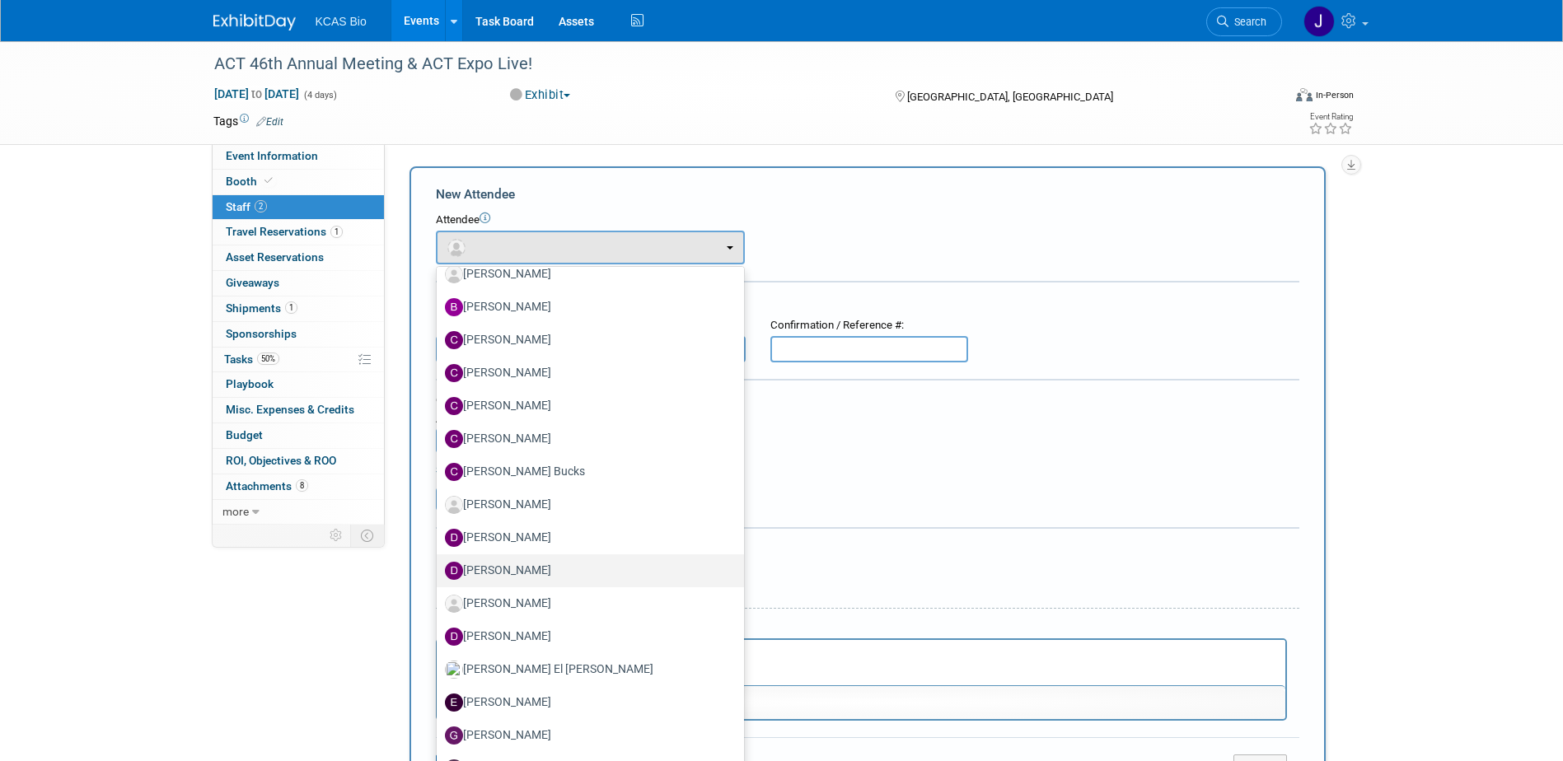
click at [548, 566] on label "[PERSON_NAME]" at bounding box center [586, 571] width 283 height 26
click at [439, 566] on input "[PERSON_NAME]" at bounding box center [433, 569] width 11 height 11
select select "be96ed48-e01c-4434-a64b-3d5e776bd58e"
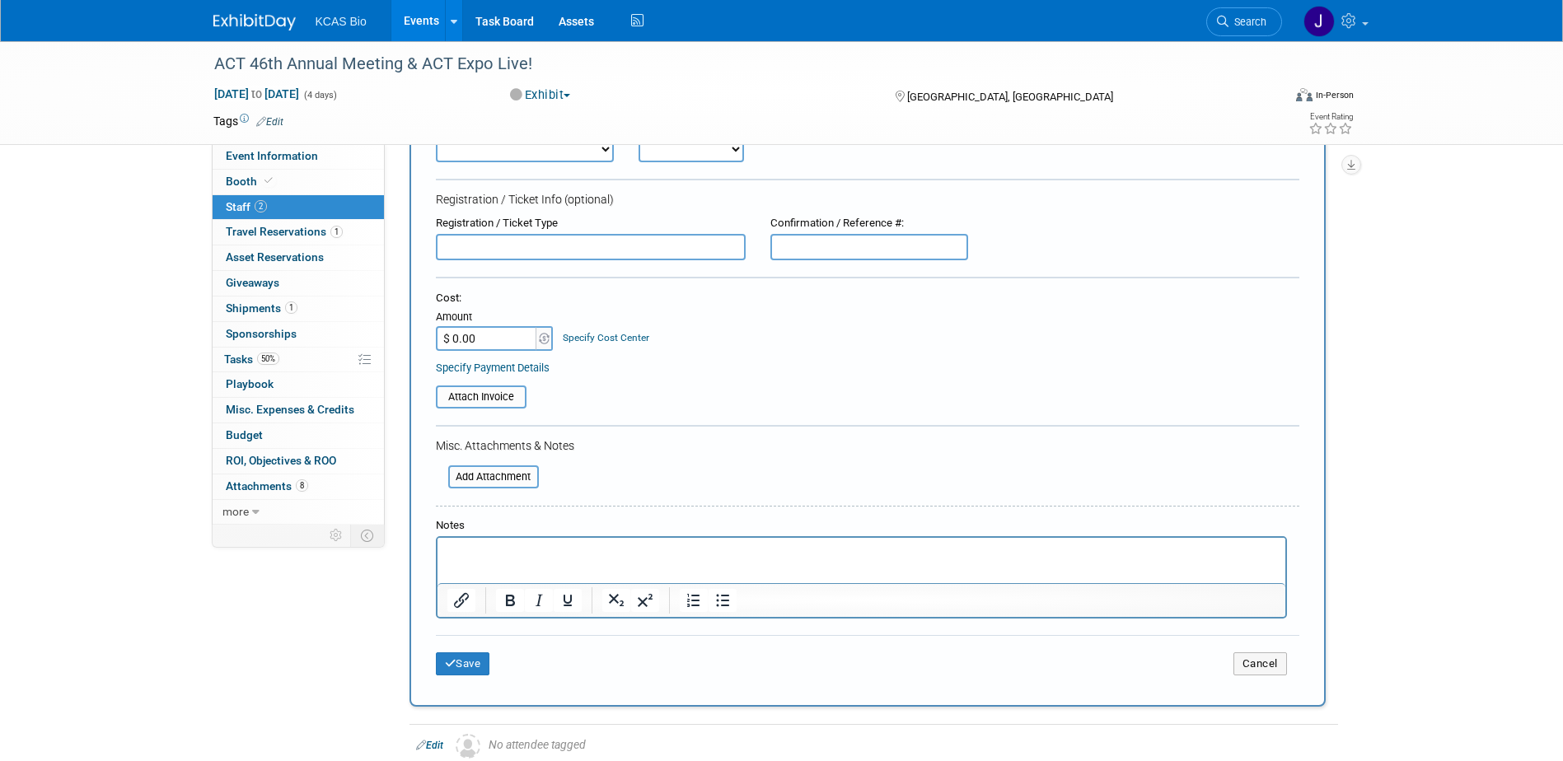
scroll to position [165, 0]
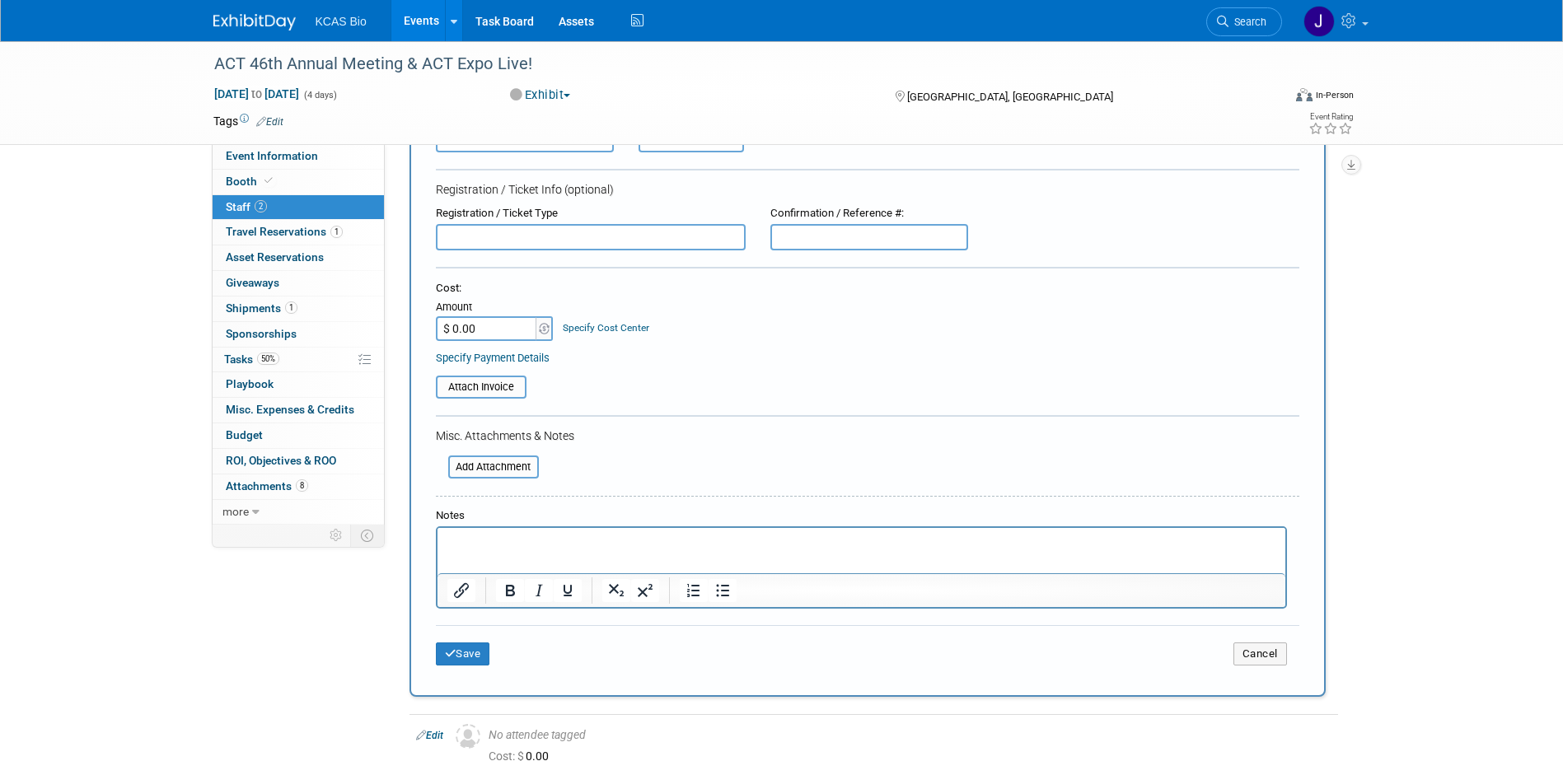
click at [475, 541] on p "Rich Text Area. Press ALT-0 for help." at bounding box center [861, 543] width 829 height 16
click at [467, 653] on button "Save" at bounding box center [463, 654] width 54 height 23
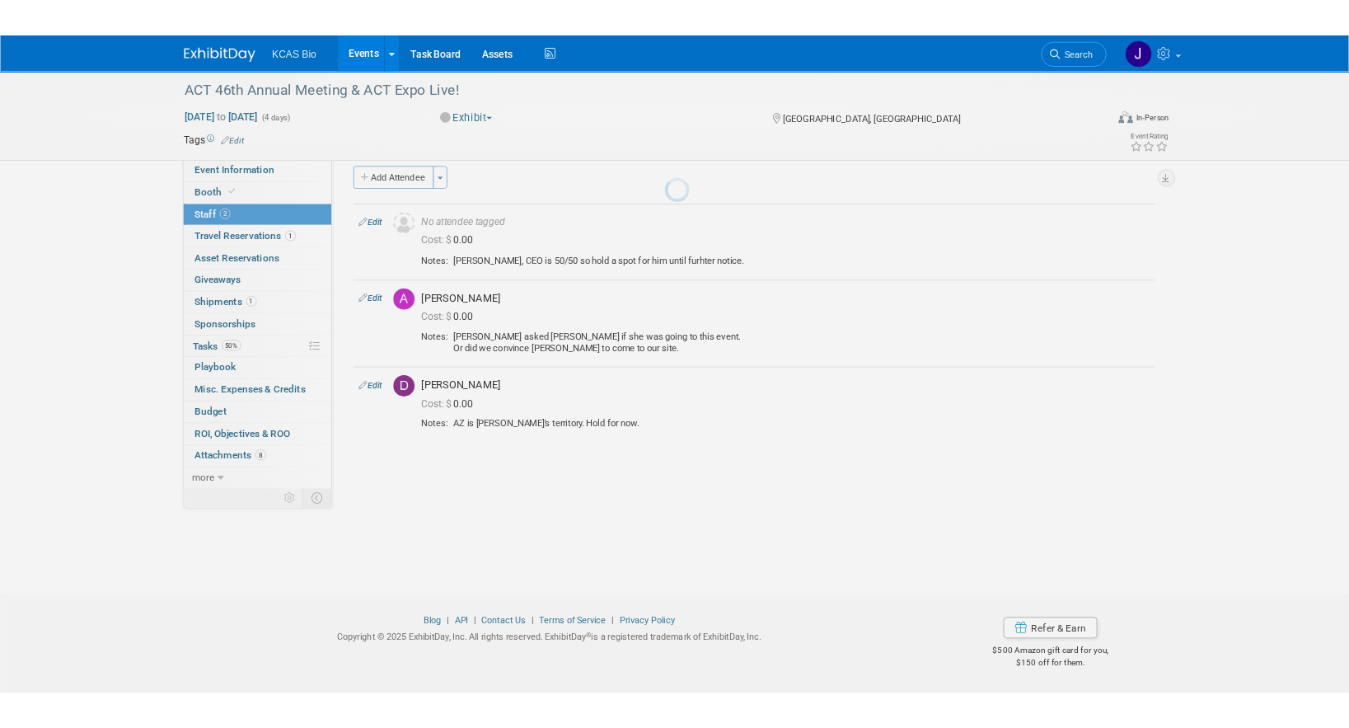
scroll to position [15, 0]
